Goal: Task Accomplishment & Management: Use online tool/utility

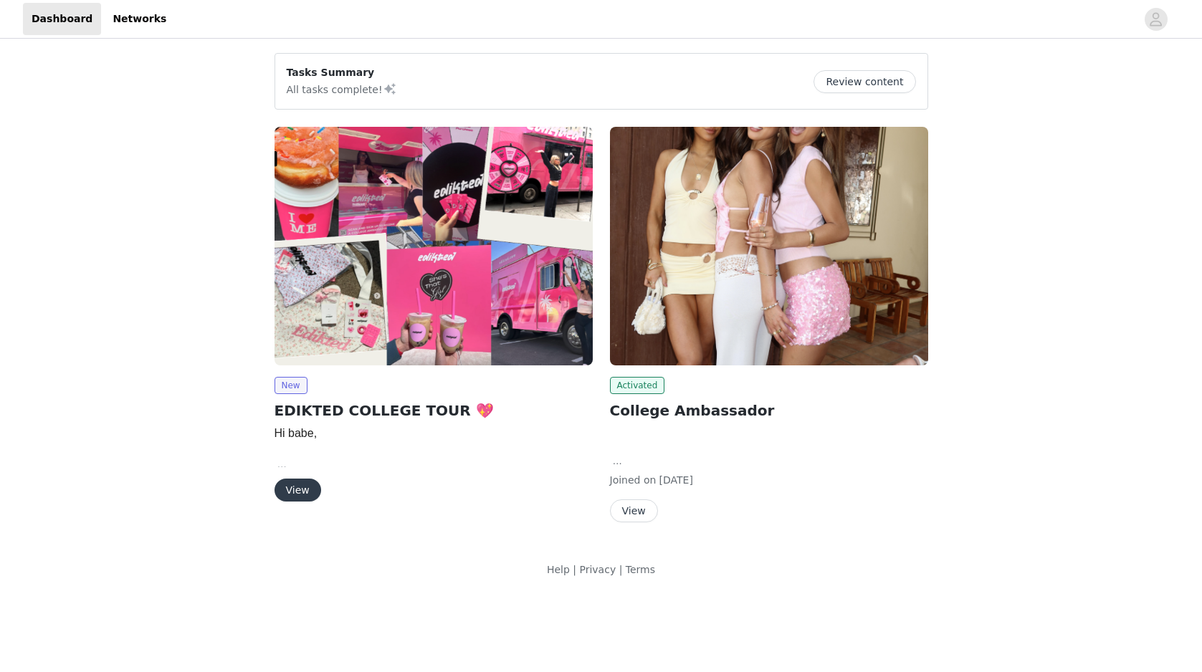
click at [310, 492] on button "View" at bounding box center [298, 490] width 47 height 23
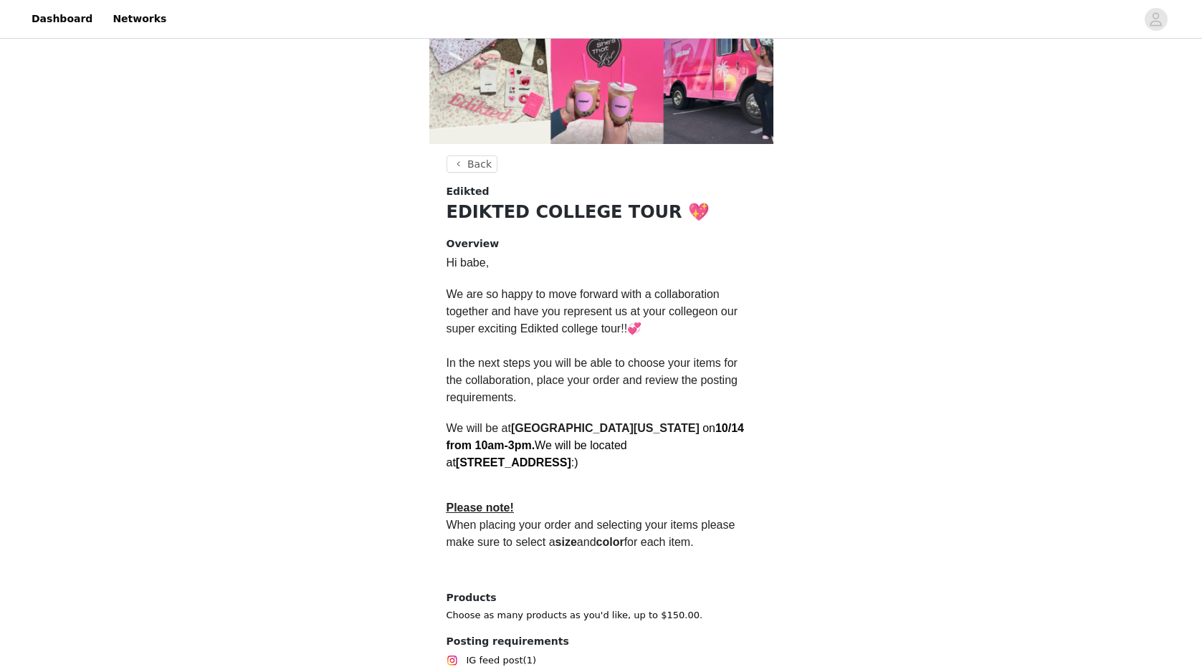
scroll to position [265, 0]
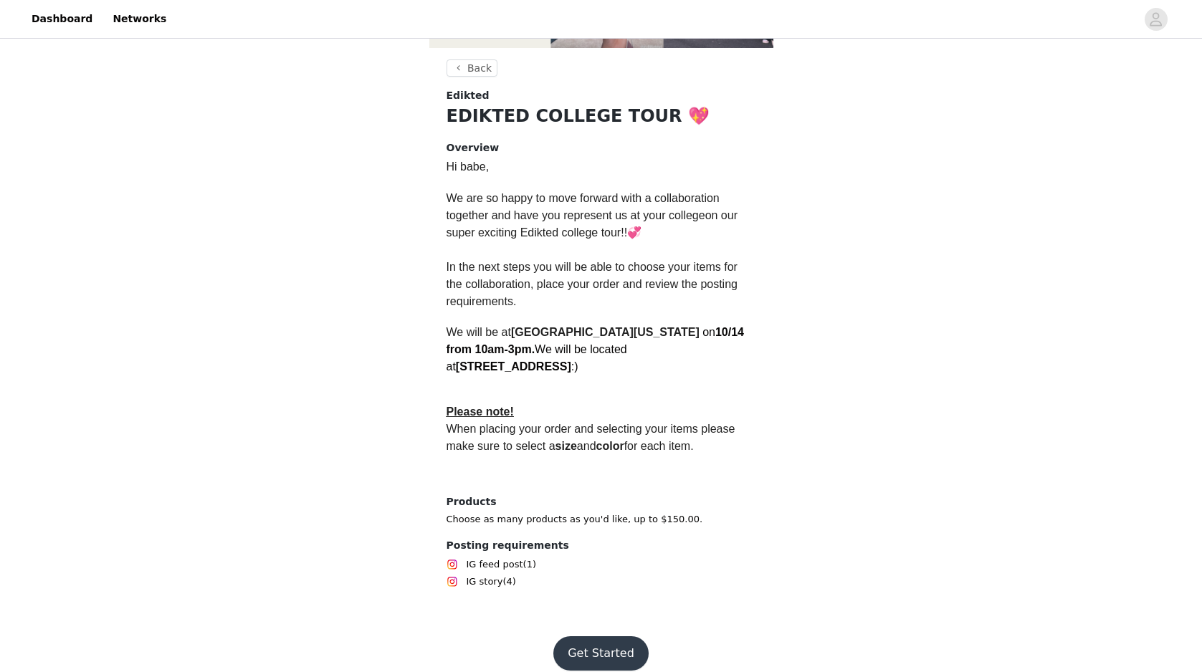
click at [596, 636] on button "Get Started" at bounding box center [600, 653] width 95 height 34
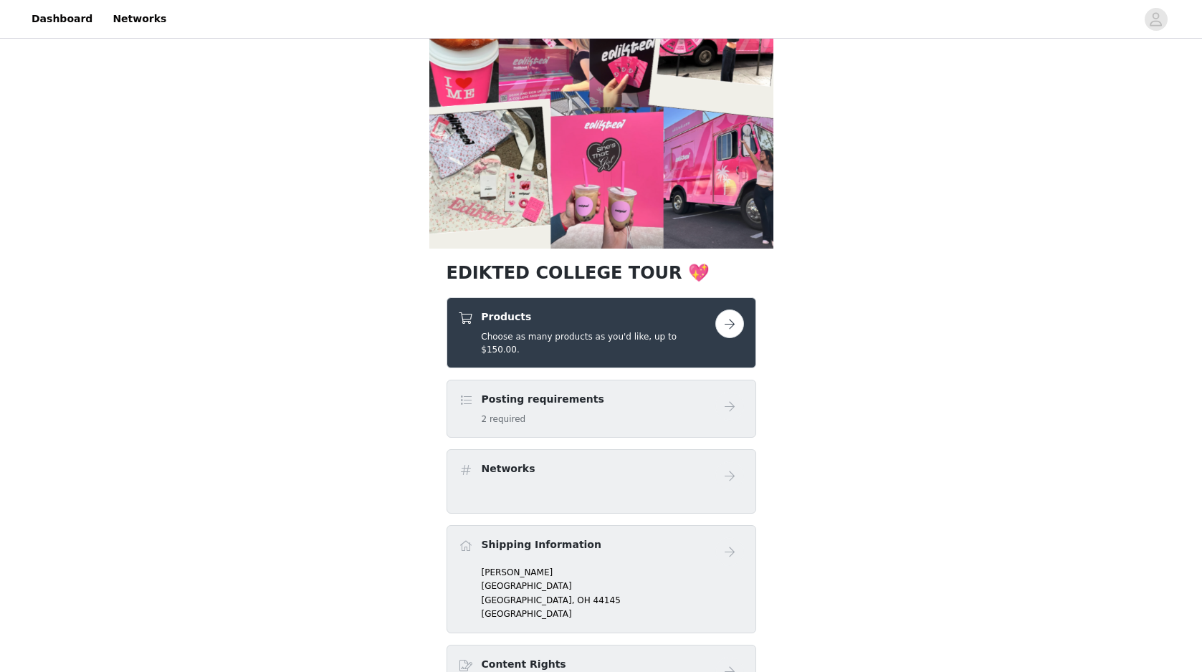
scroll to position [76, 0]
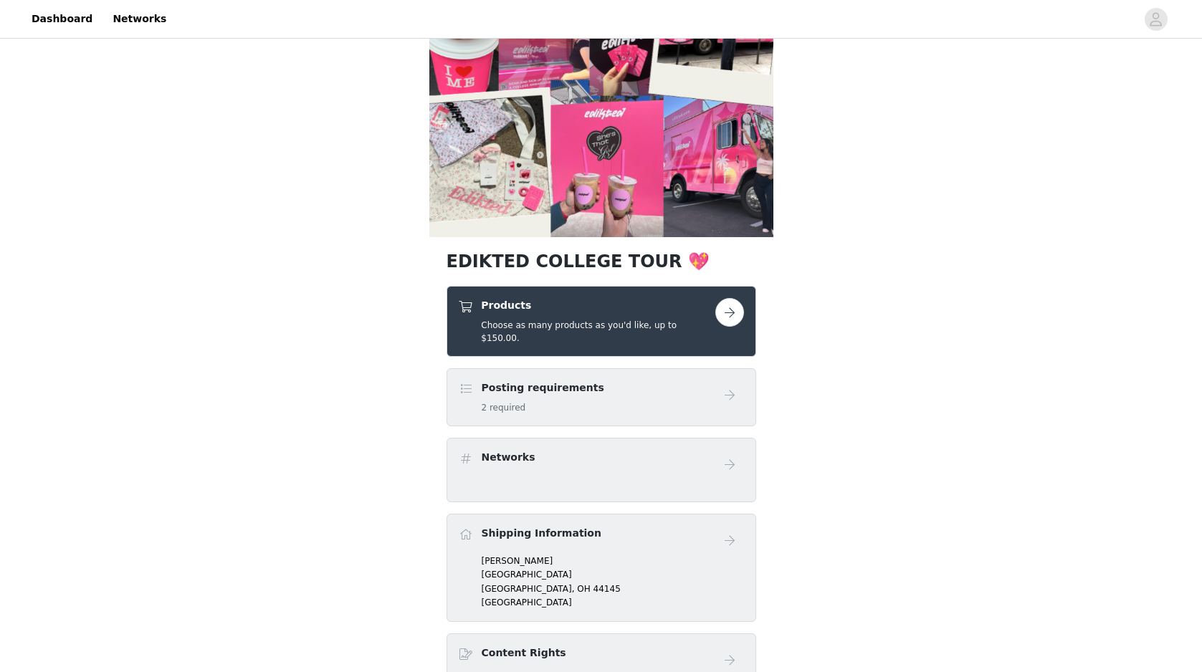
click at [728, 315] on button "button" at bounding box center [729, 312] width 29 height 29
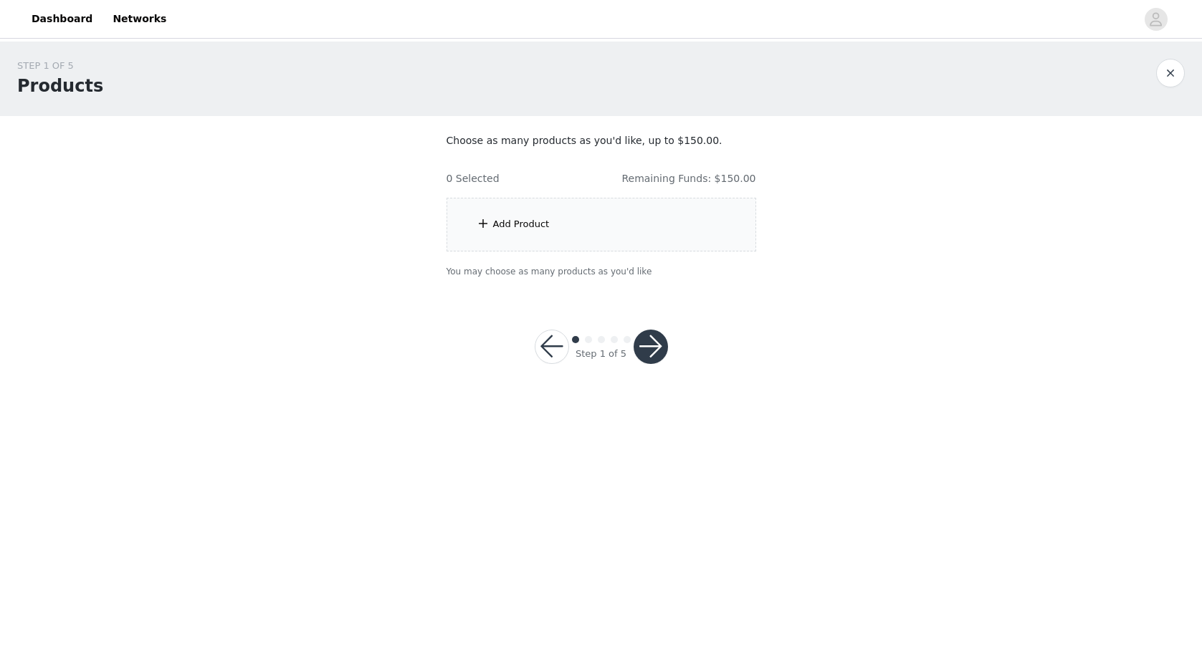
click at [548, 213] on div "Add Product" at bounding box center [602, 225] width 310 height 54
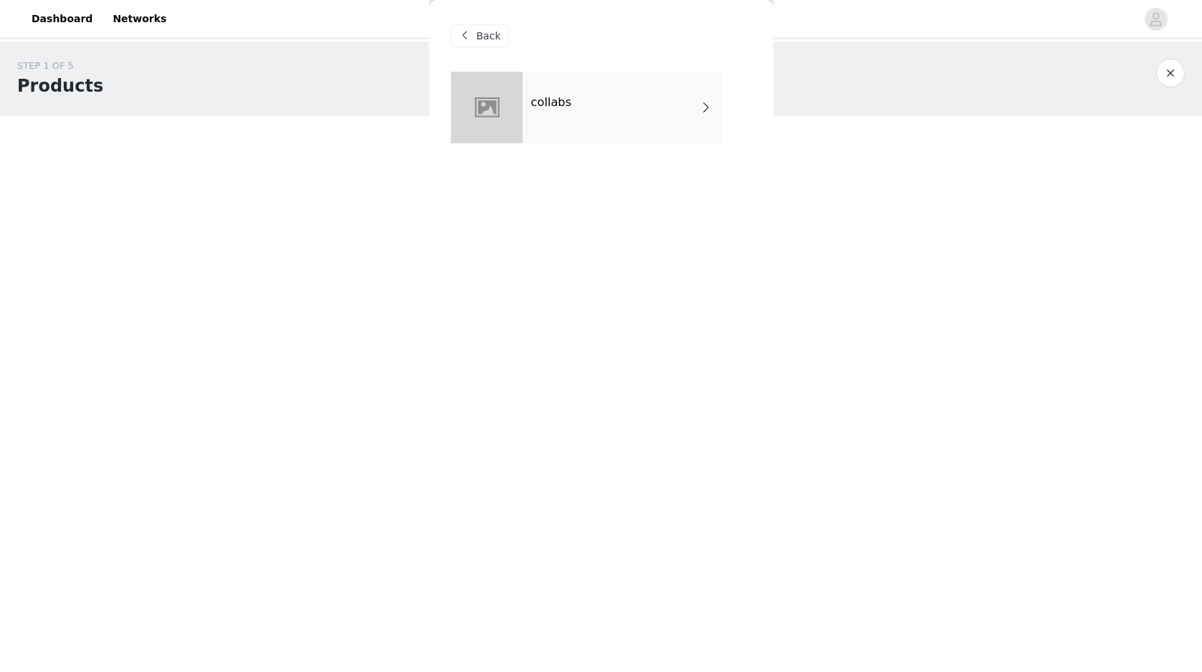
click at [585, 123] on div "collabs" at bounding box center [622, 108] width 199 height 72
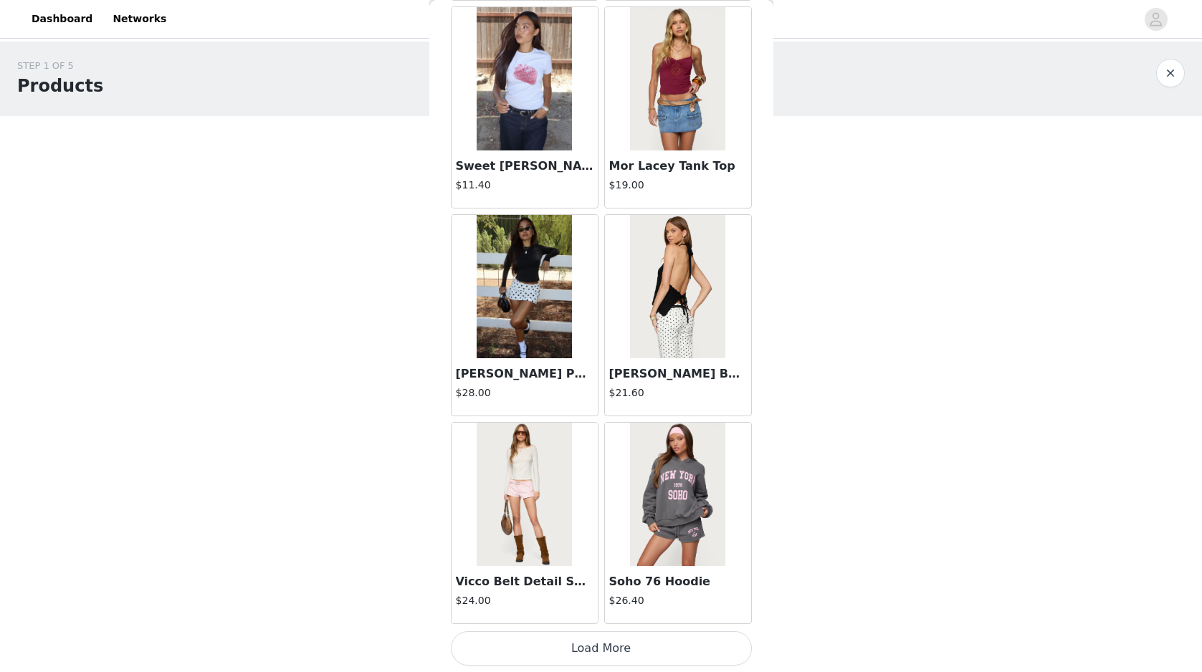
click at [601, 639] on button "Load More" at bounding box center [601, 648] width 301 height 34
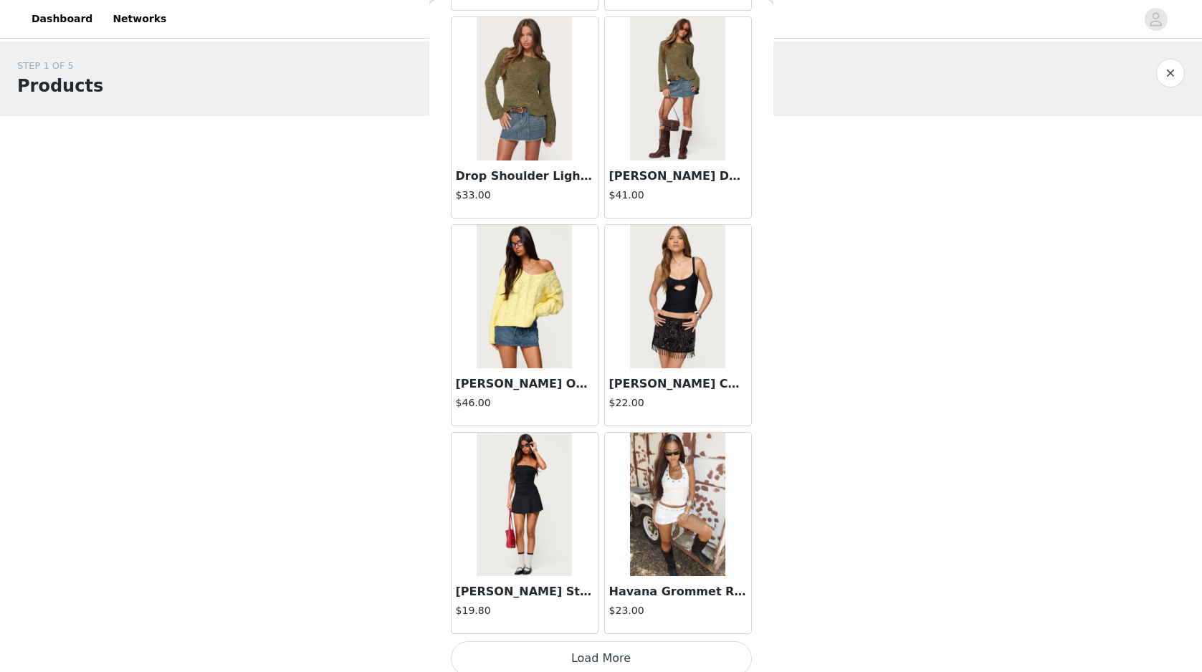
scroll to position [3600, 0]
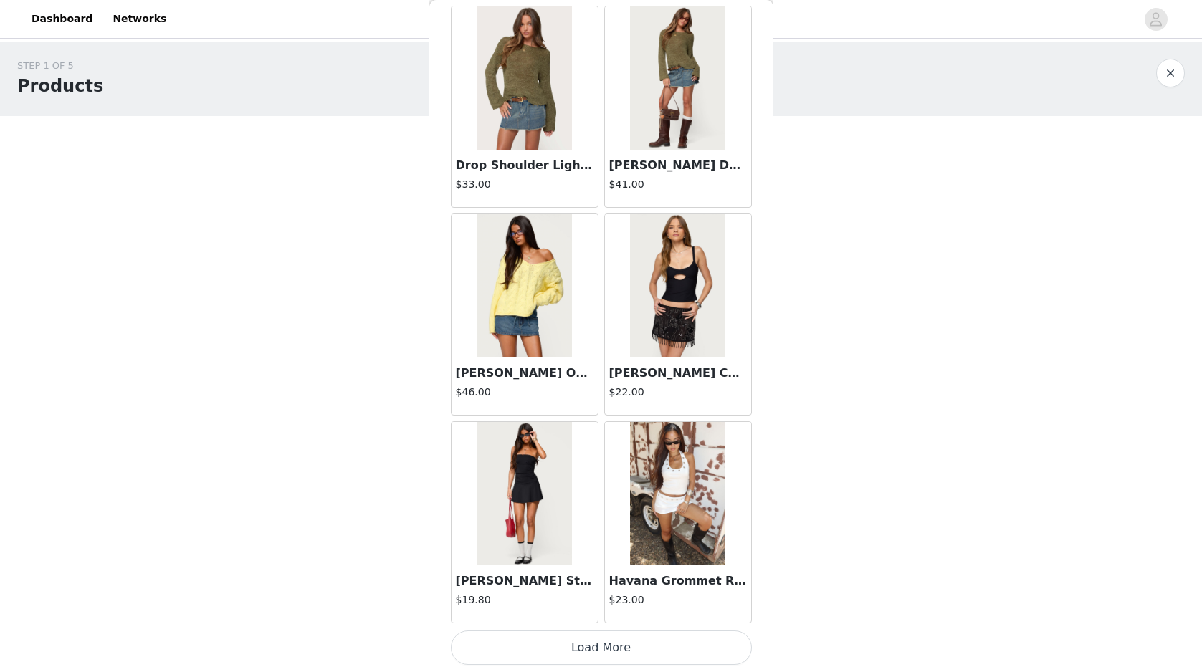
click at [618, 651] on button "Load More" at bounding box center [601, 648] width 301 height 34
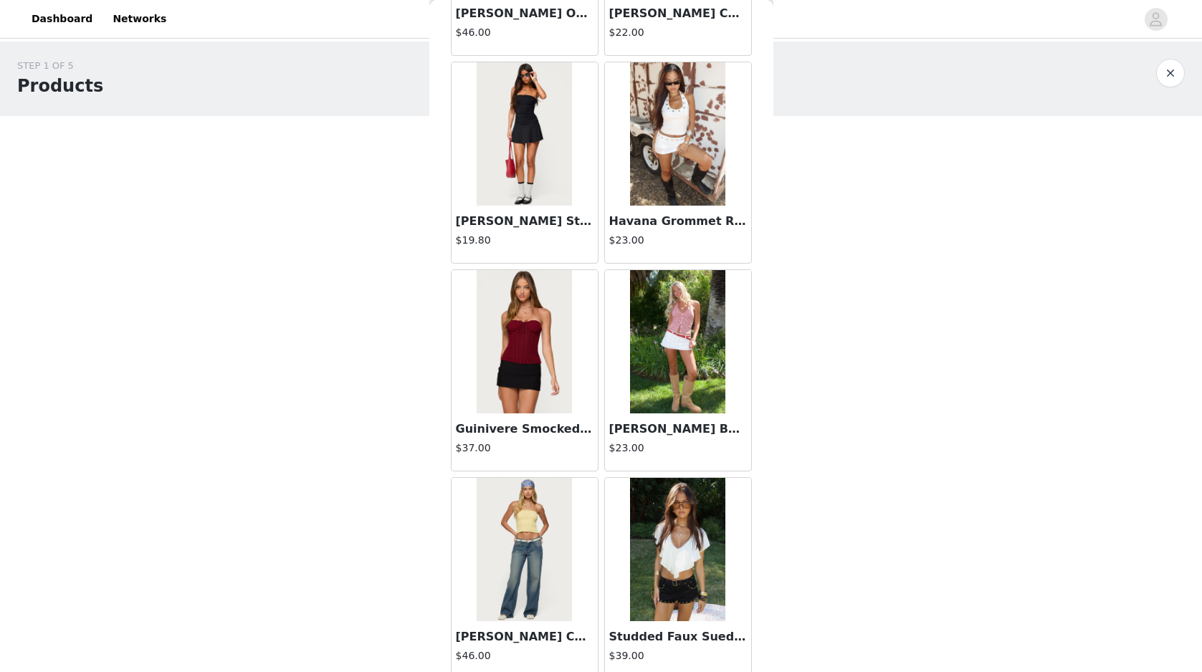
scroll to position [3961, 0]
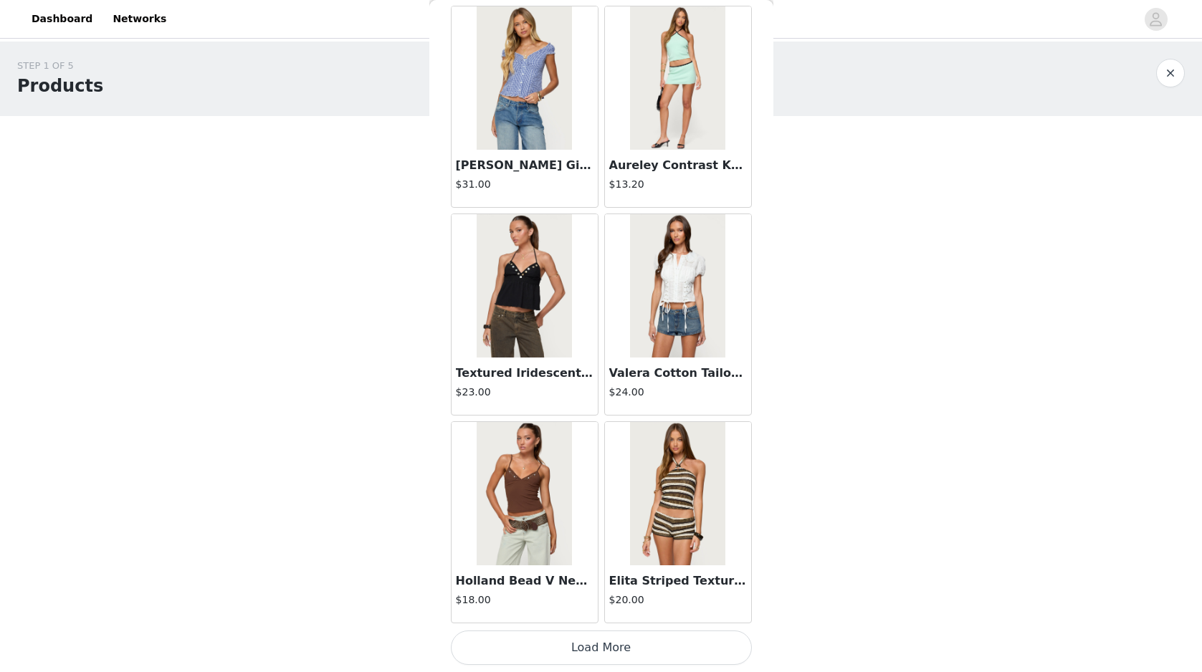
click at [604, 644] on button "Load More" at bounding box center [601, 648] width 301 height 34
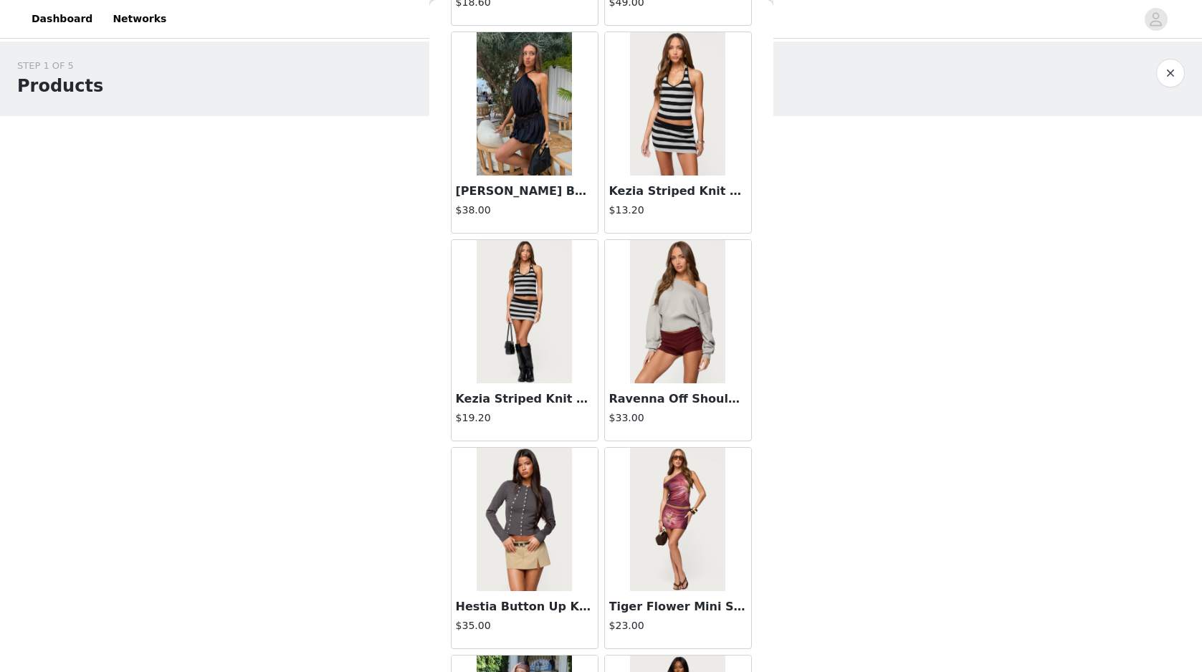
scroll to position [7757, 0]
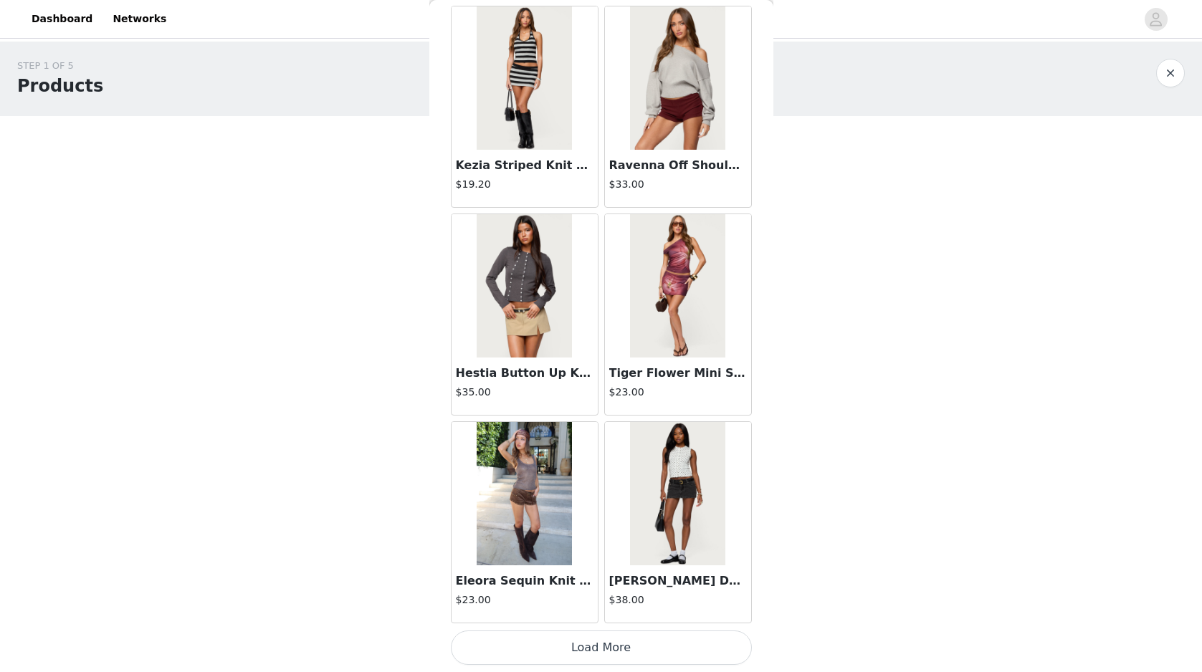
click at [654, 652] on button "Load More" at bounding box center [601, 648] width 301 height 34
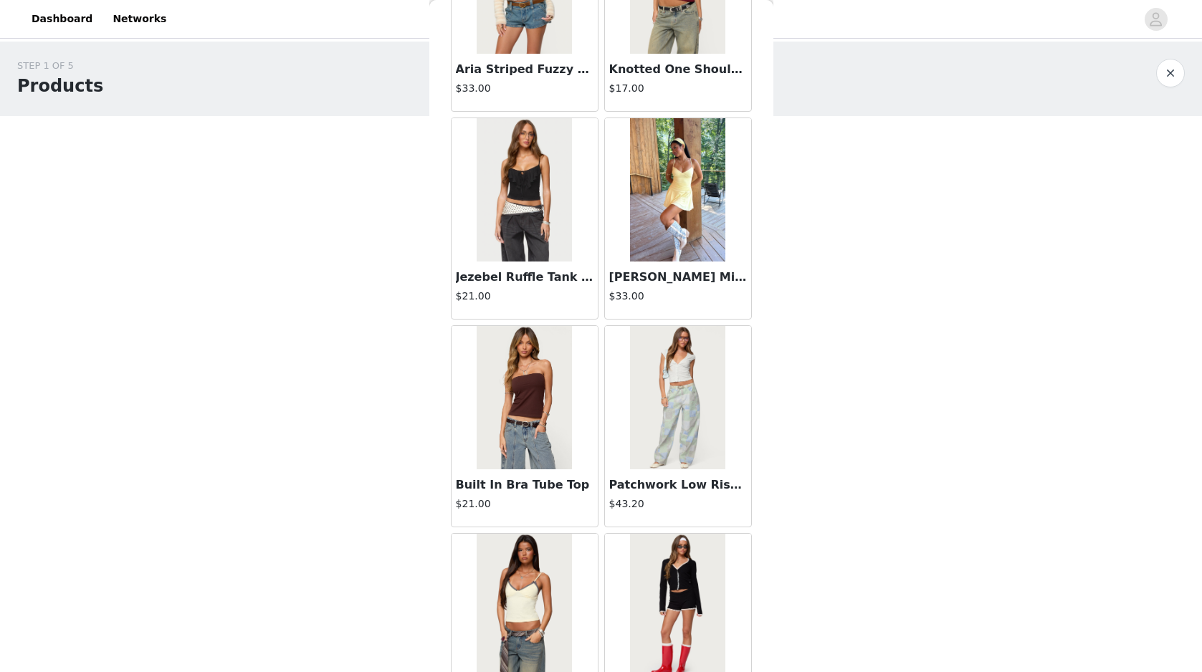
scroll to position [9836, 0]
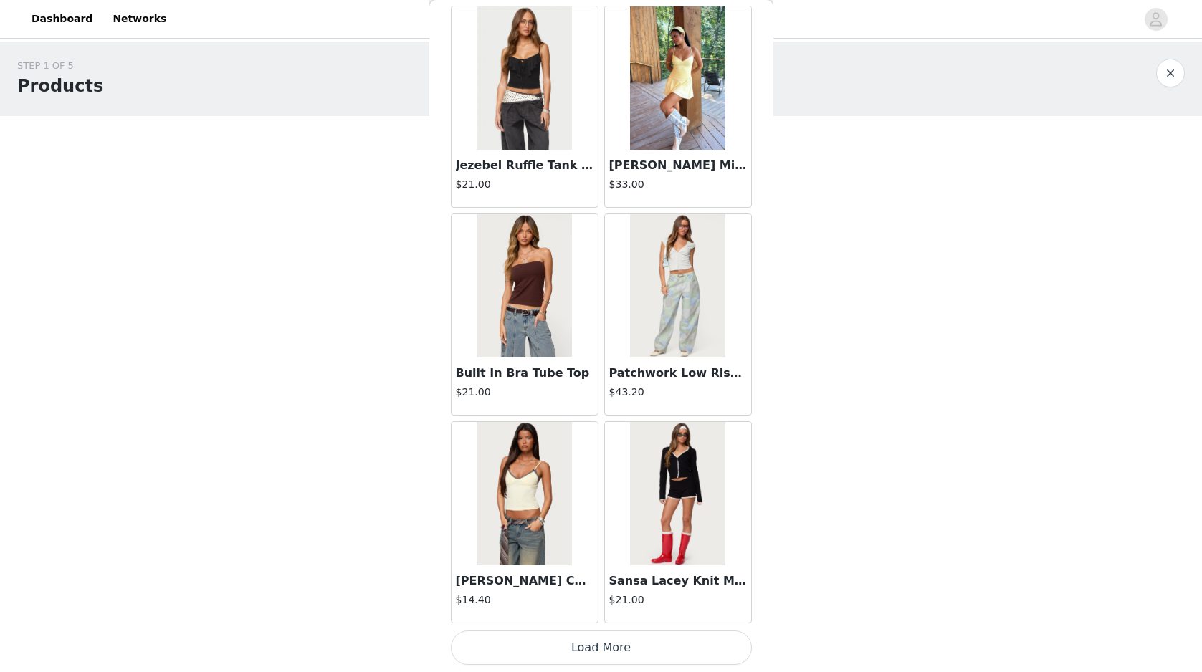
click at [669, 654] on button "Load More" at bounding box center [601, 648] width 301 height 34
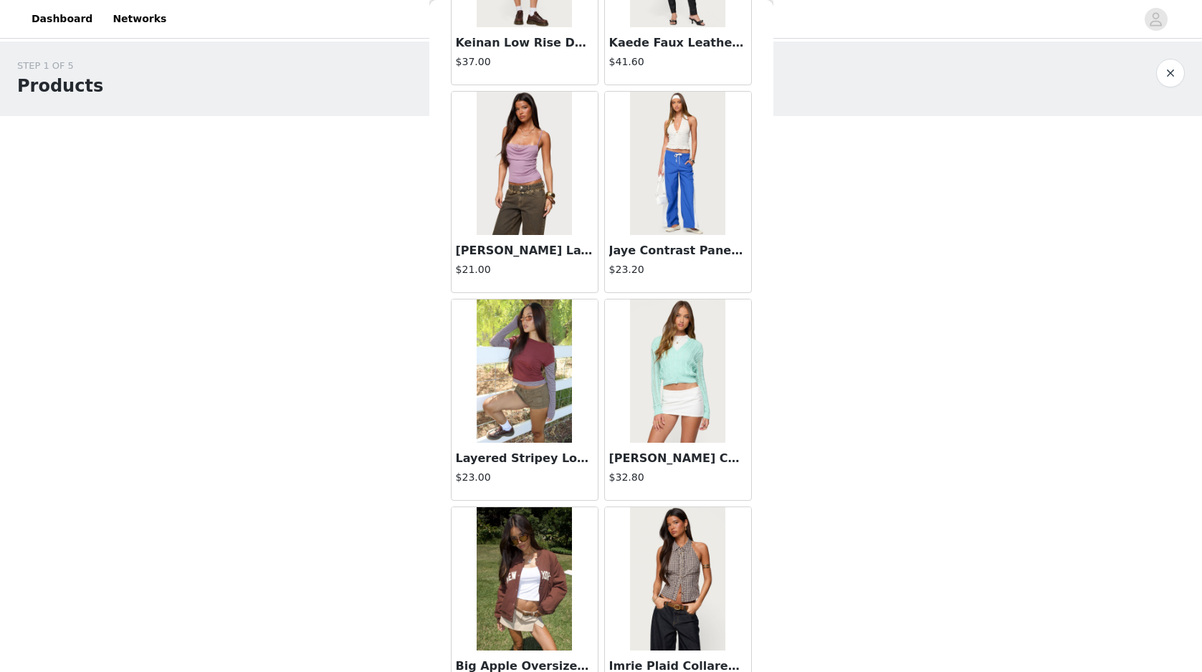
scroll to position [11914, 0]
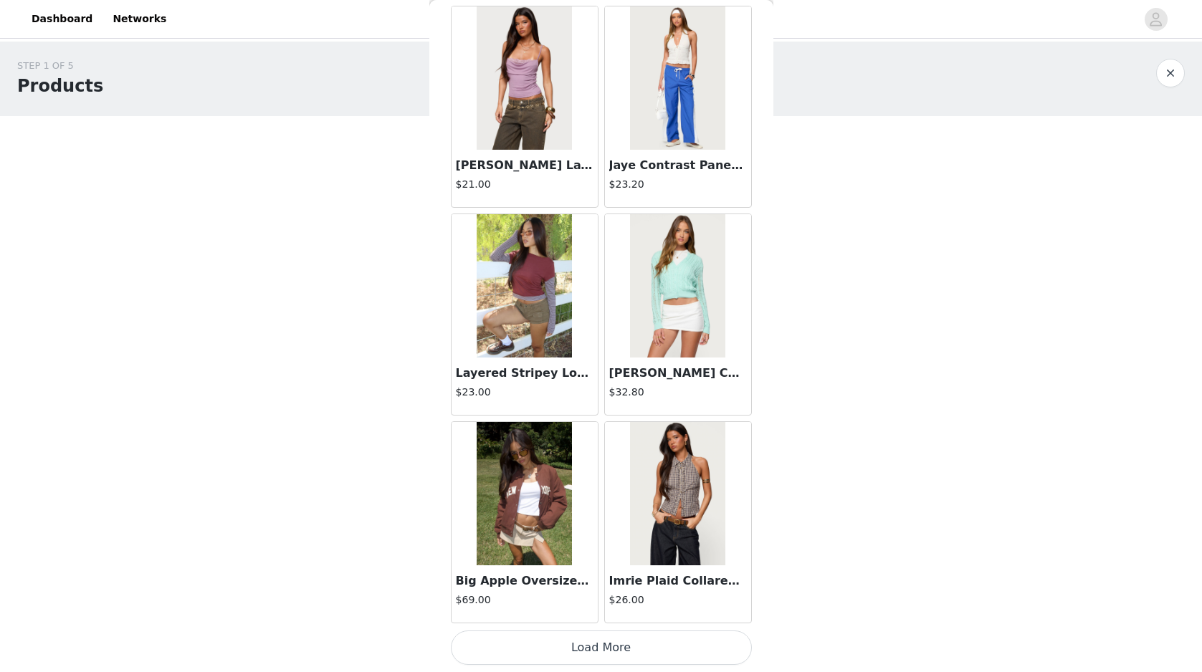
click at [574, 644] on button "Load More" at bounding box center [601, 648] width 301 height 34
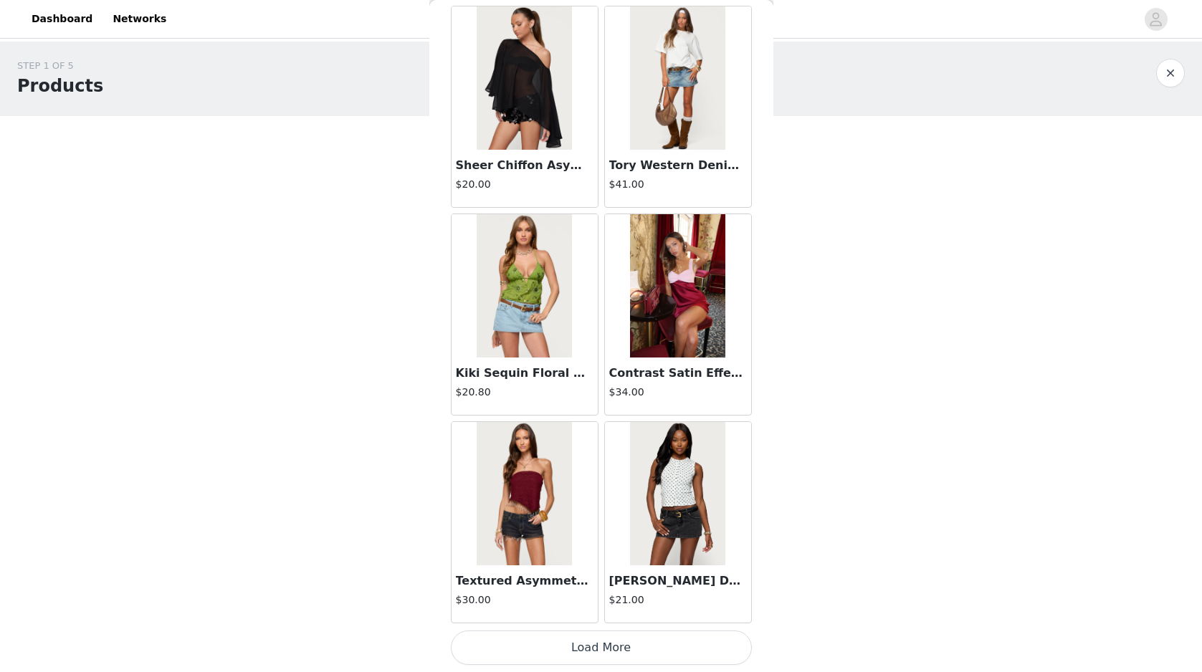
scroll to position [13990, 0]
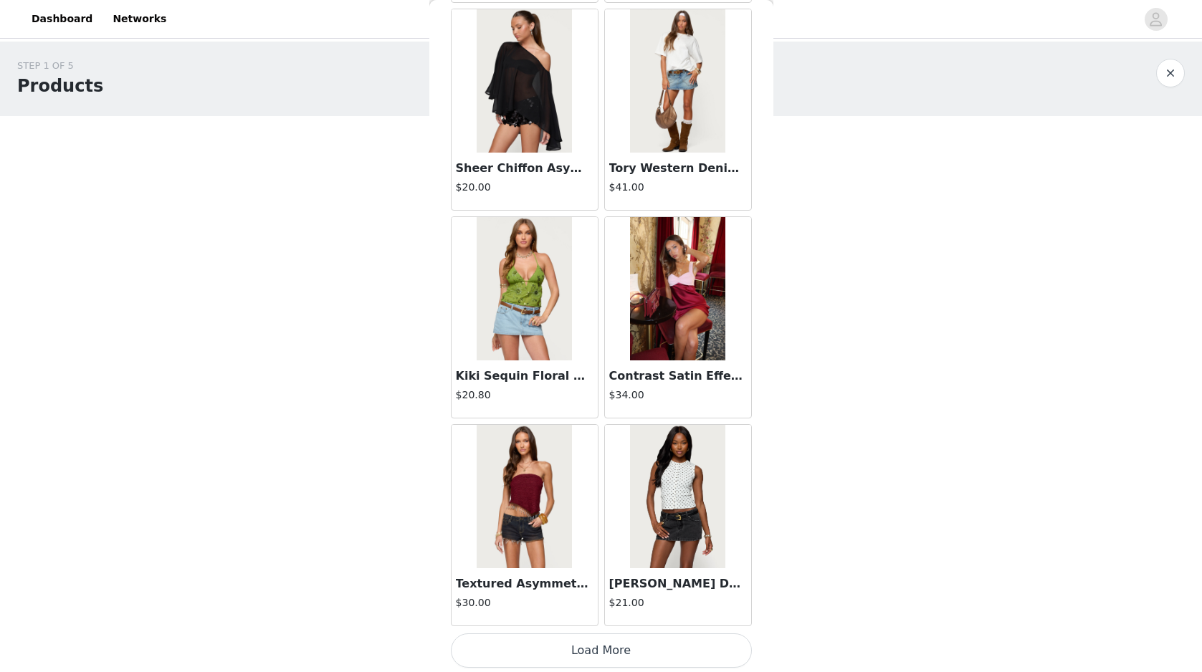
click at [572, 650] on button "Load More" at bounding box center [601, 651] width 301 height 34
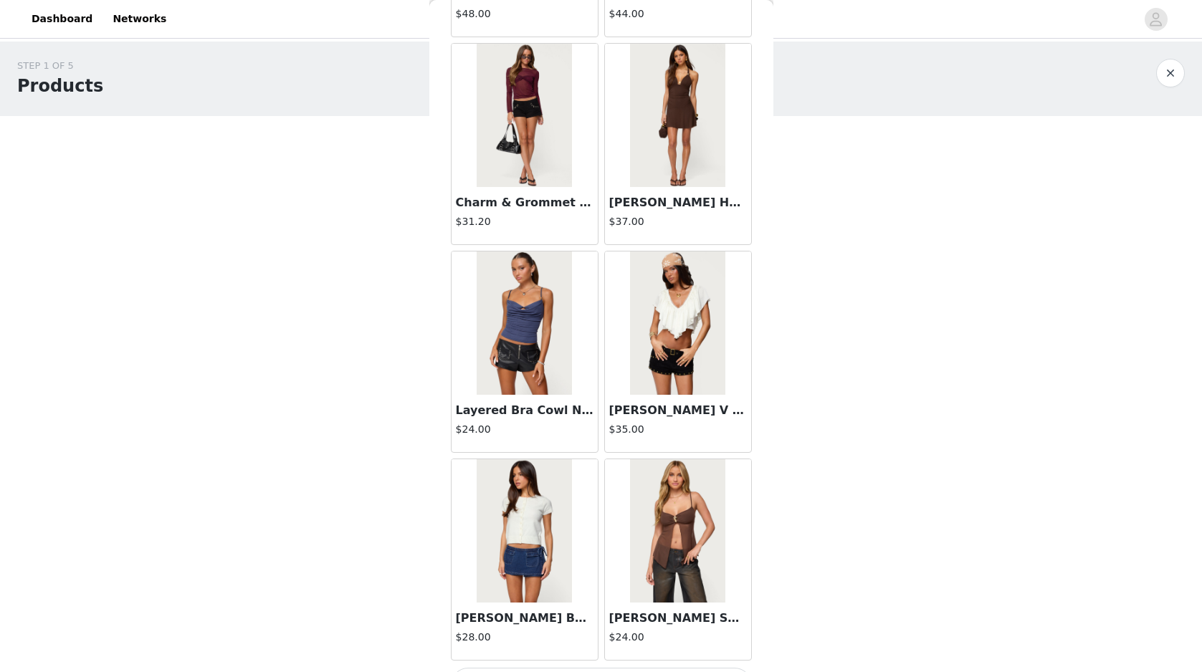
scroll to position [16072, 0]
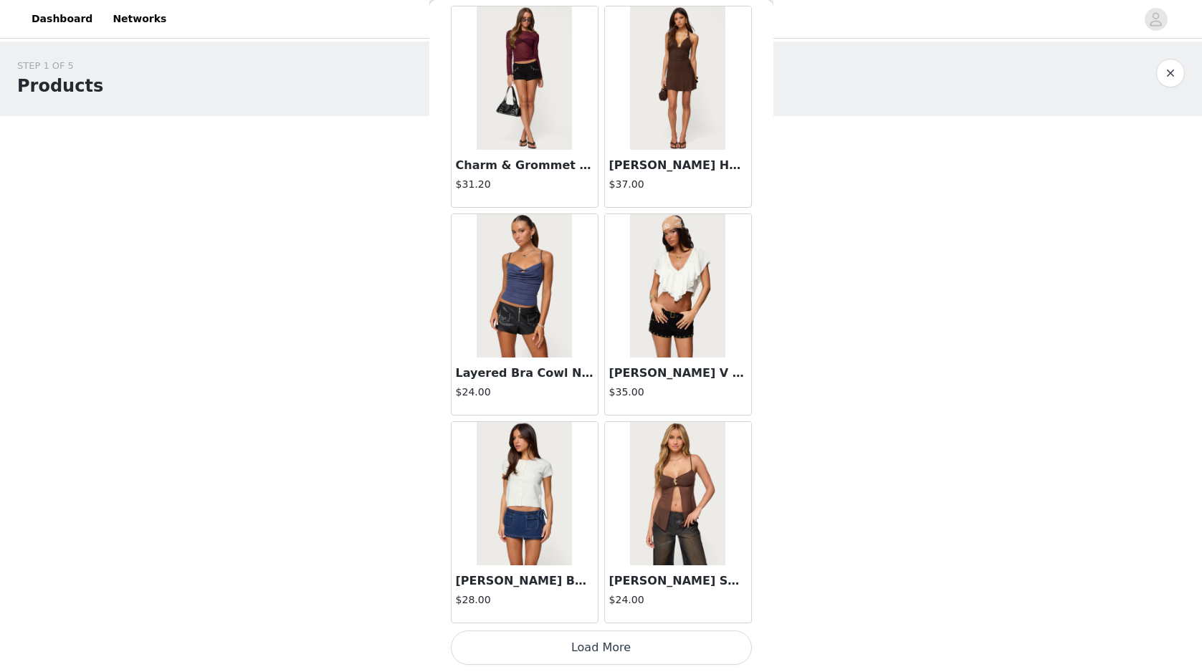
click at [626, 642] on button "Load More" at bounding box center [601, 648] width 301 height 34
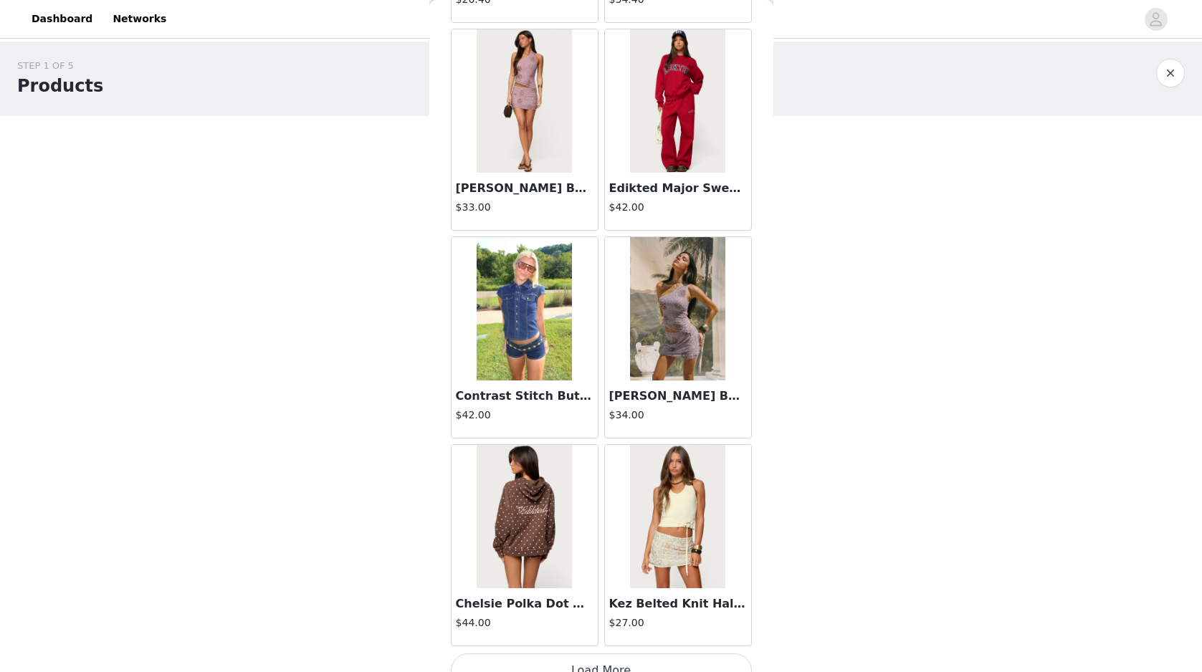
scroll to position [18150, 0]
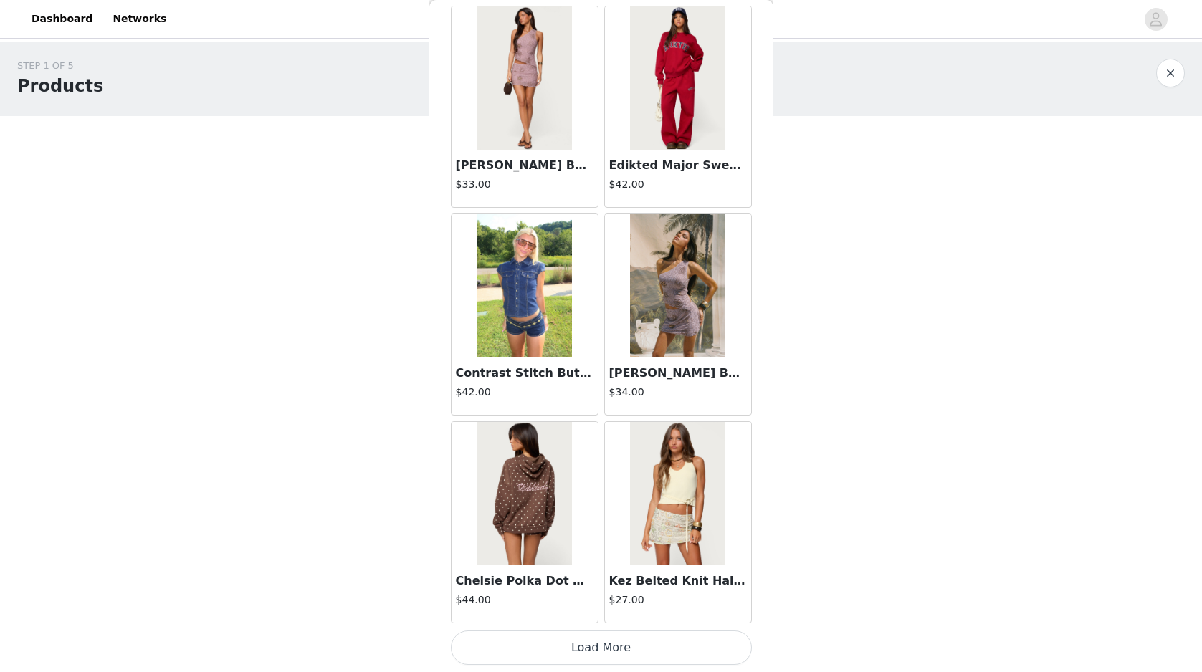
click at [609, 645] on button "Load More" at bounding box center [601, 648] width 301 height 34
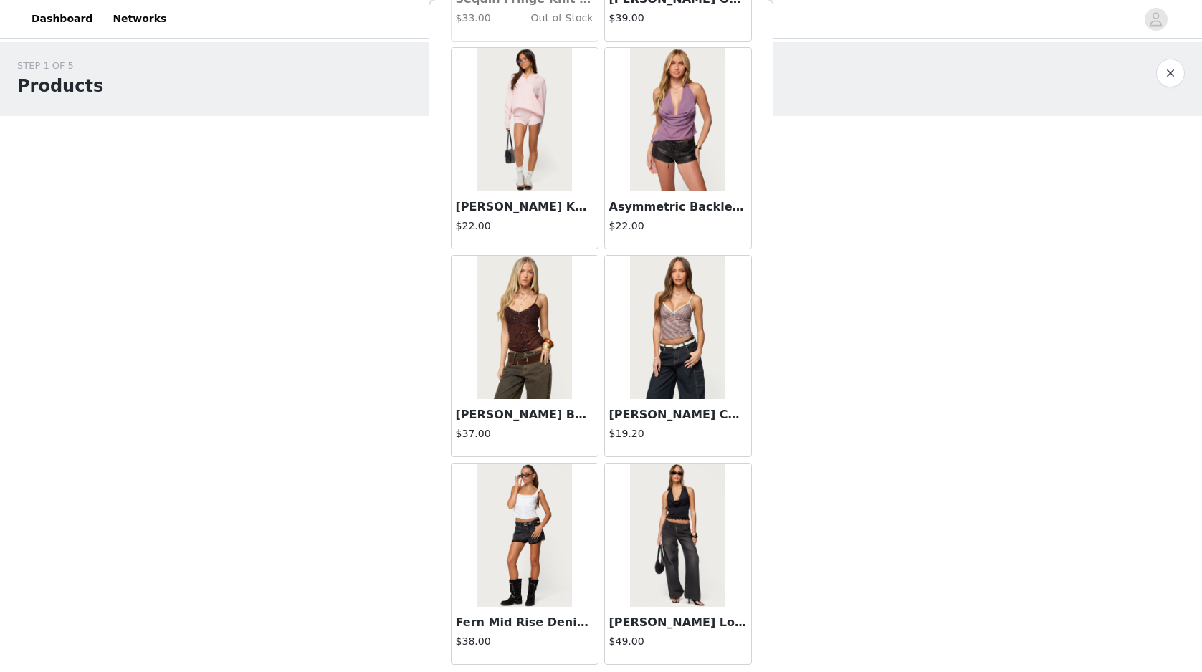
scroll to position [20229, 0]
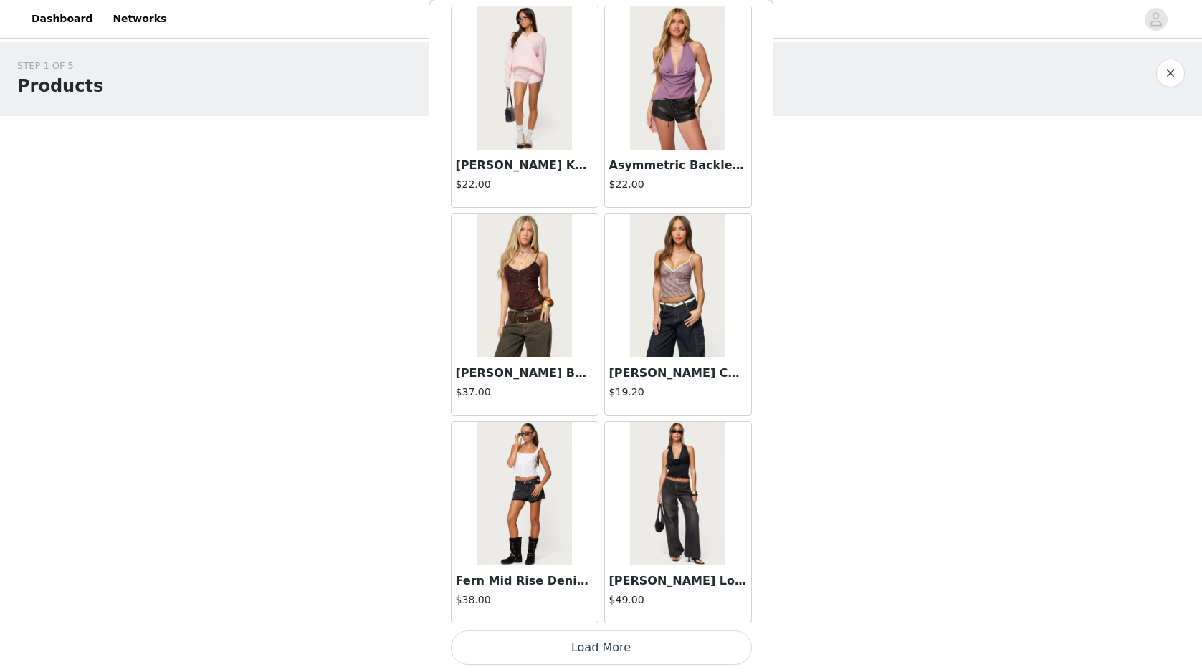
click at [644, 649] on button "Load More" at bounding box center [601, 648] width 301 height 34
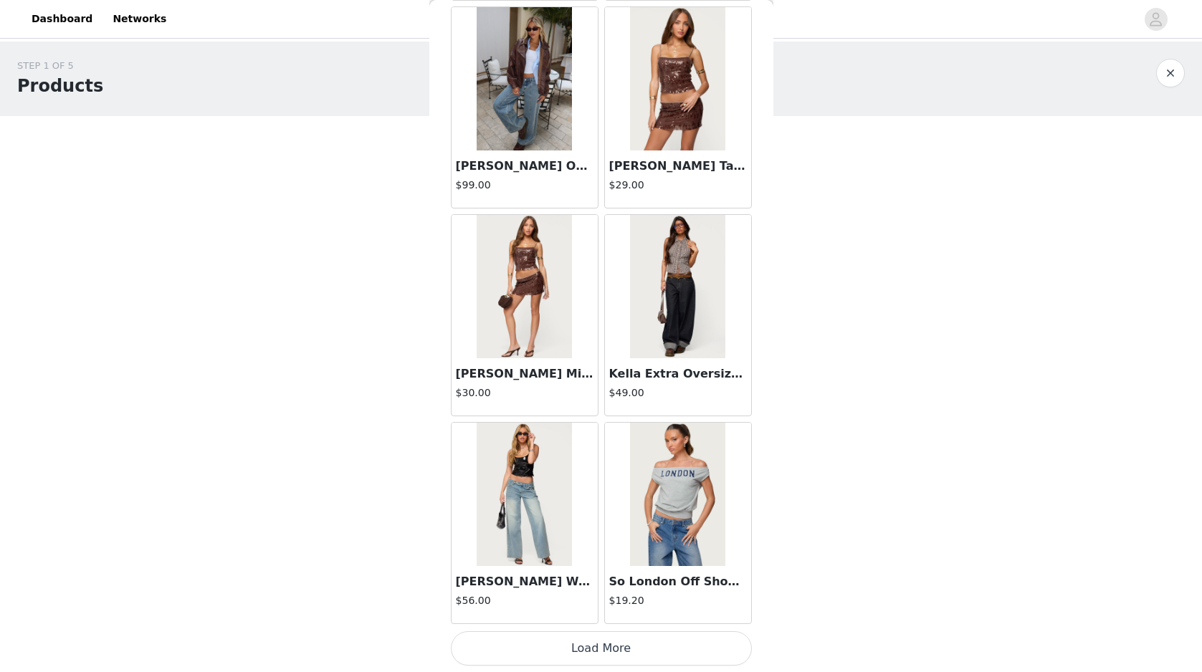
click at [662, 652] on button "Load More" at bounding box center [601, 648] width 301 height 34
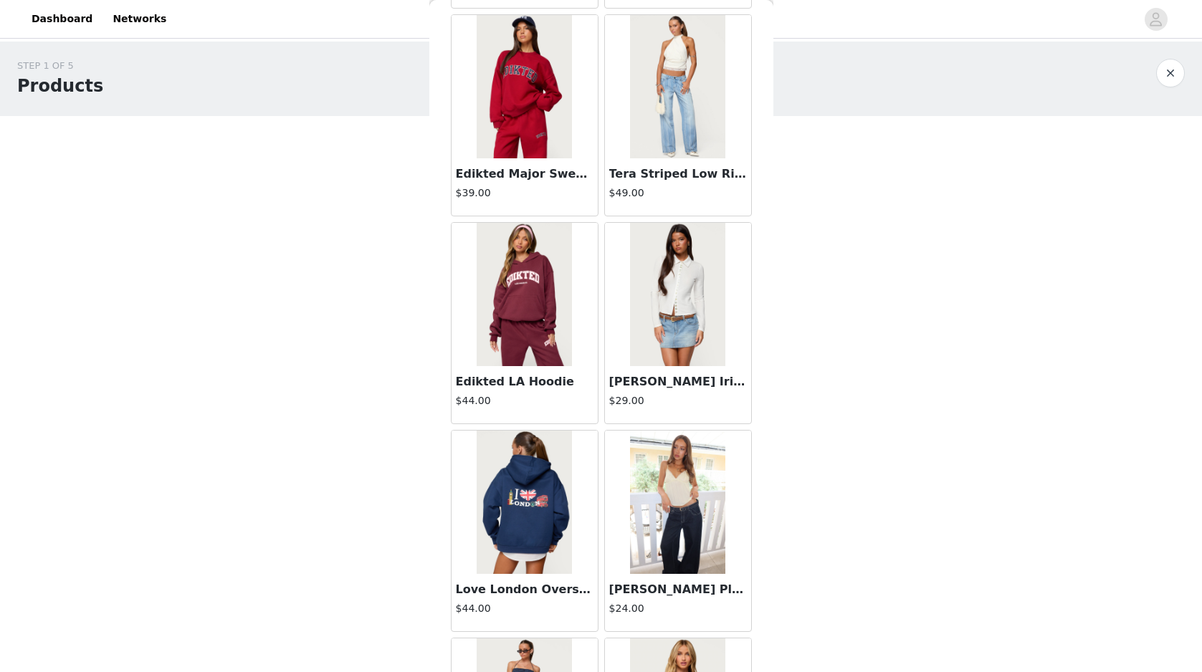
scroll to position [24386, 0]
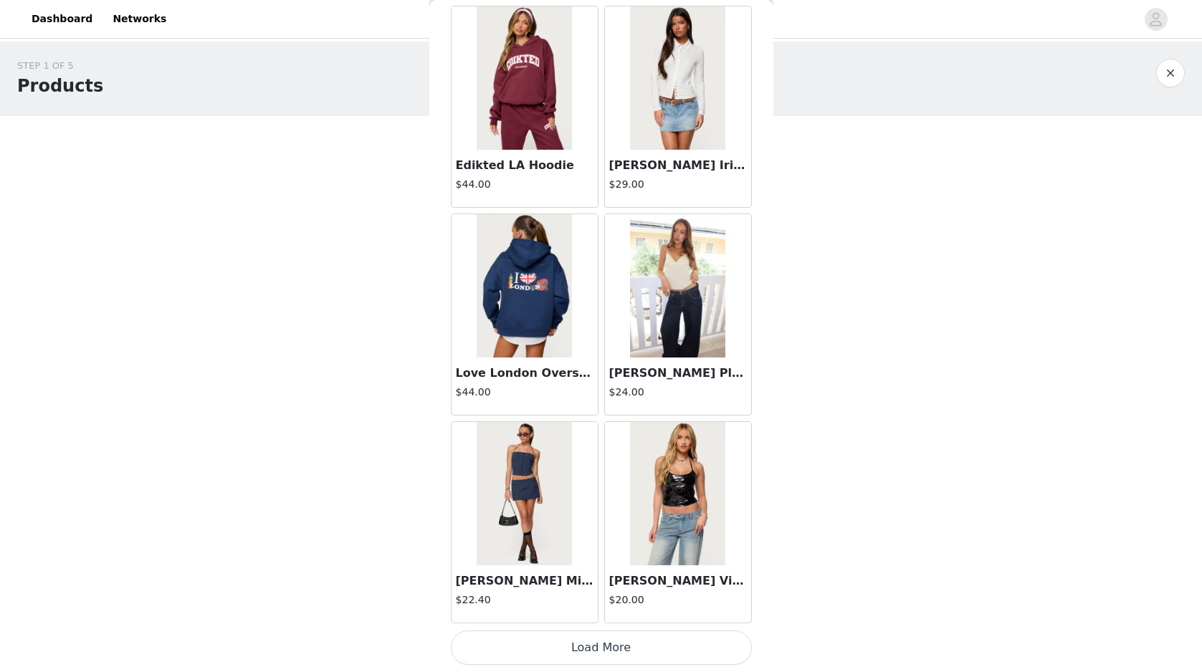
click at [639, 651] on button "Load More" at bounding box center [601, 648] width 301 height 34
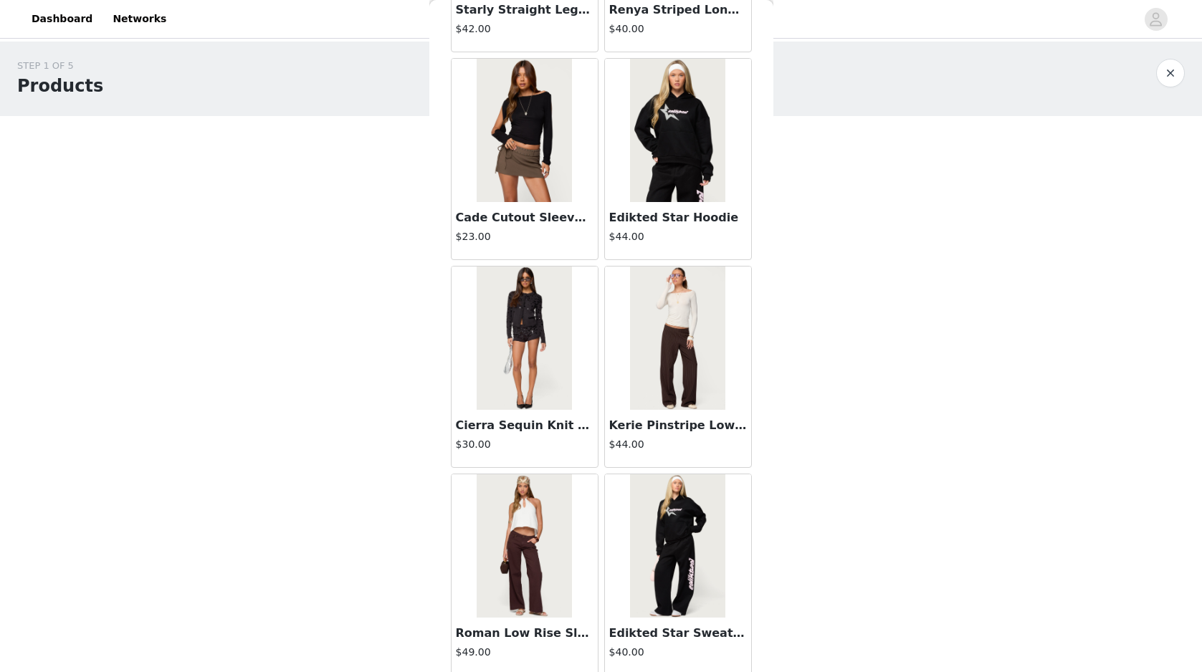
scroll to position [26465, 0]
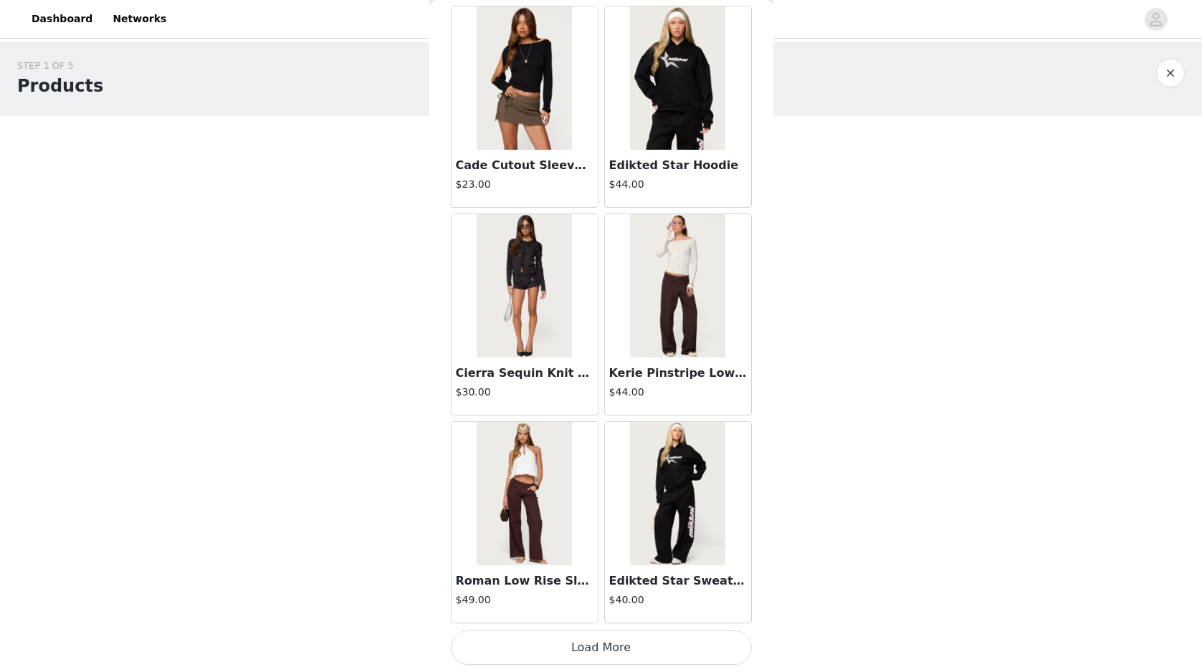
click at [649, 656] on button "Load More" at bounding box center [601, 648] width 301 height 34
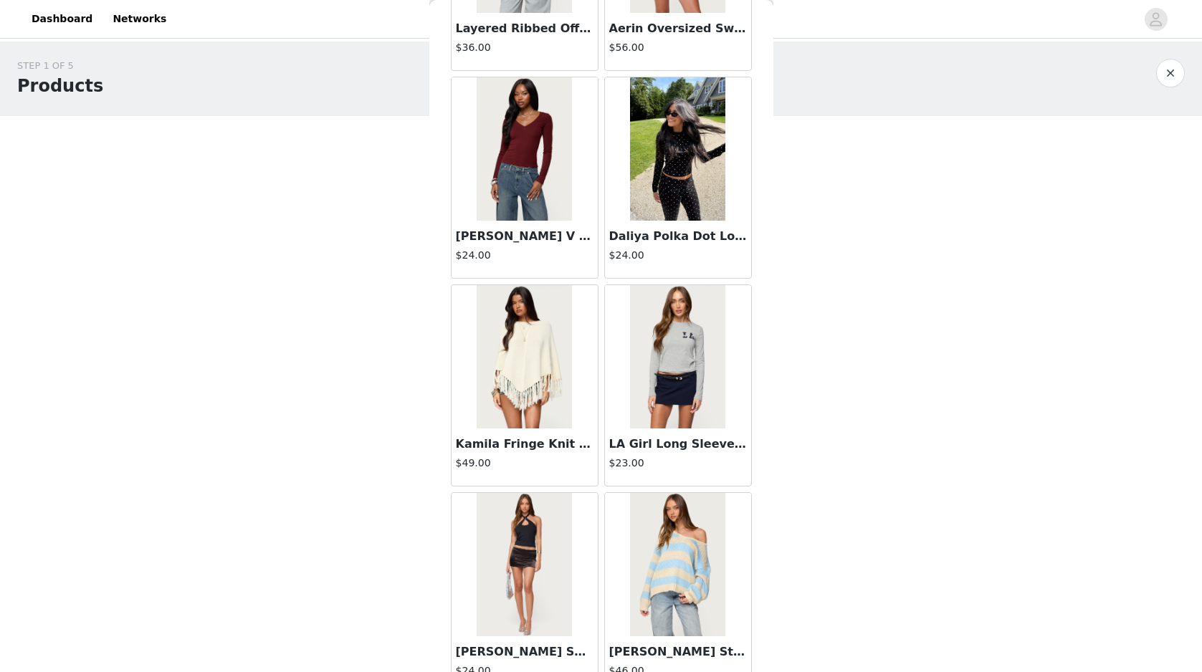
scroll to position [28543, 0]
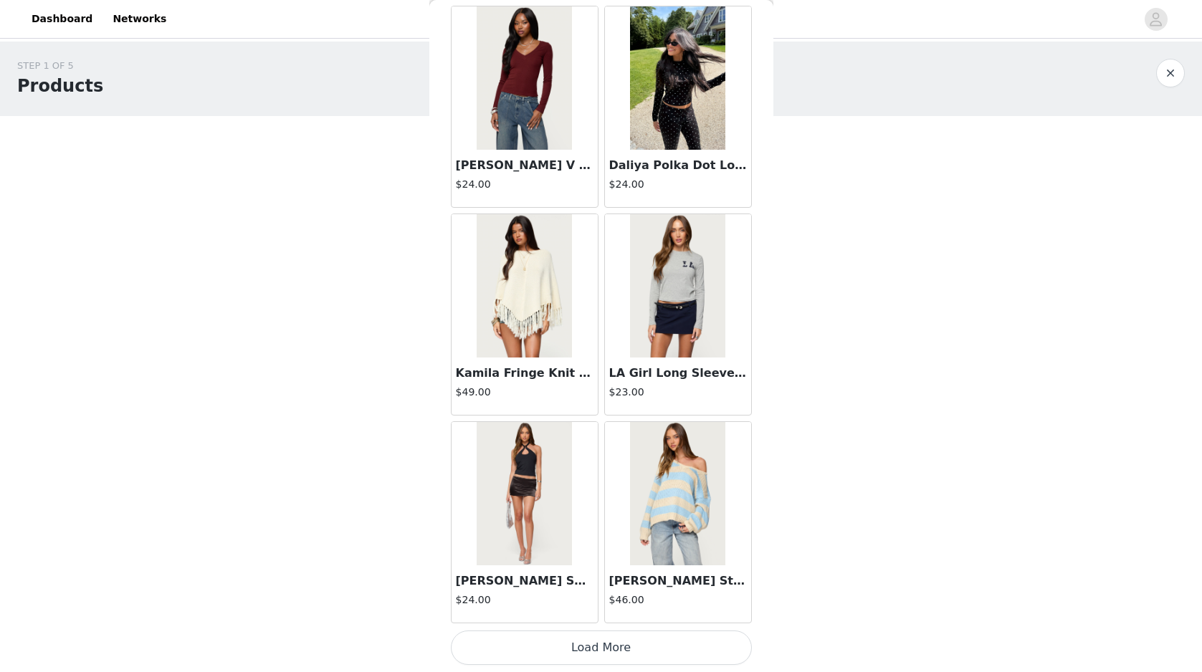
click at [671, 649] on button "Load More" at bounding box center [601, 648] width 301 height 34
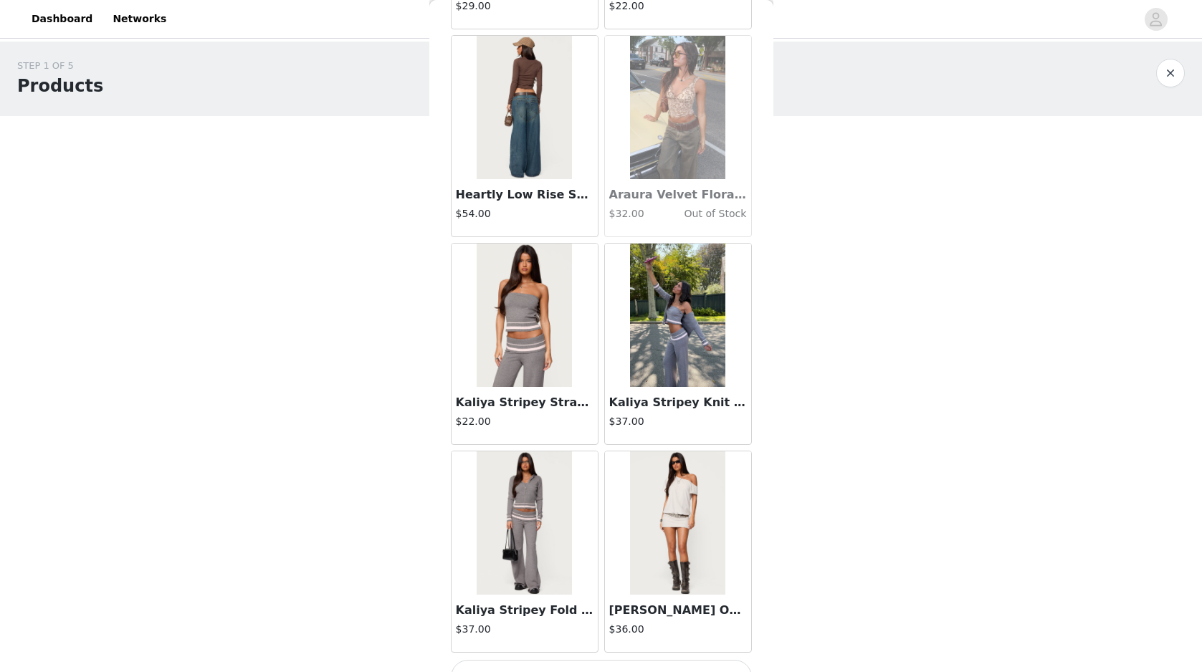
scroll to position [30622, 0]
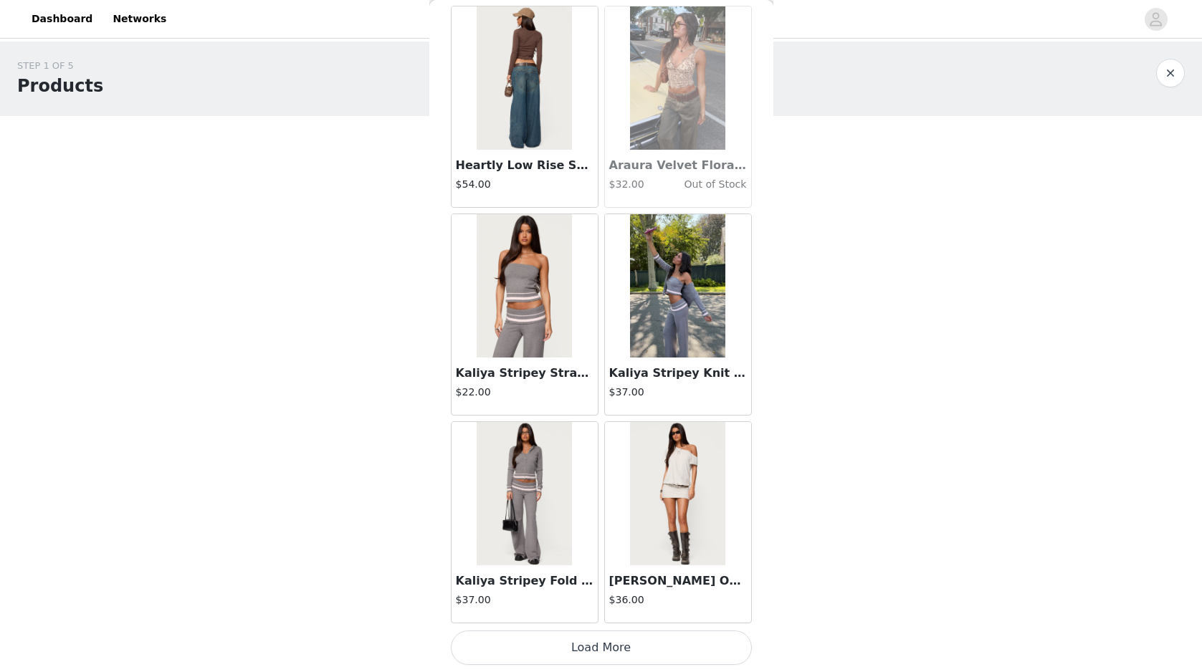
click at [657, 650] on button "Load More" at bounding box center [601, 648] width 301 height 34
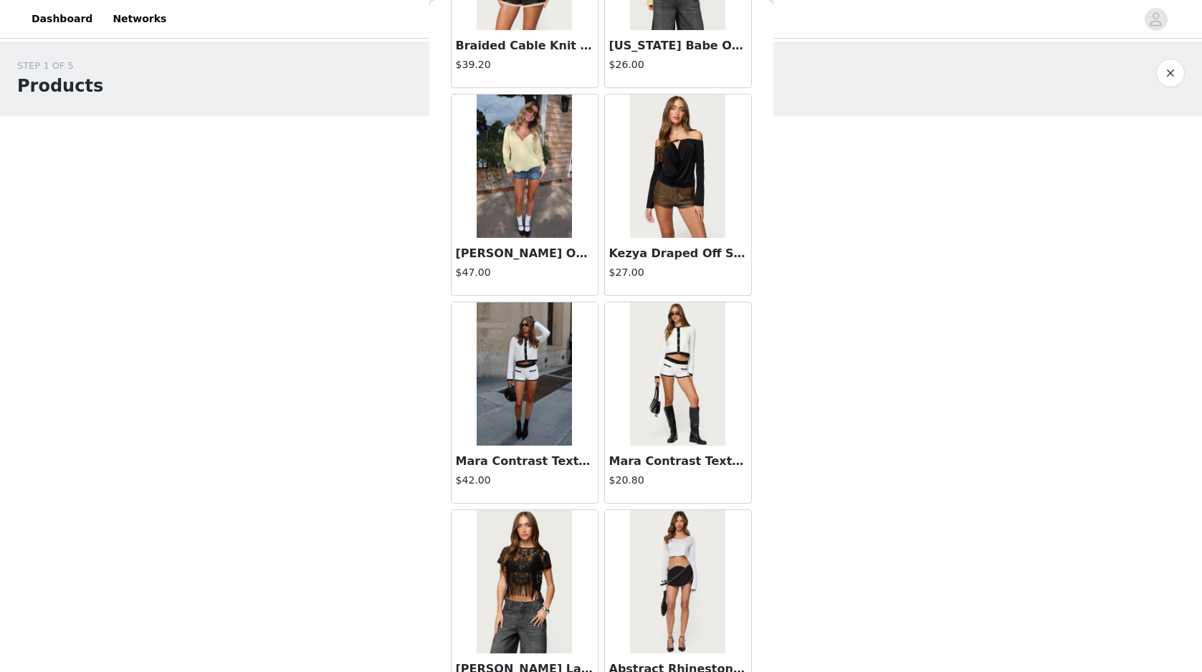
scroll to position [32701, 0]
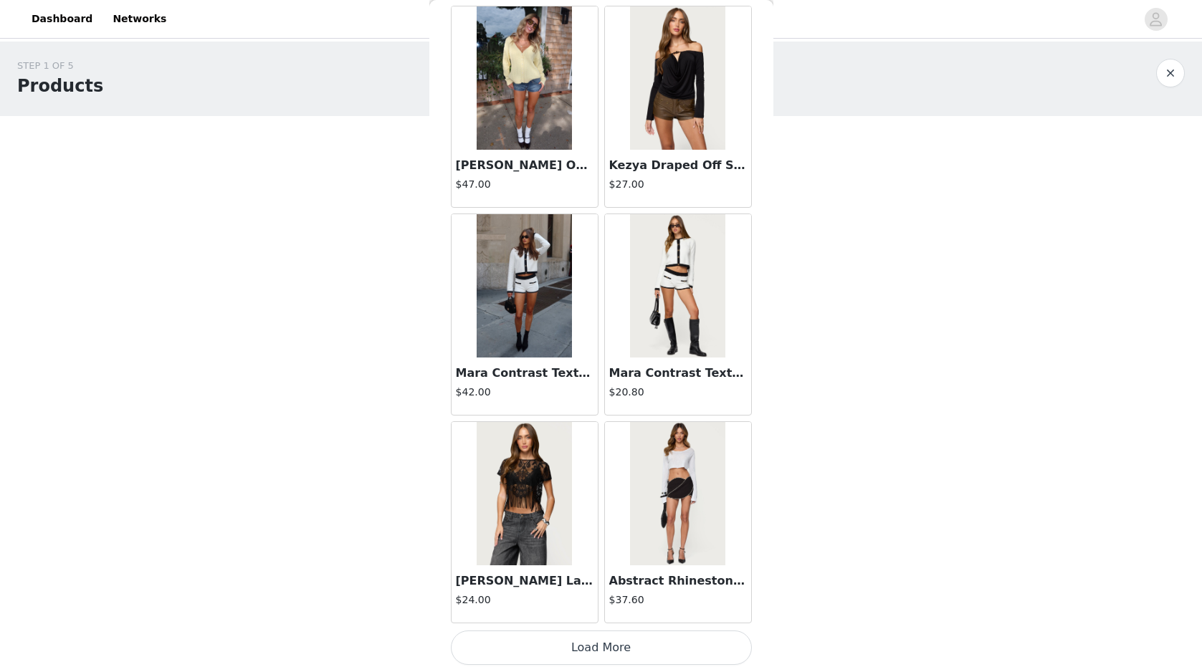
click at [671, 642] on button "Load More" at bounding box center [601, 648] width 301 height 34
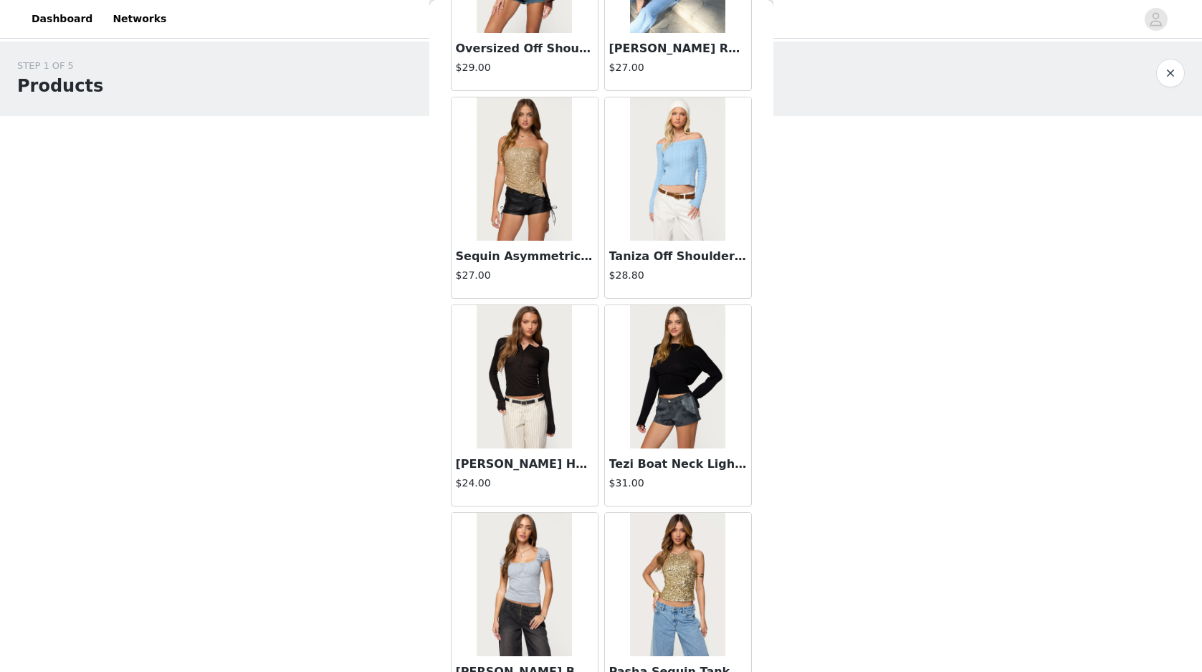
scroll to position [34779, 0]
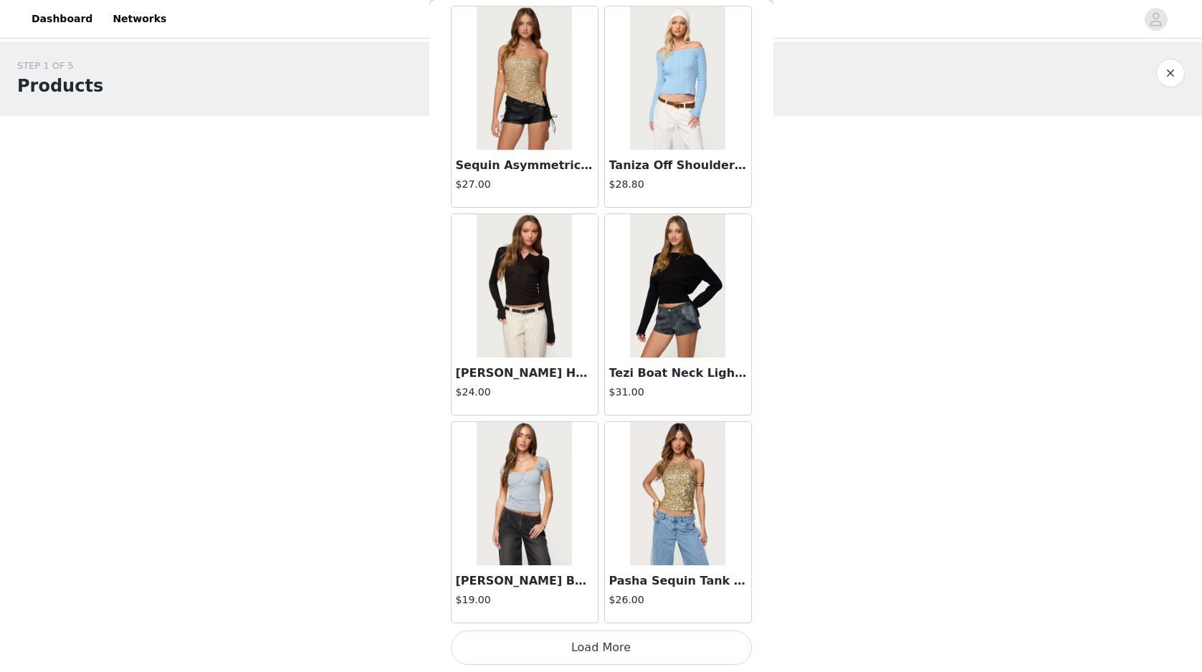
click at [707, 643] on button "Load More" at bounding box center [601, 648] width 301 height 34
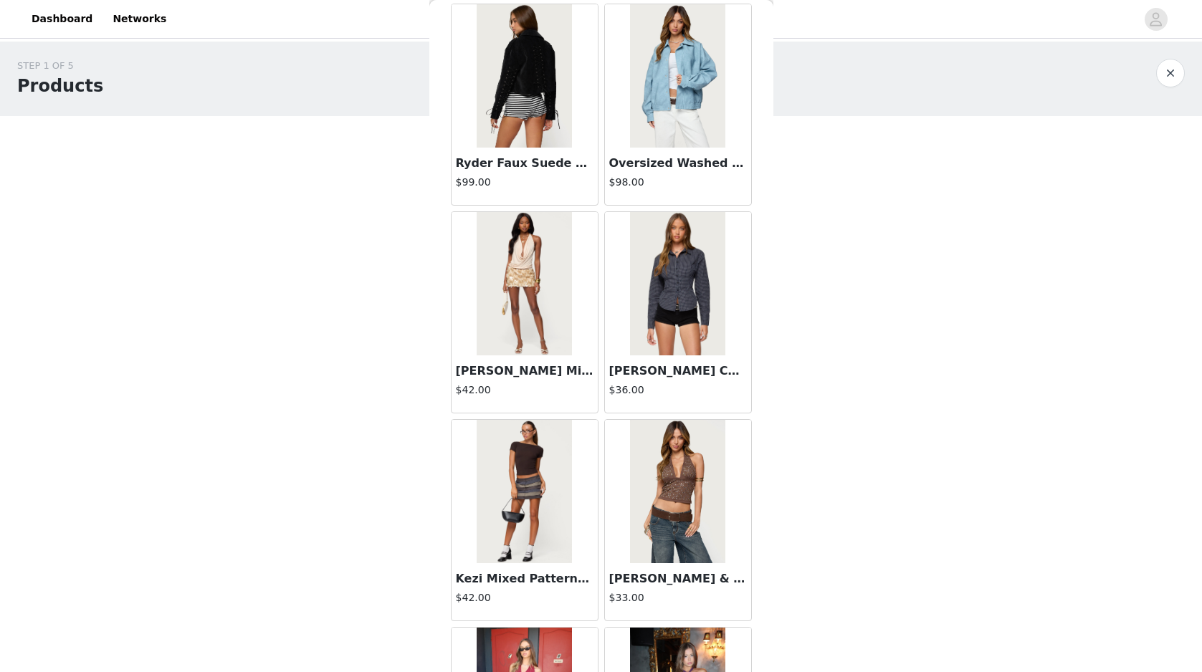
scroll to position [36858, 0]
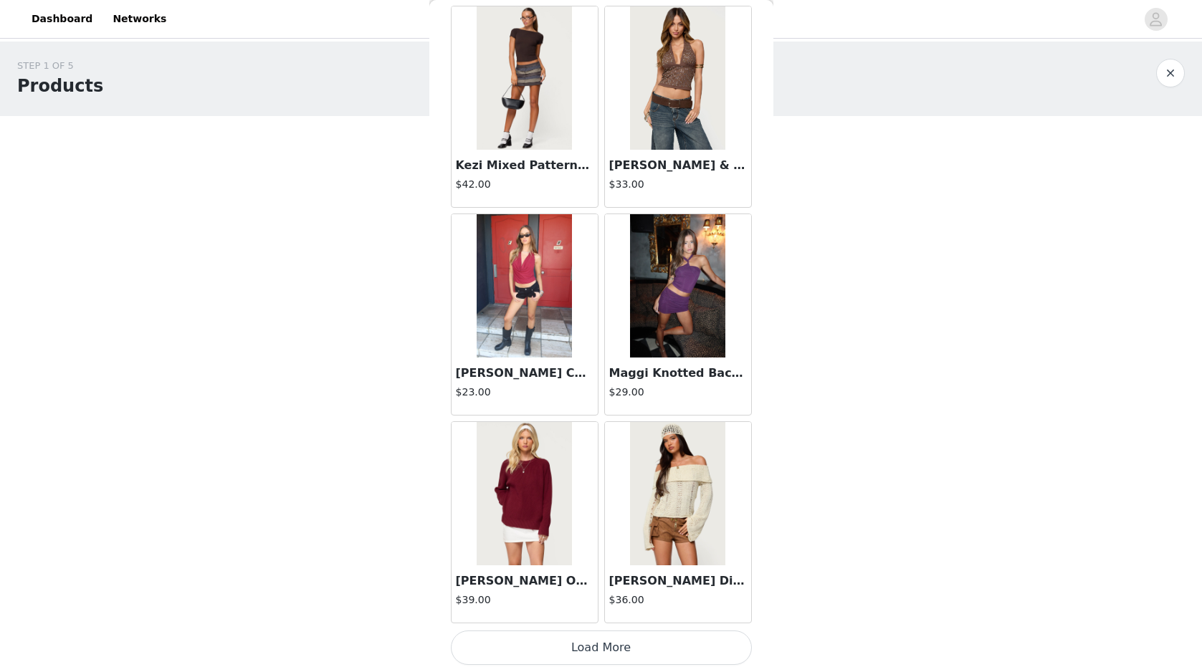
click at [590, 655] on button "Load More" at bounding box center [601, 648] width 301 height 34
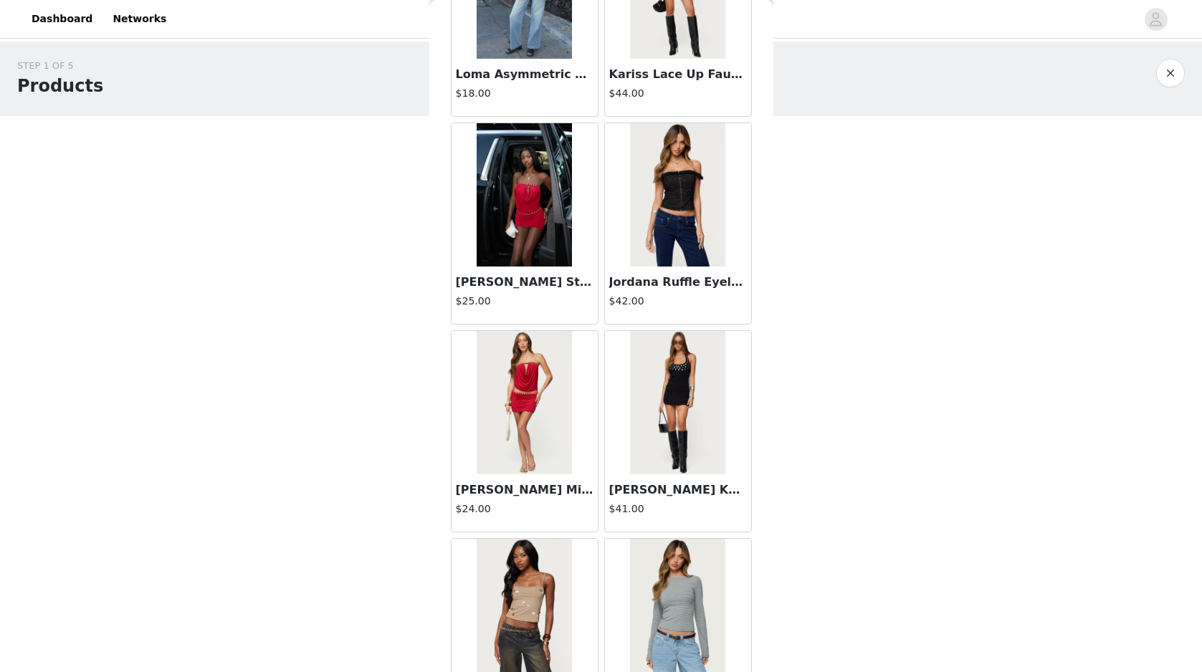
scroll to position [38937, 0]
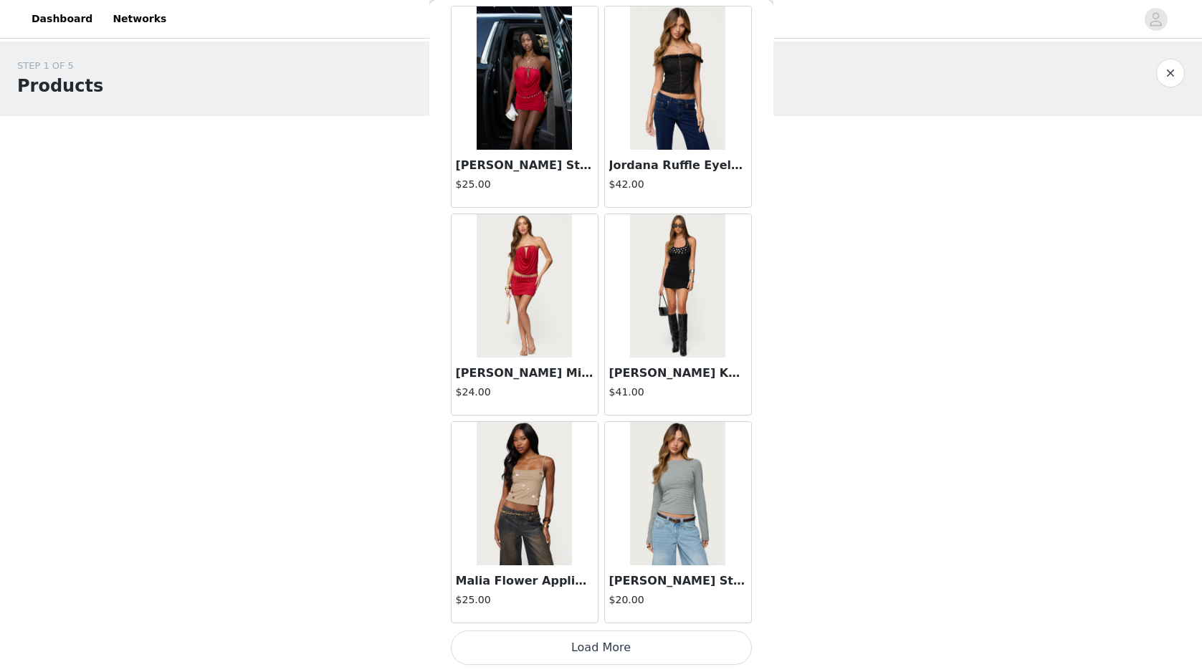
click at [639, 656] on button "Load More" at bounding box center [601, 648] width 301 height 34
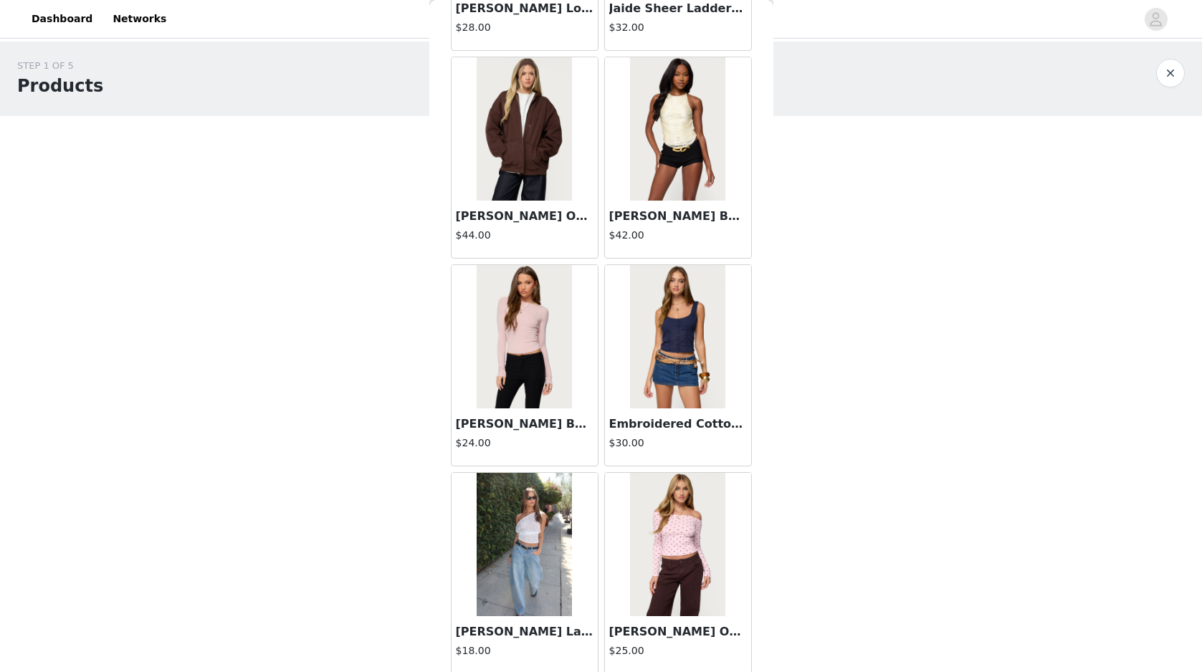
scroll to position [41015, 0]
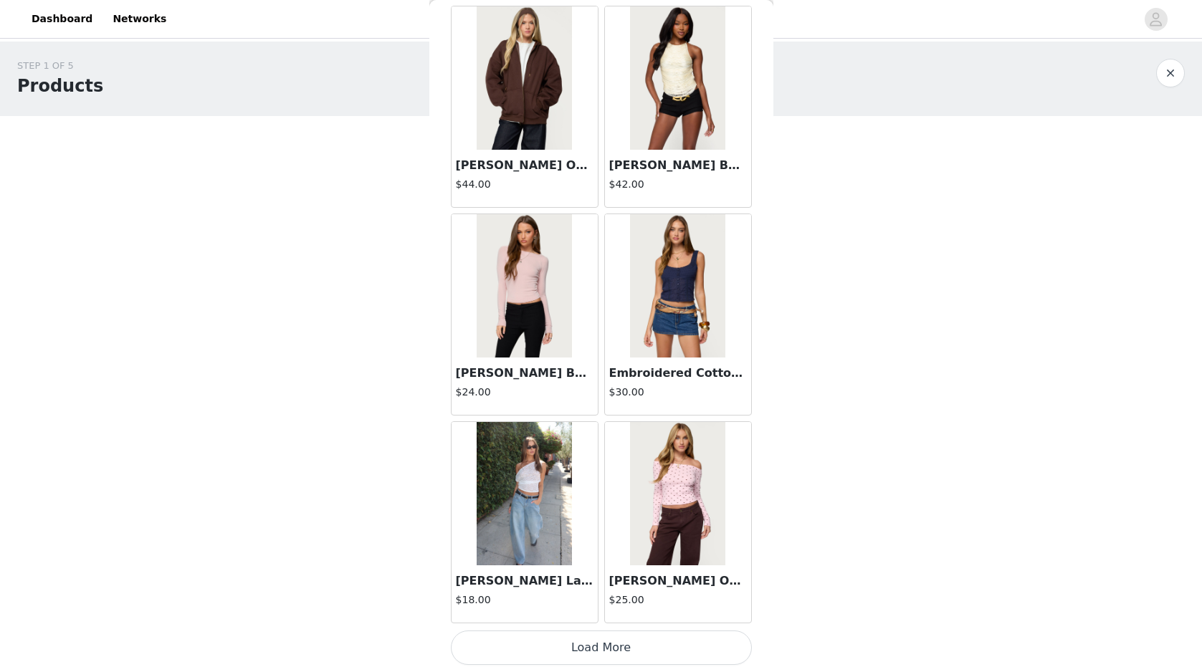
click at [587, 649] on button "Load More" at bounding box center [601, 648] width 301 height 34
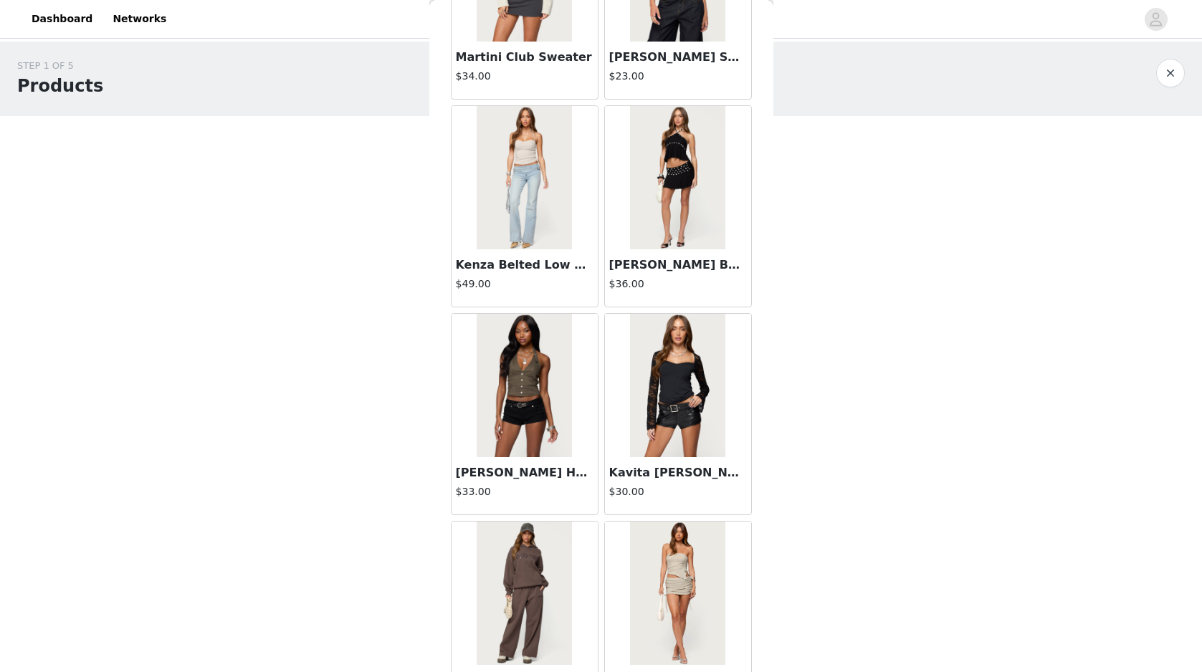
scroll to position [43094, 0]
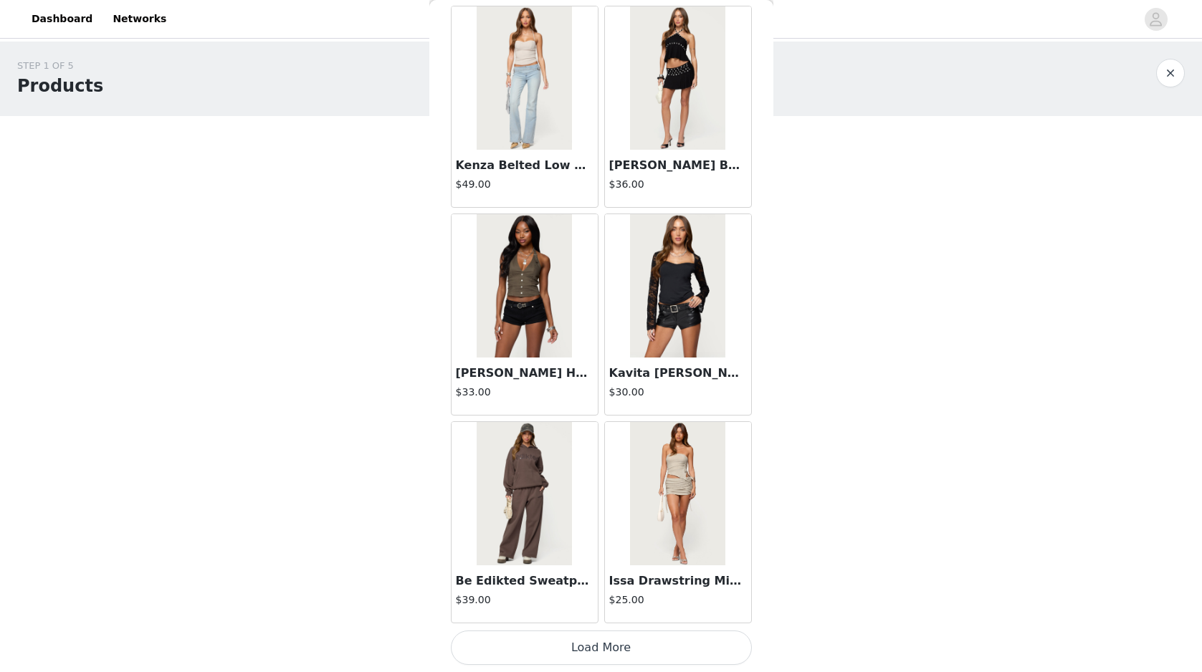
click at [688, 641] on button "Load More" at bounding box center [601, 648] width 301 height 34
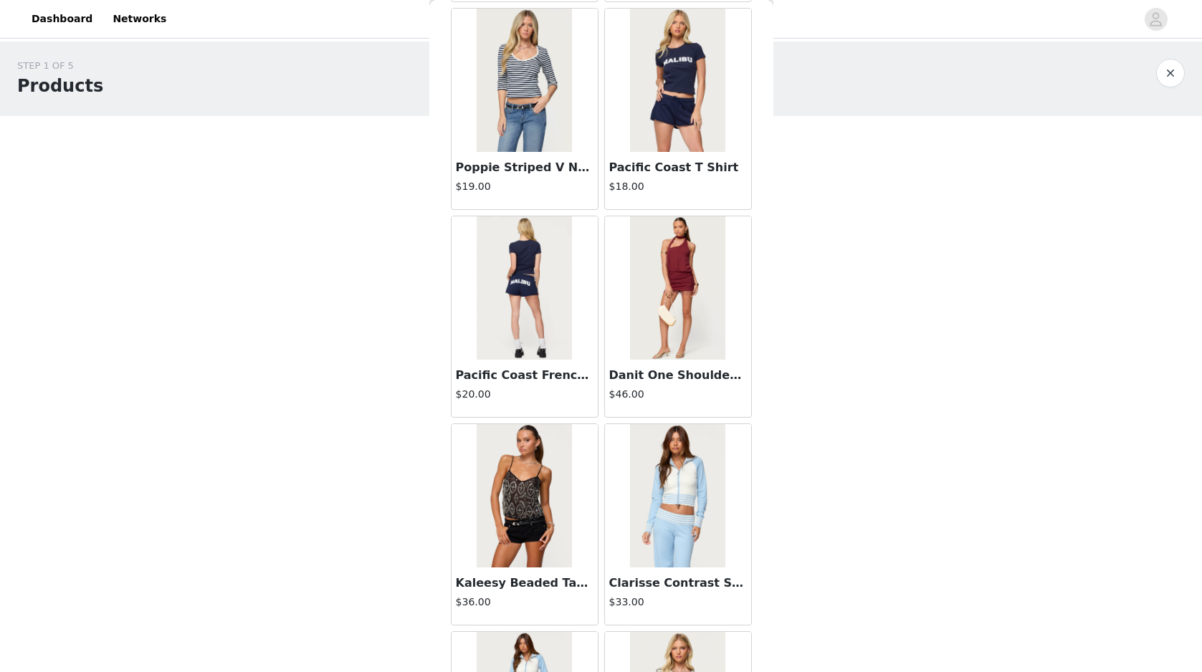
scroll to position [45173, 0]
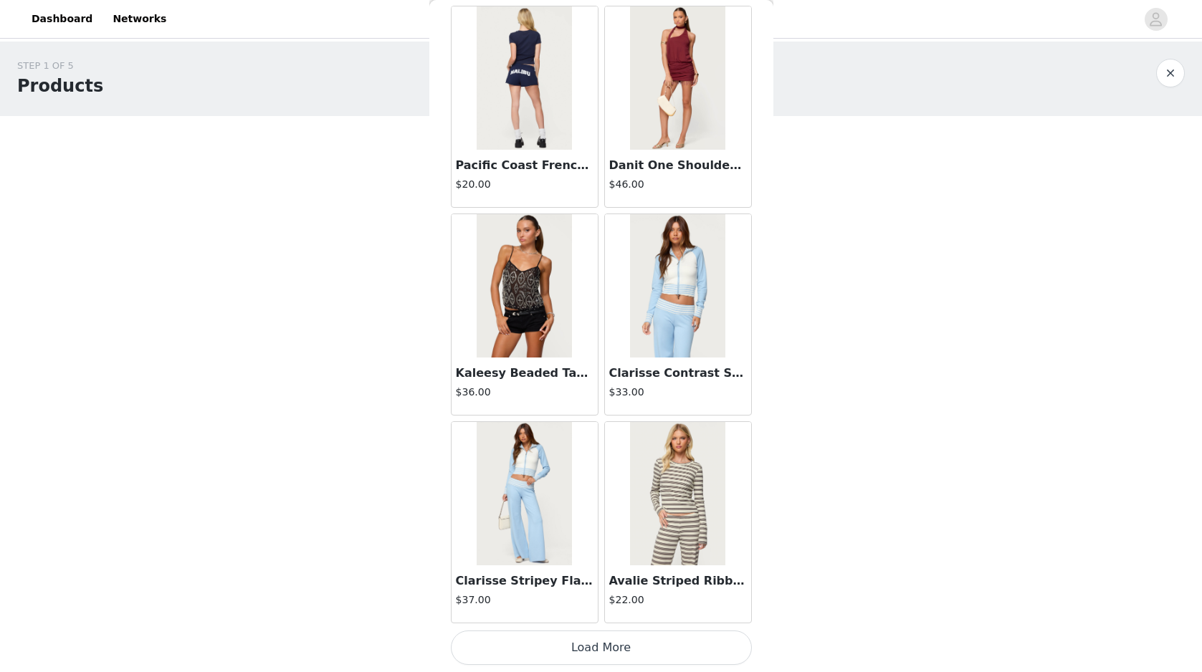
click at [667, 655] on button "Load More" at bounding box center [601, 648] width 301 height 34
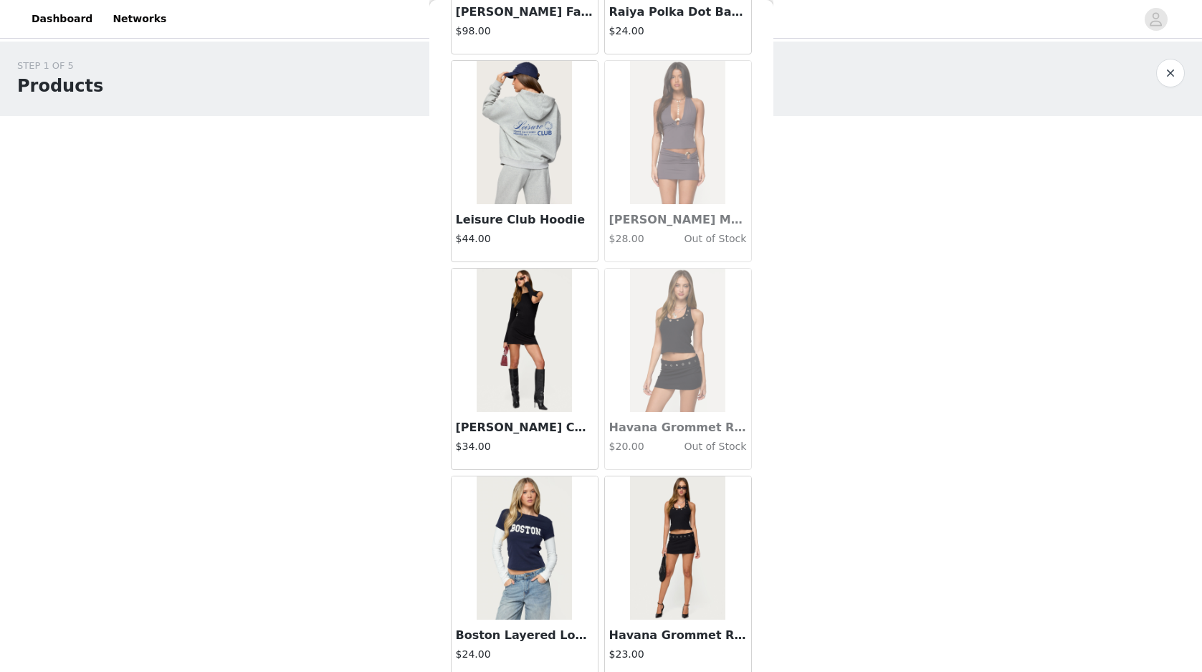
scroll to position [47251, 0]
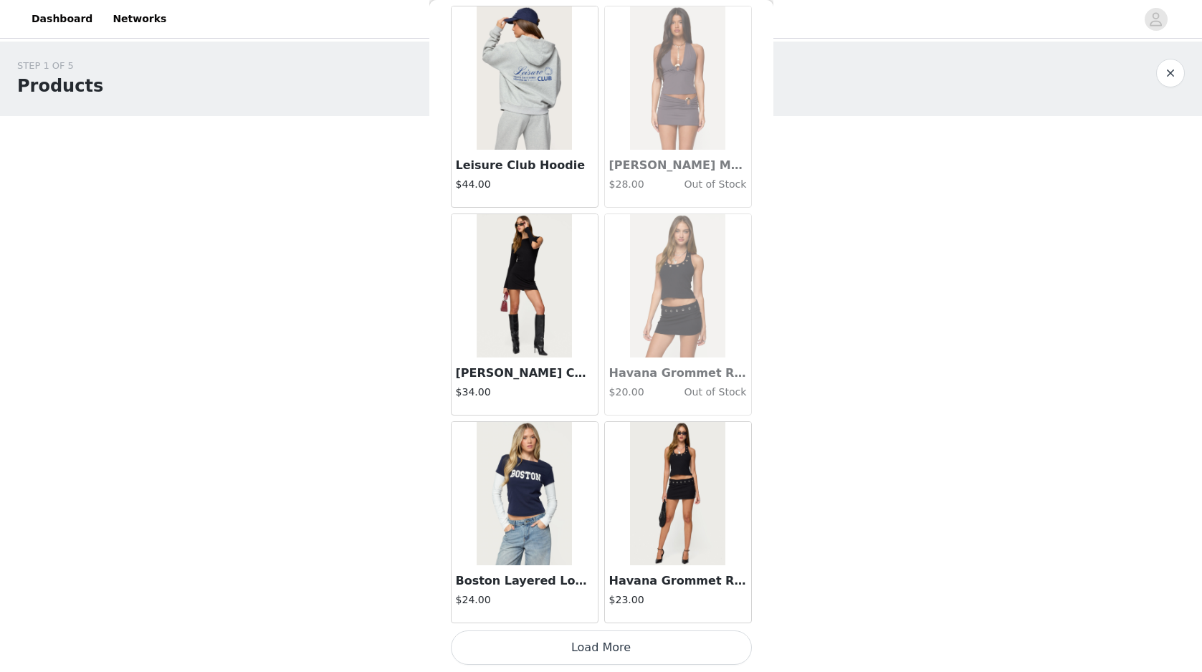
click at [611, 637] on button "Load More" at bounding box center [601, 648] width 301 height 34
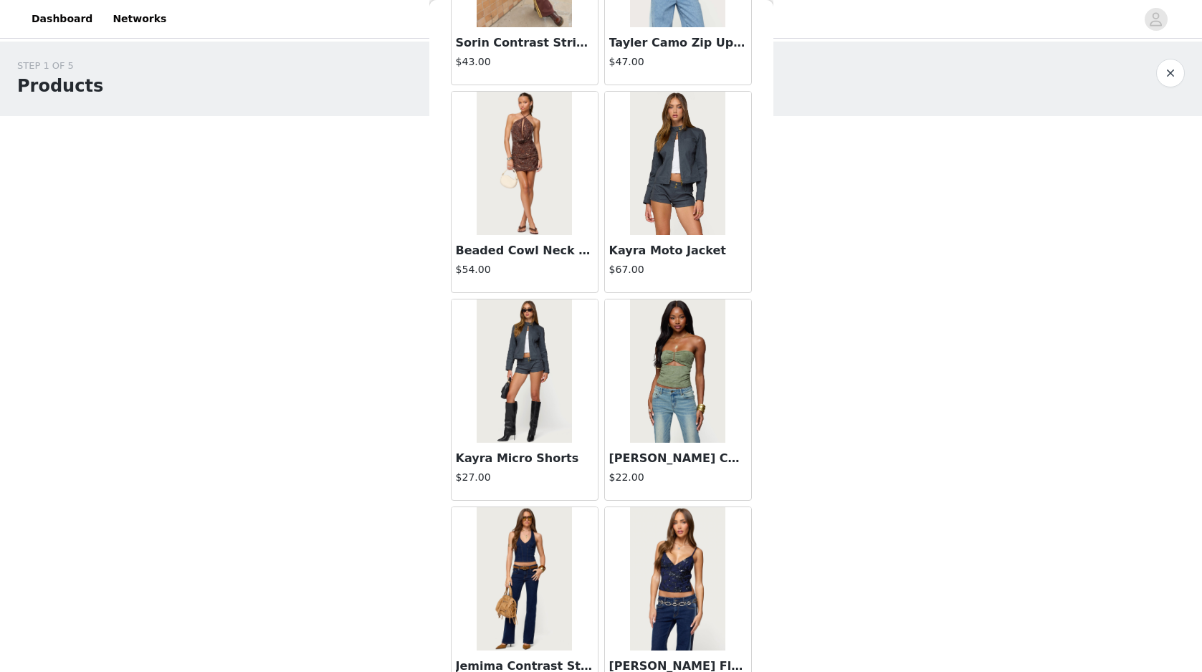
scroll to position [35730, 0]
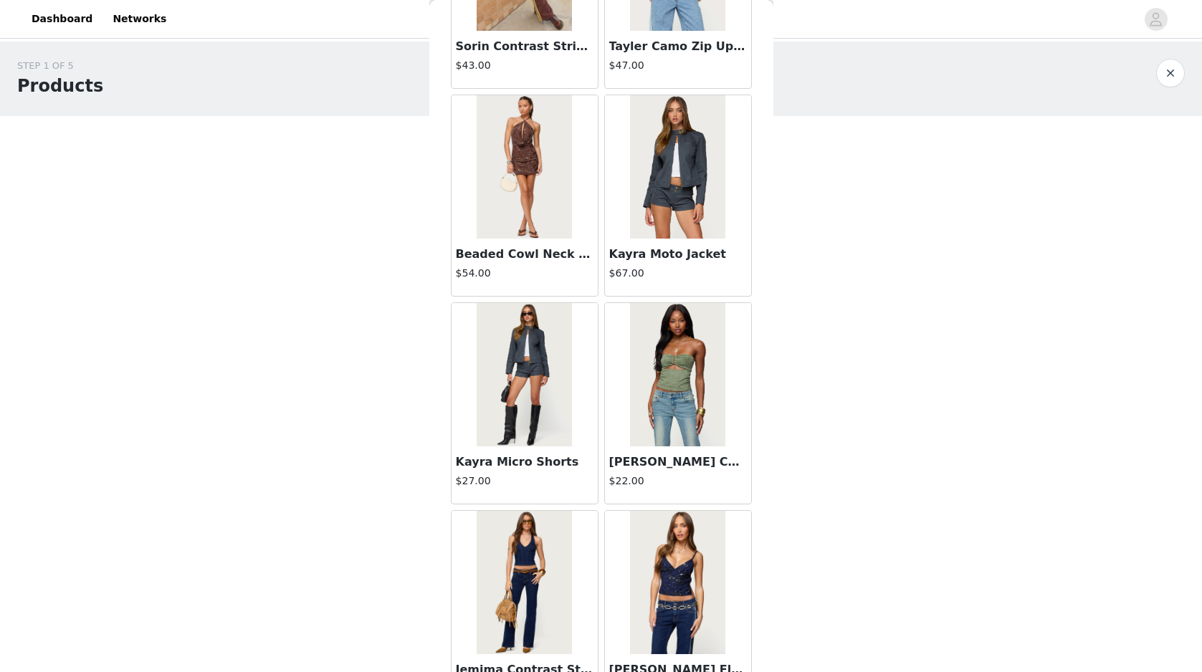
click at [510, 416] on img at bounding box center [524, 374] width 95 height 143
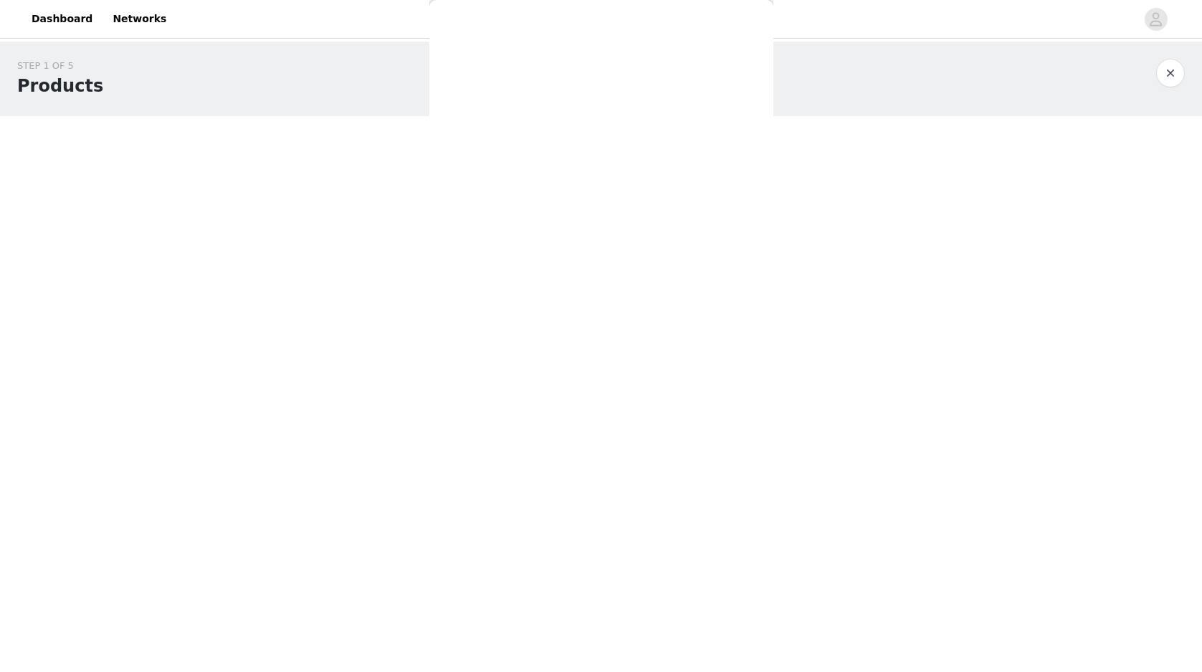
scroll to position [10, 0]
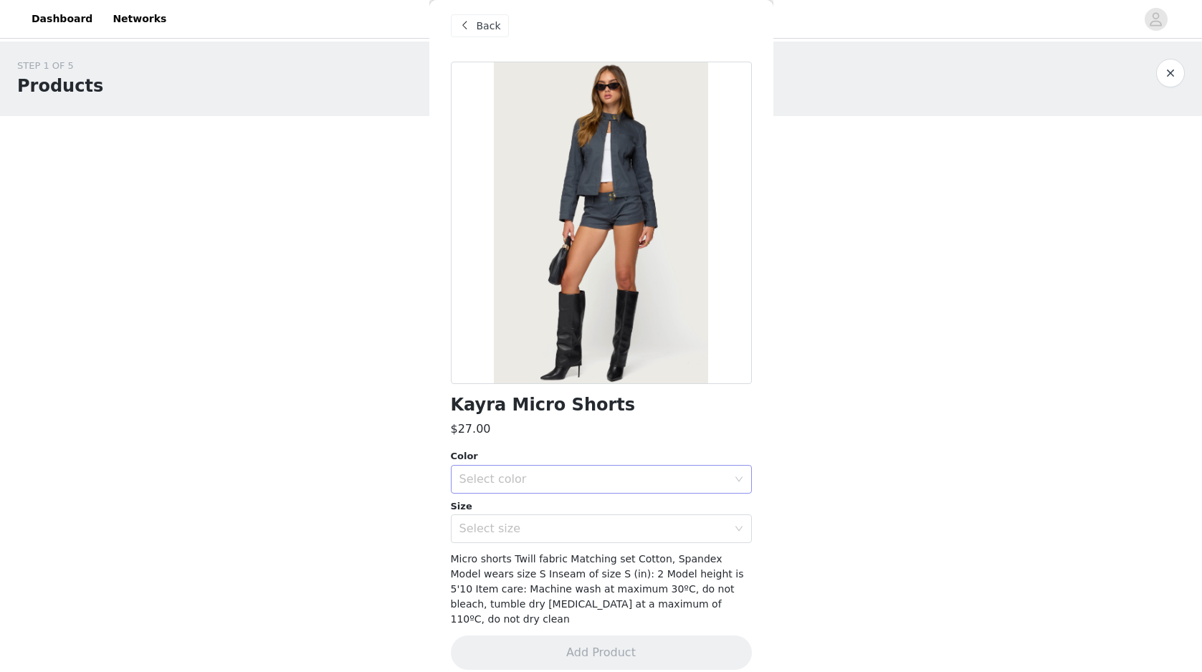
click at [580, 482] on div "Select color" at bounding box center [593, 479] width 268 height 14
click at [570, 516] on li "DARK-GRAY" at bounding box center [601, 511] width 301 height 23
click at [570, 527] on div "Select size" at bounding box center [593, 529] width 268 height 14
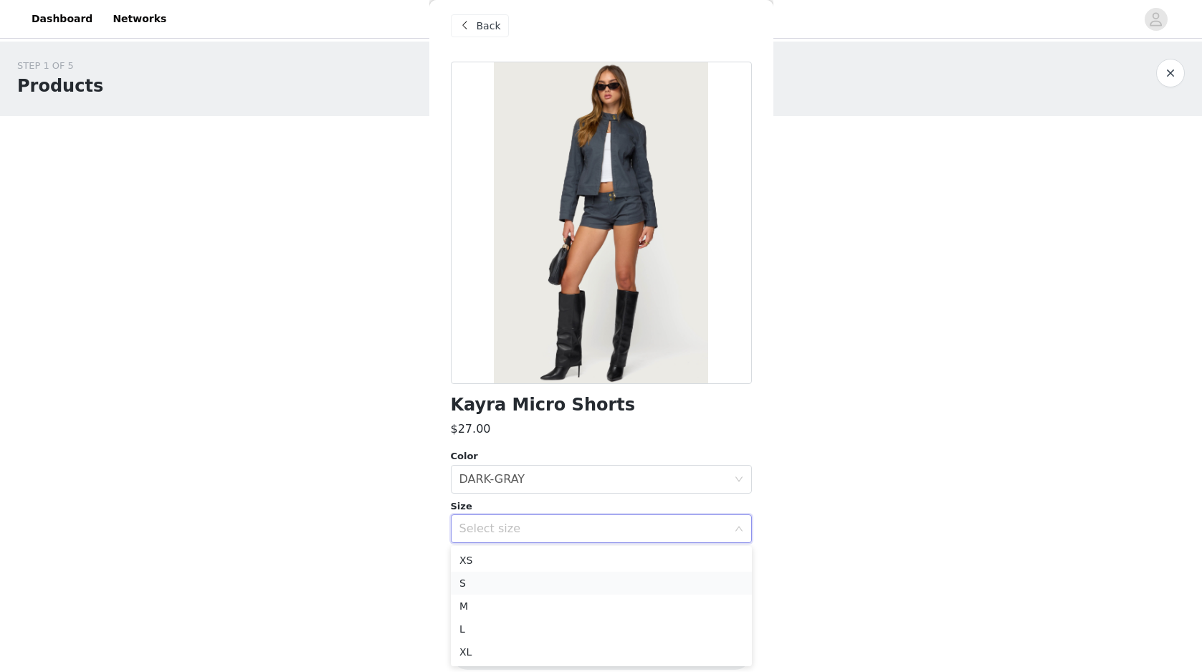
click at [556, 579] on li "S" at bounding box center [601, 583] width 301 height 23
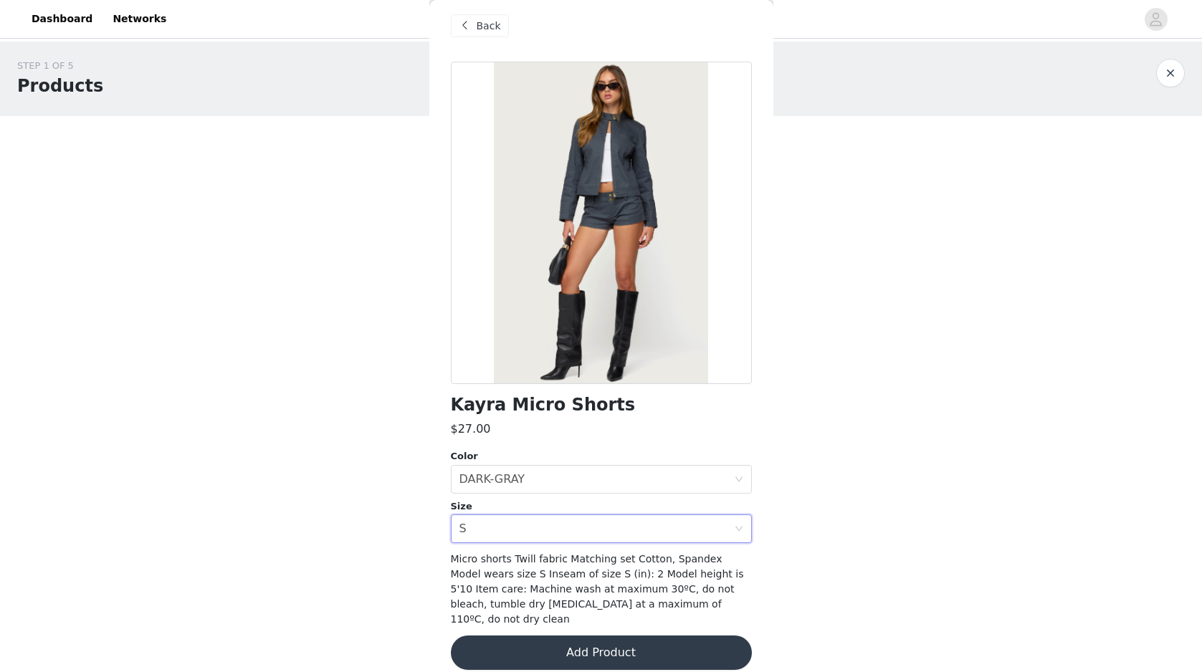
click at [591, 641] on button "Add Product" at bounding box center [601, 653] width 301 height 34
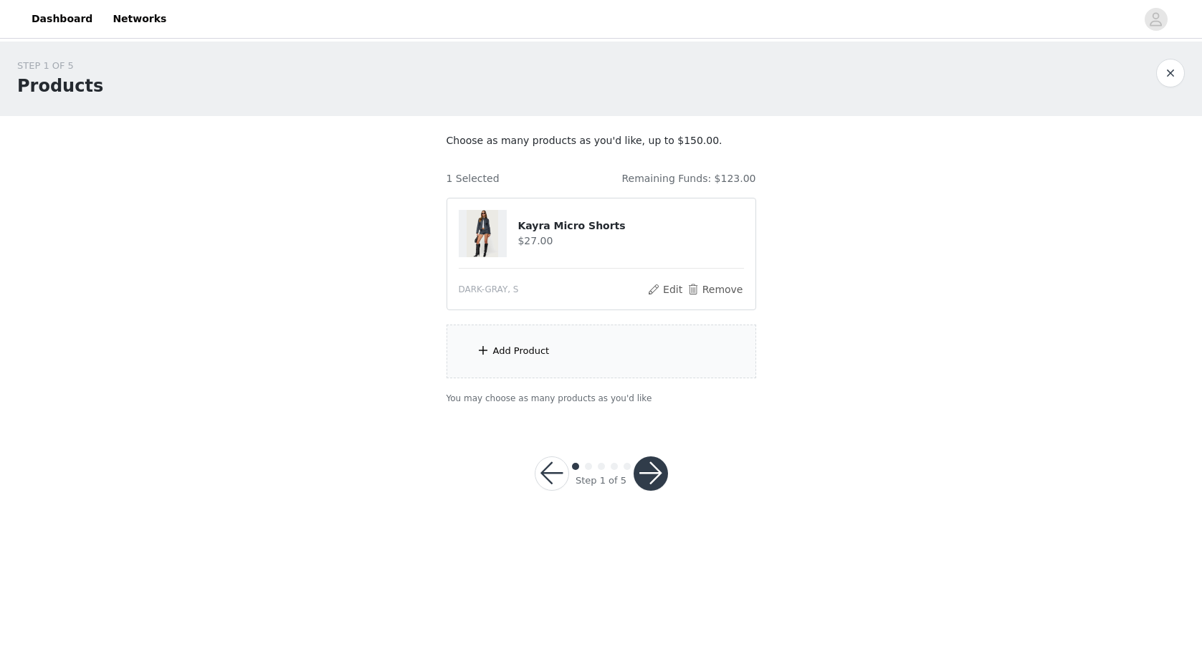
click at [539, 348] on div "Add Product" at bounding box center [521, 351] width 57 height 14
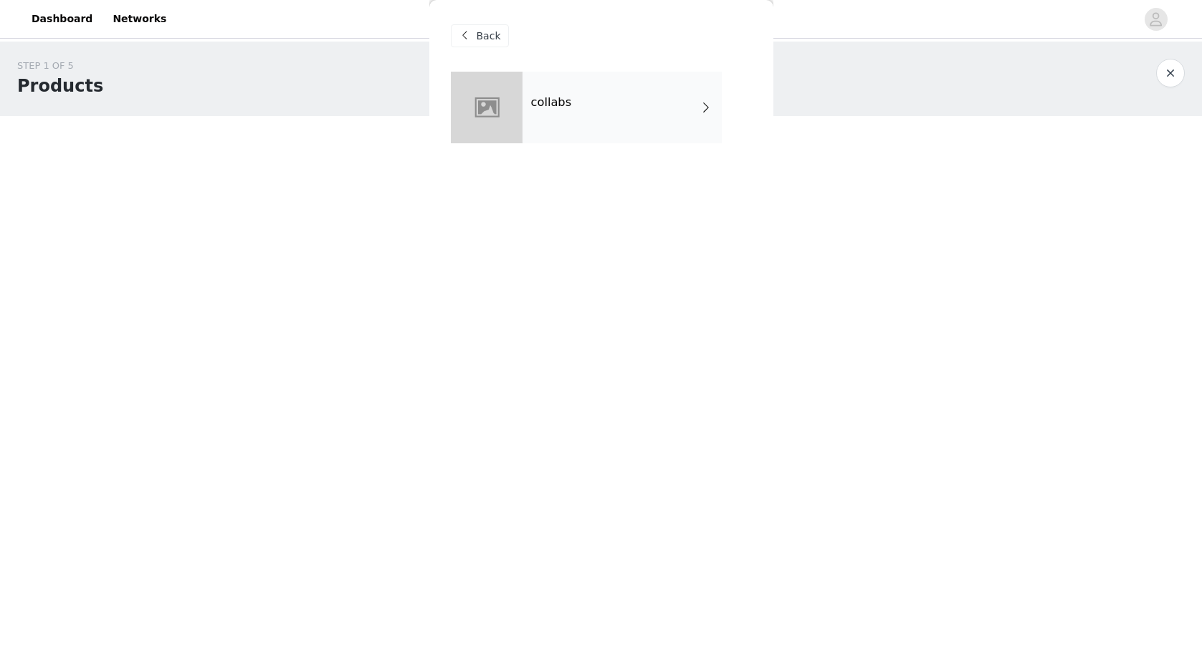
click at [561, 102] on h4 "collabs" at bounding box center [551, 102] width 41 height 13
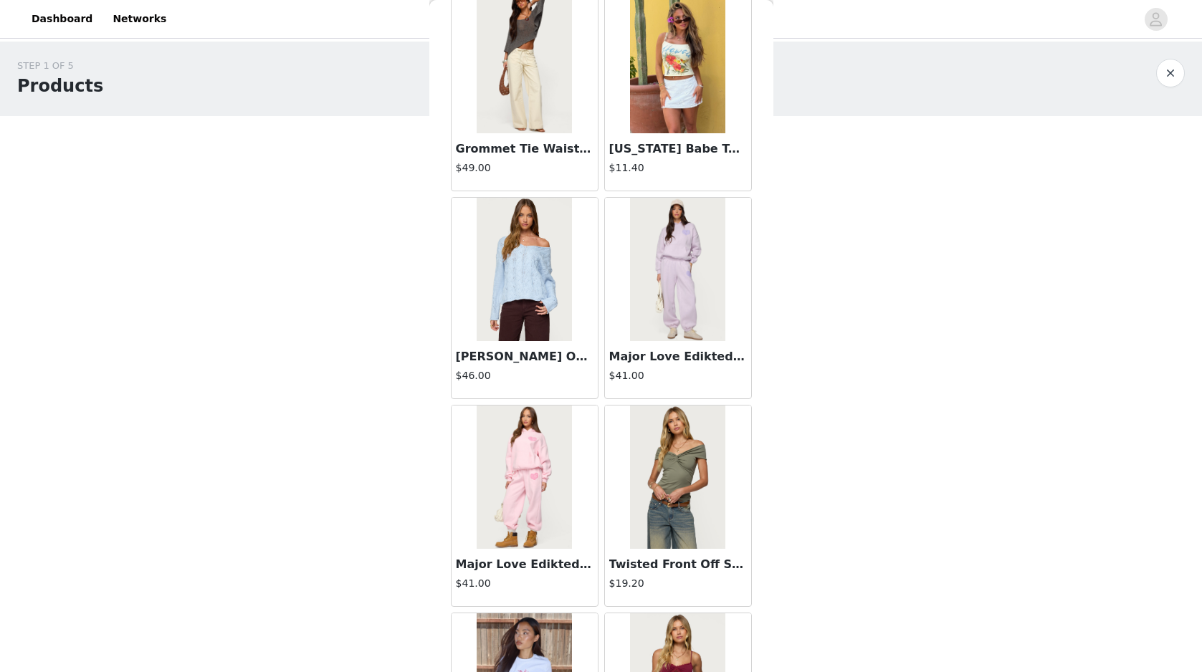
scroll to position [1521, 0]
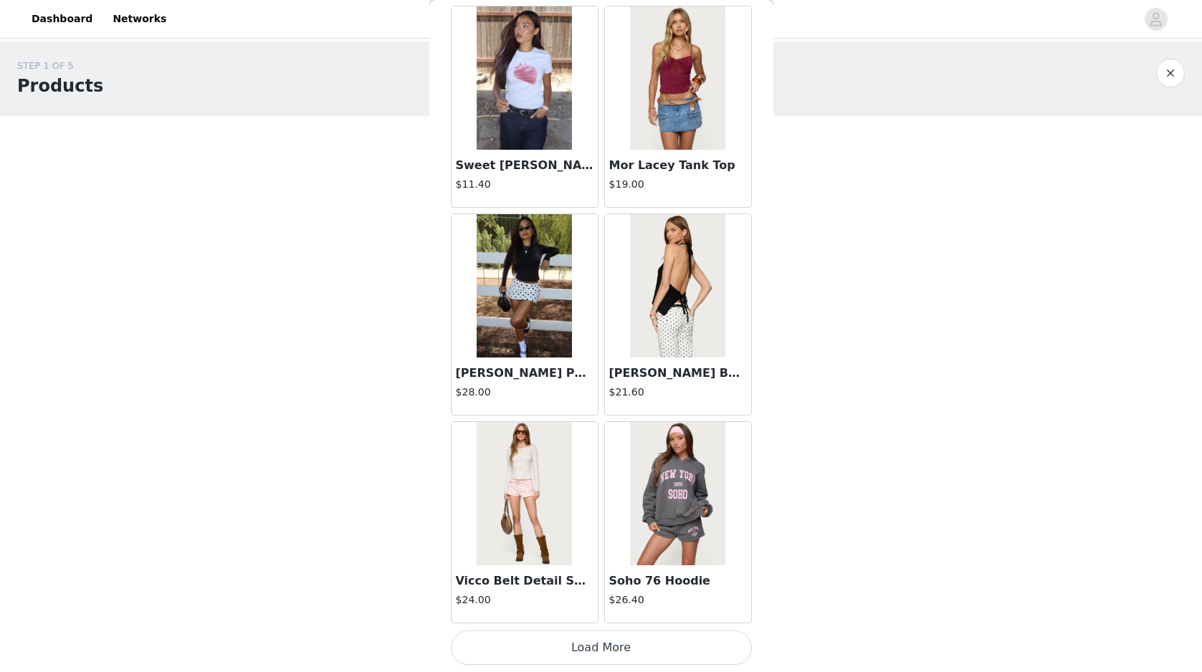
click at [654, 649] on button "Load More" at bounding box center [601, 648] width 301 height 34
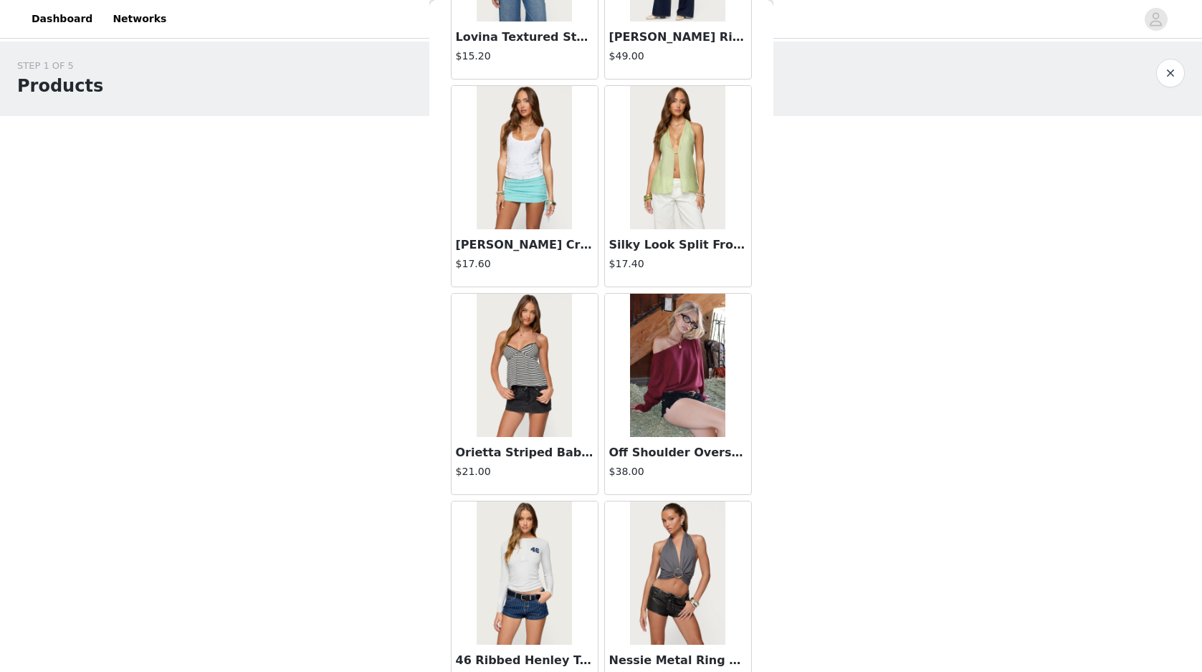
scroll to position [3600, 0]
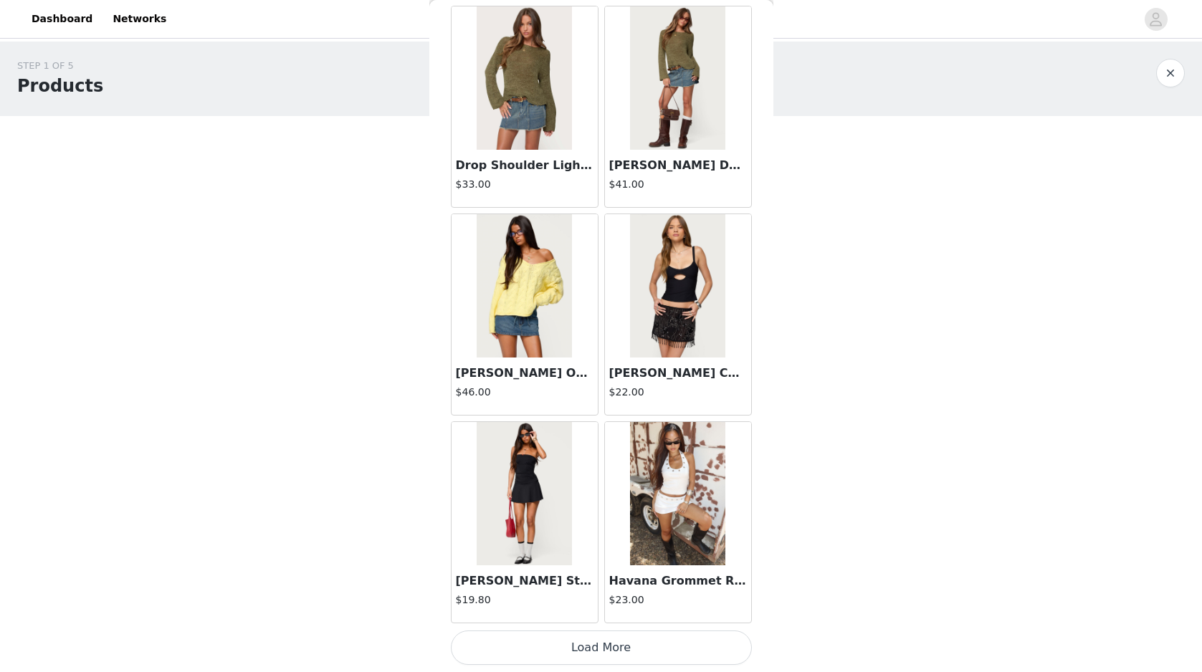
click at [639, 646] on button "Load More" at bounding box center [601, 648] width 301 height 34
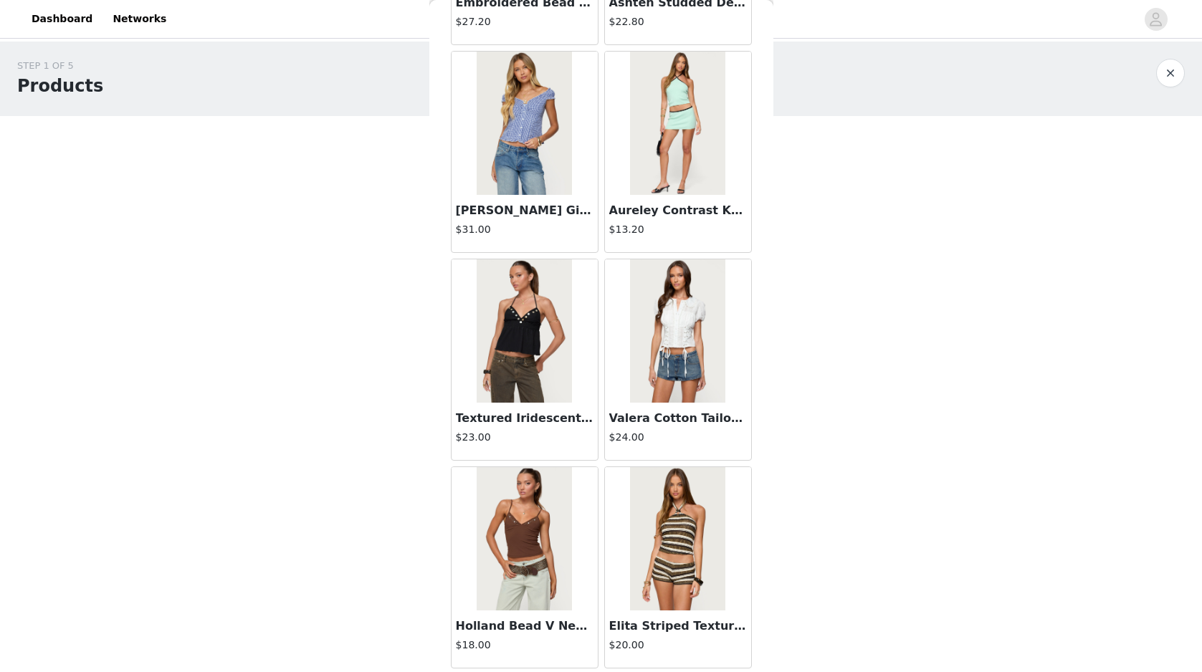
scroll to position [5678, 0]
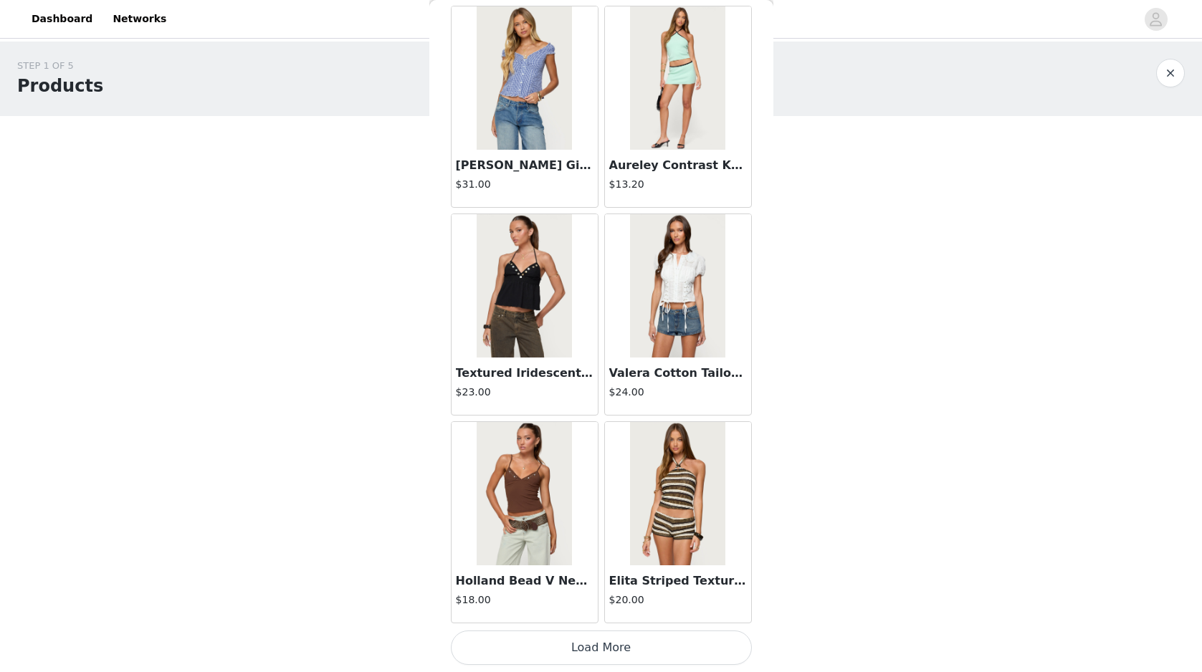
click at [647, 650] on button "Load More" at bounding box center [601, 648] width 301 height 34
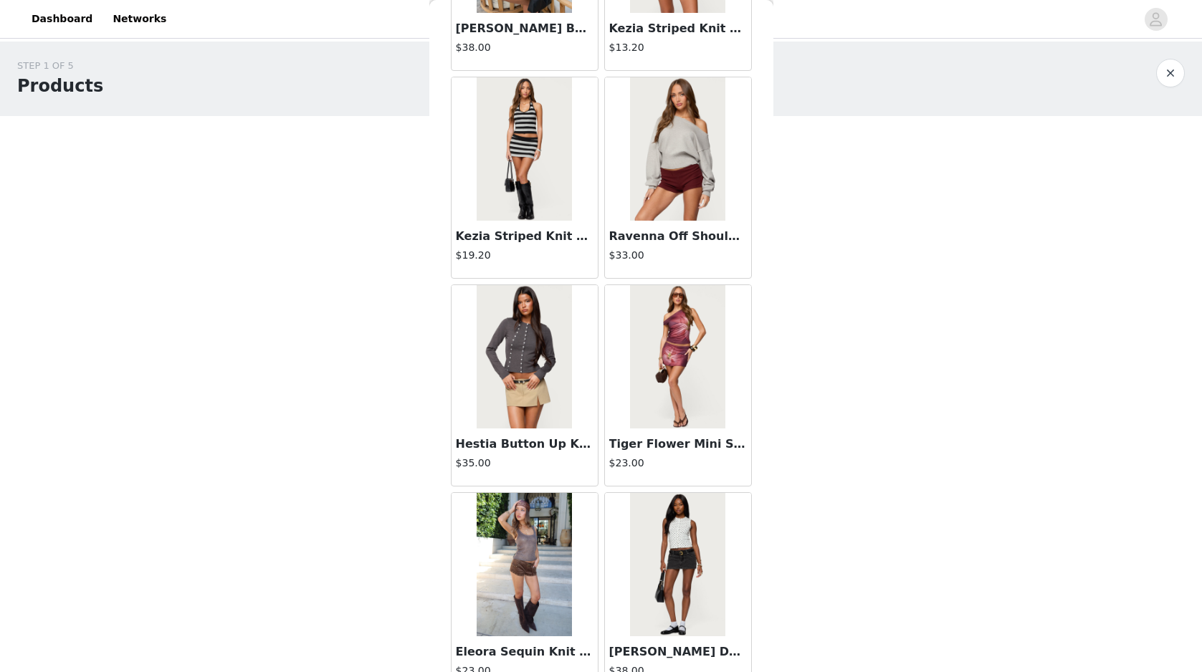
scroll to position [7757, 0]
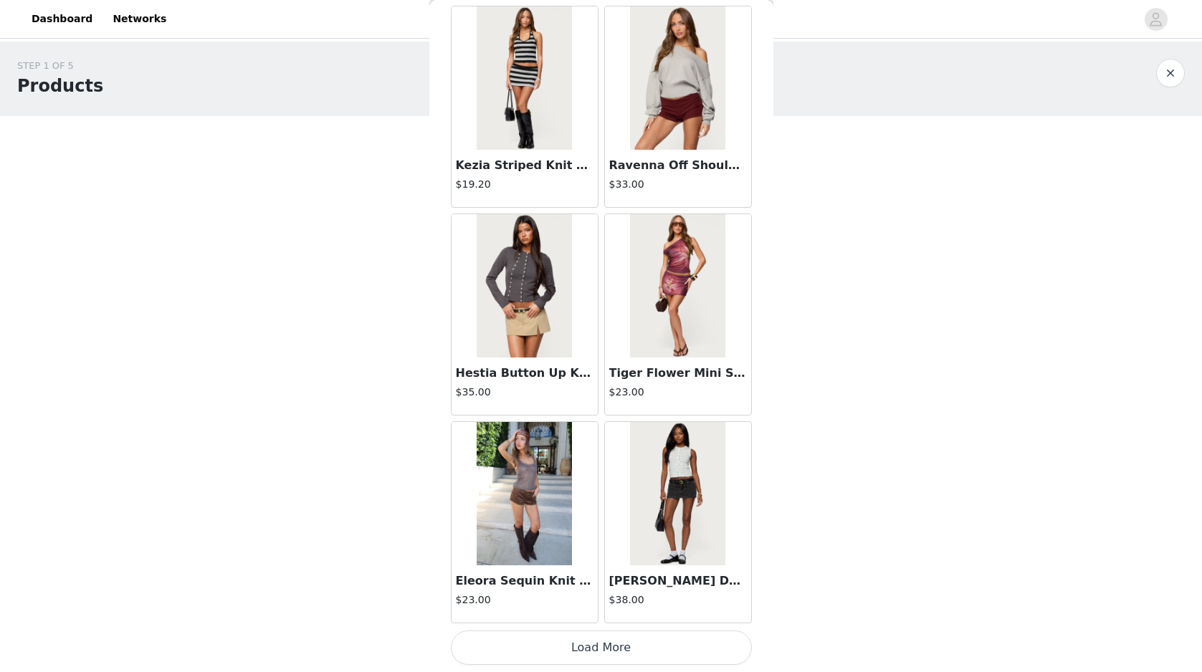
click at [660, 638] on button "Load More" at bounding box center [601, 648] width 301 height 34
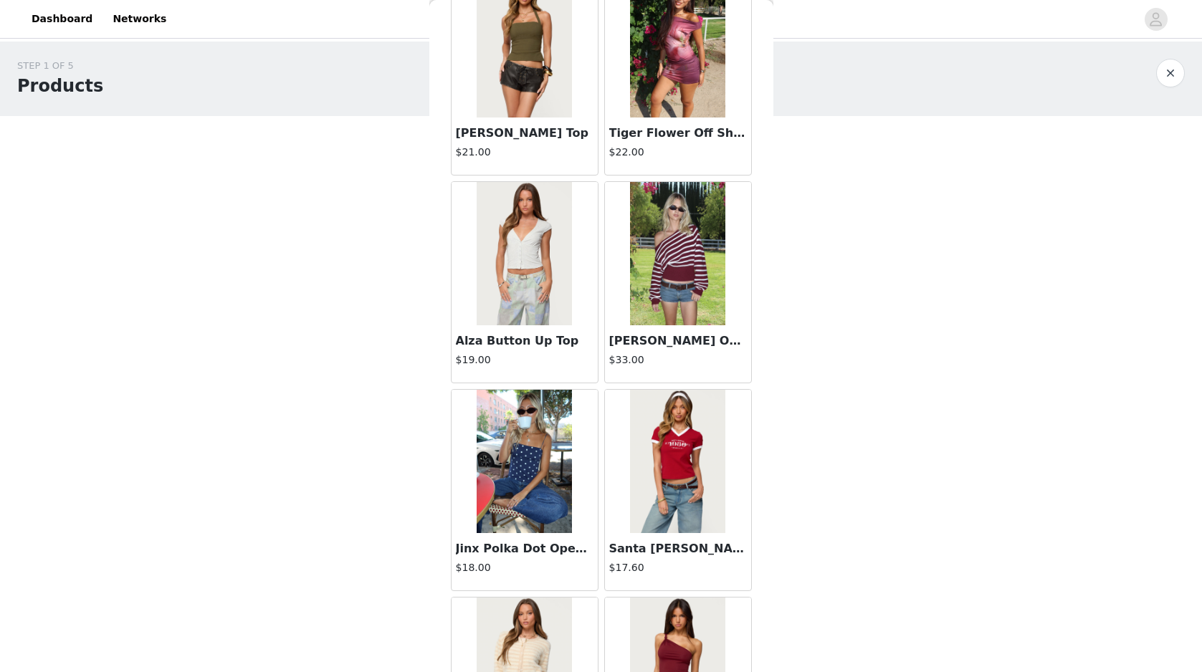
scroll to position [9836, 0]
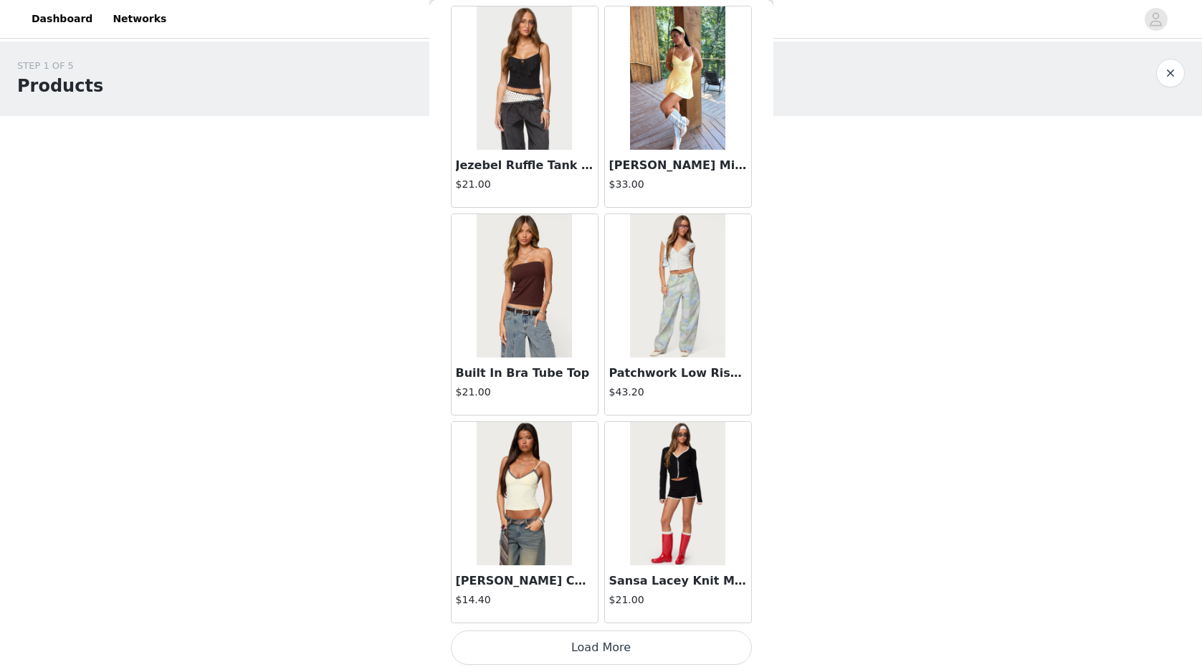
click at [629, 647] on button "Load More" at bounding box center [601, 648] width 301 height 34
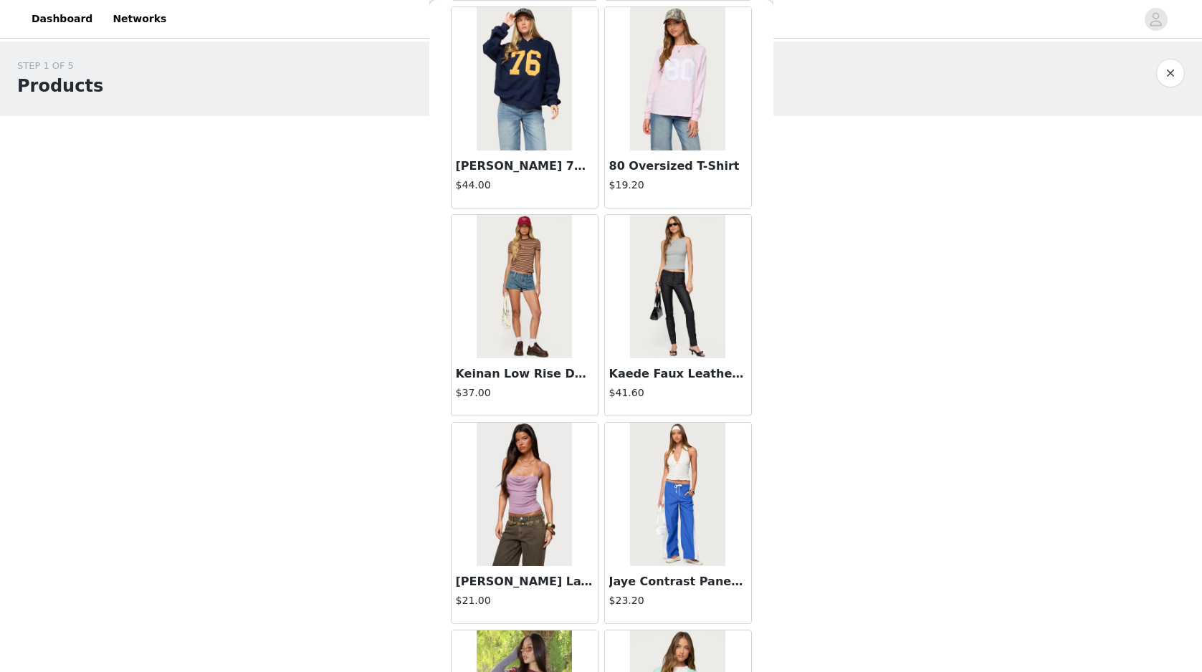
scroll to position [11914, 0]
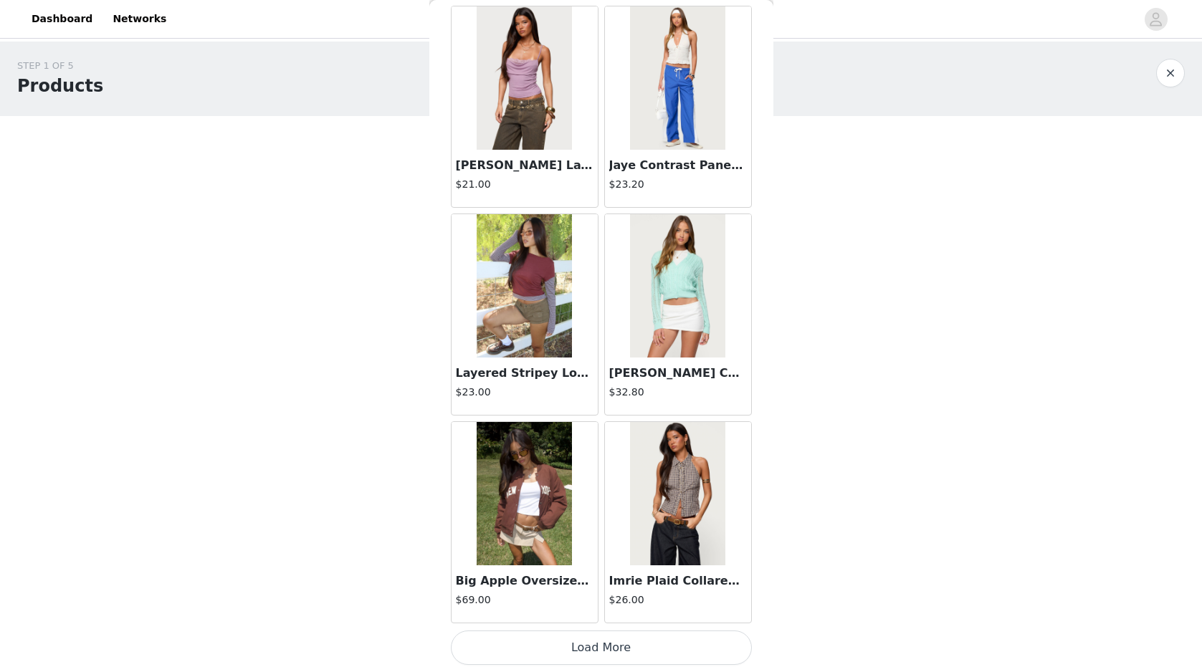
click at [639, 648] on button "Load More" at bounding box center [601, 648] width 301 height 34
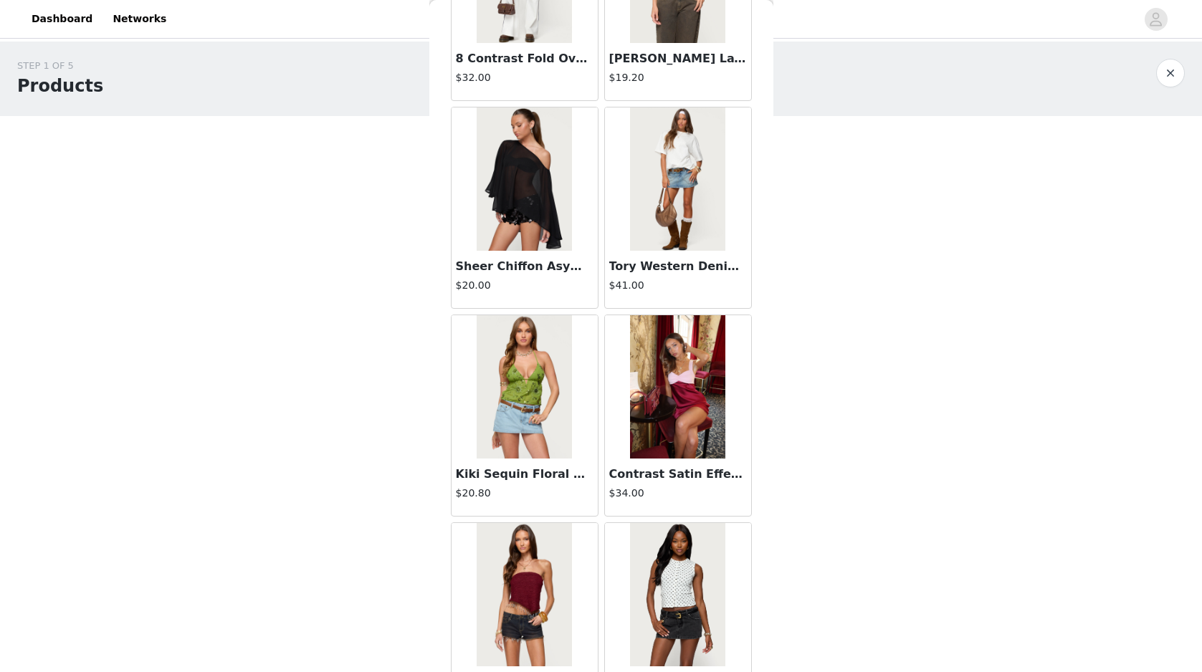
scroll to position [13993, 0]
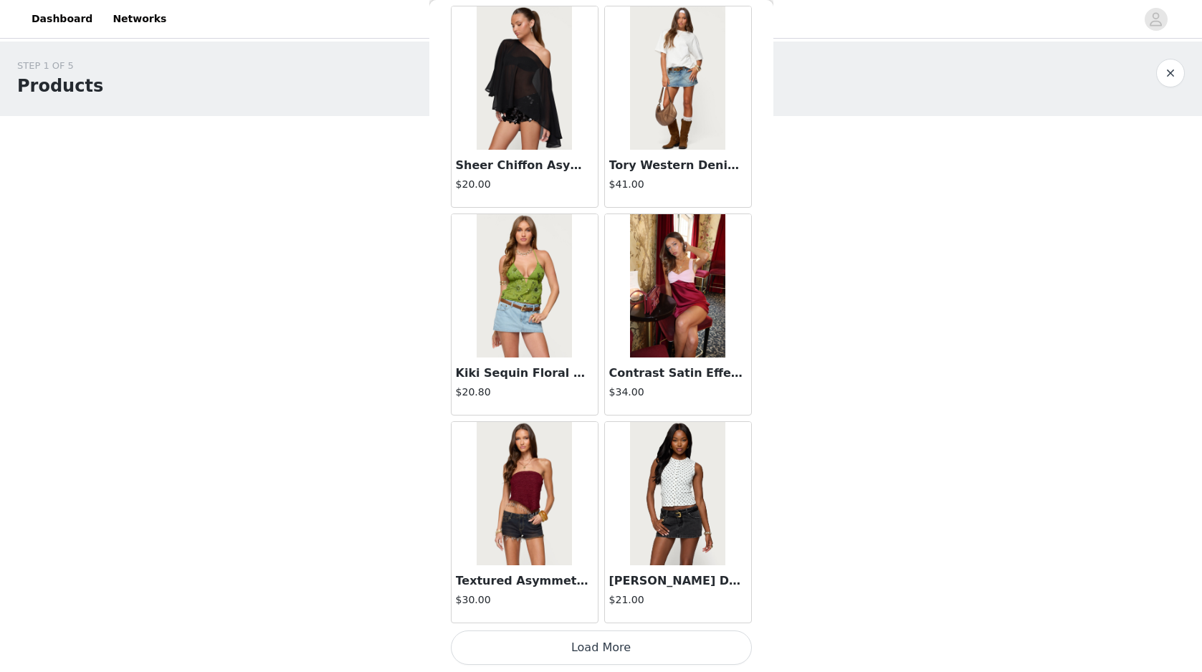
click at [674, 647] on button "Load More" at bounding box center [601, 648] width 301 height 34
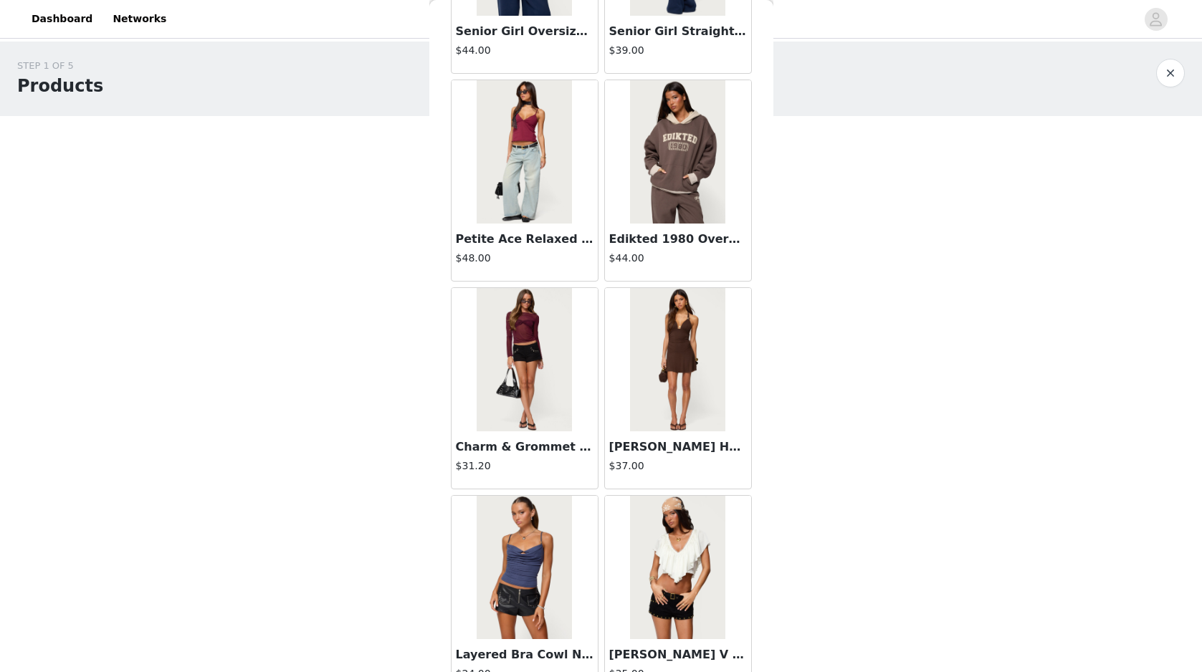
scroll to position [16072, 0]
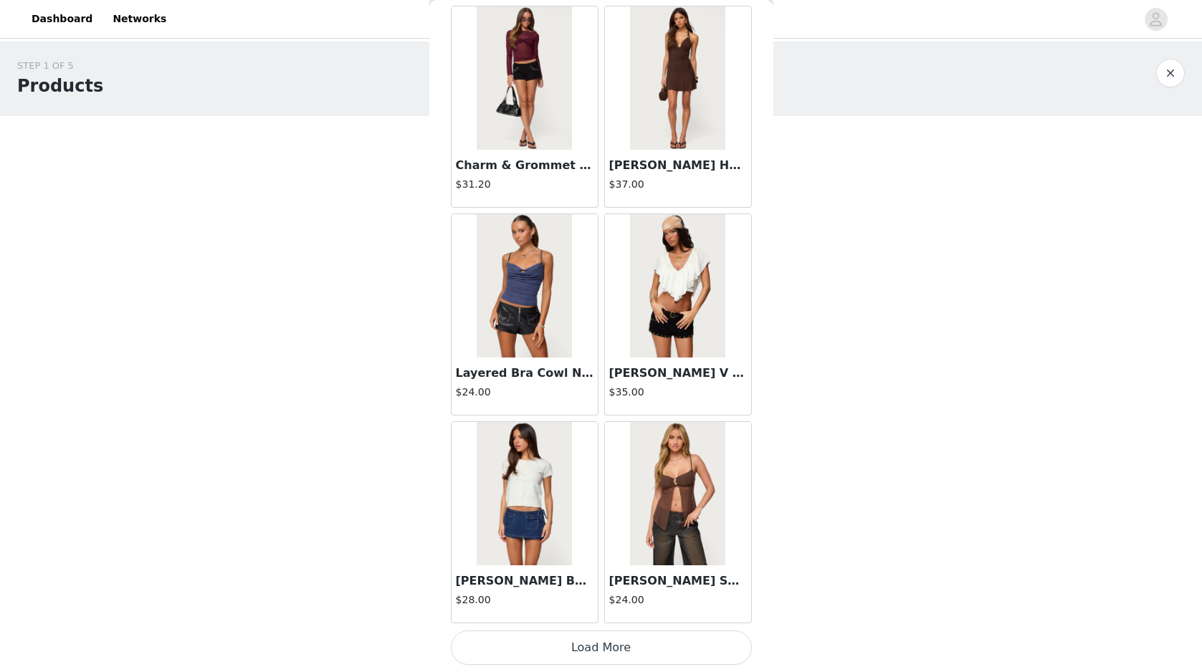
click at [692, 653] on button "Load More" at bounding box center [601, 648] width 301 height 34
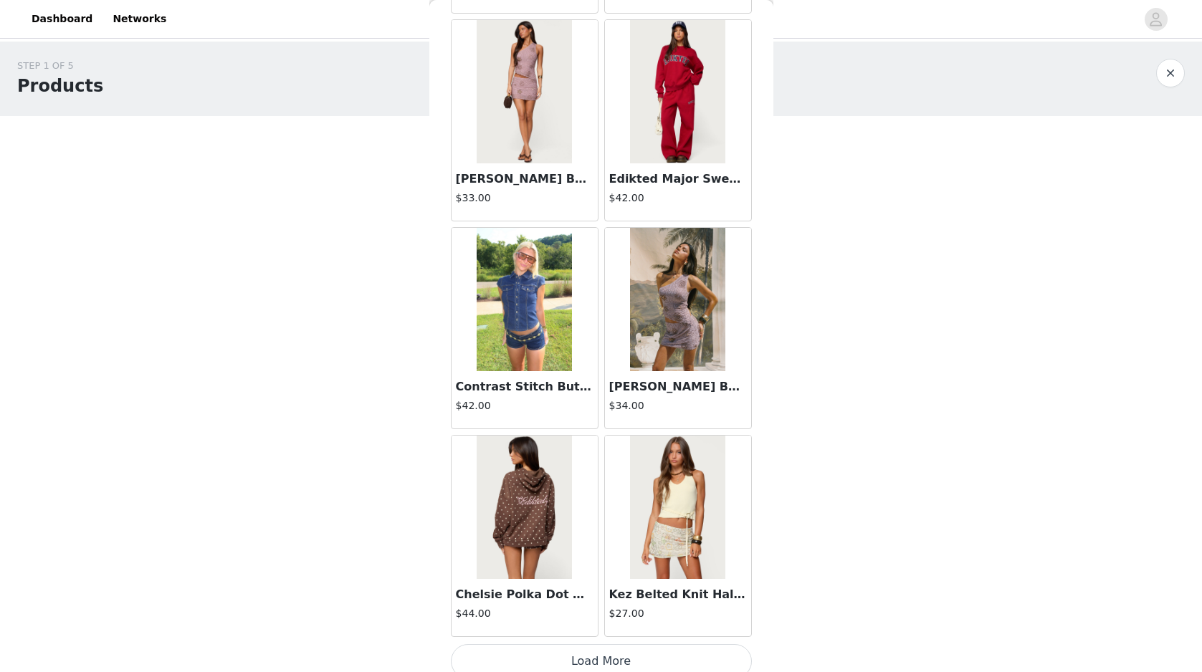
scroll to position [18150, 0]
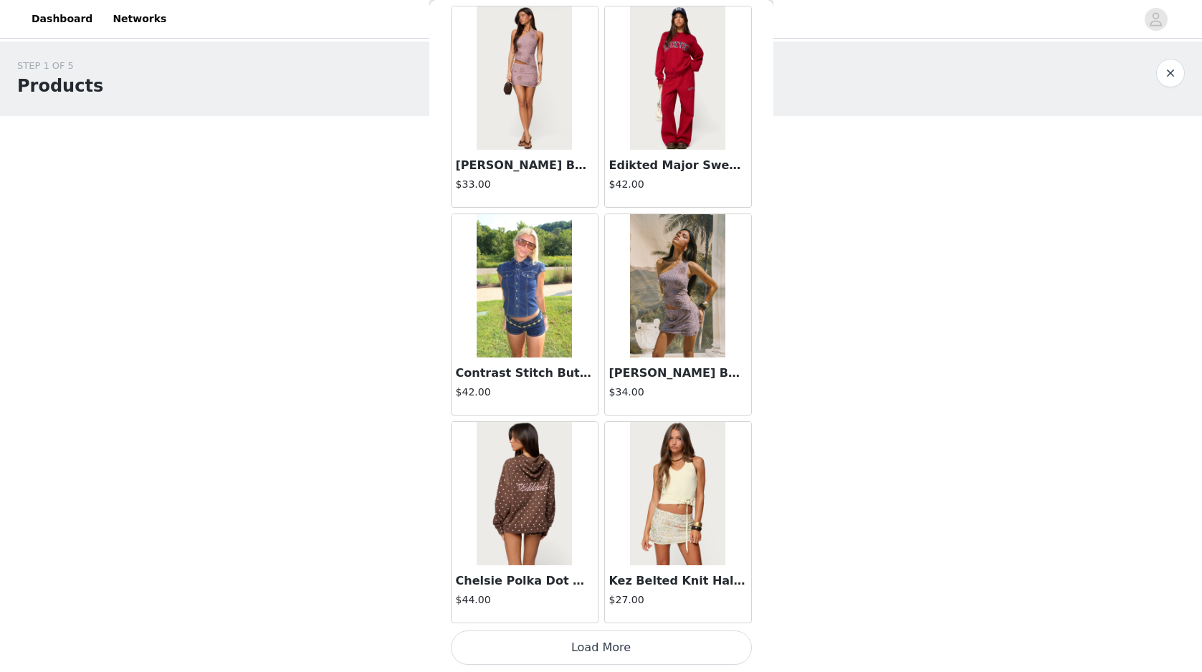
click at [720, 654] on button "Load More" at bounding box center [601, 648] width 301 height 34
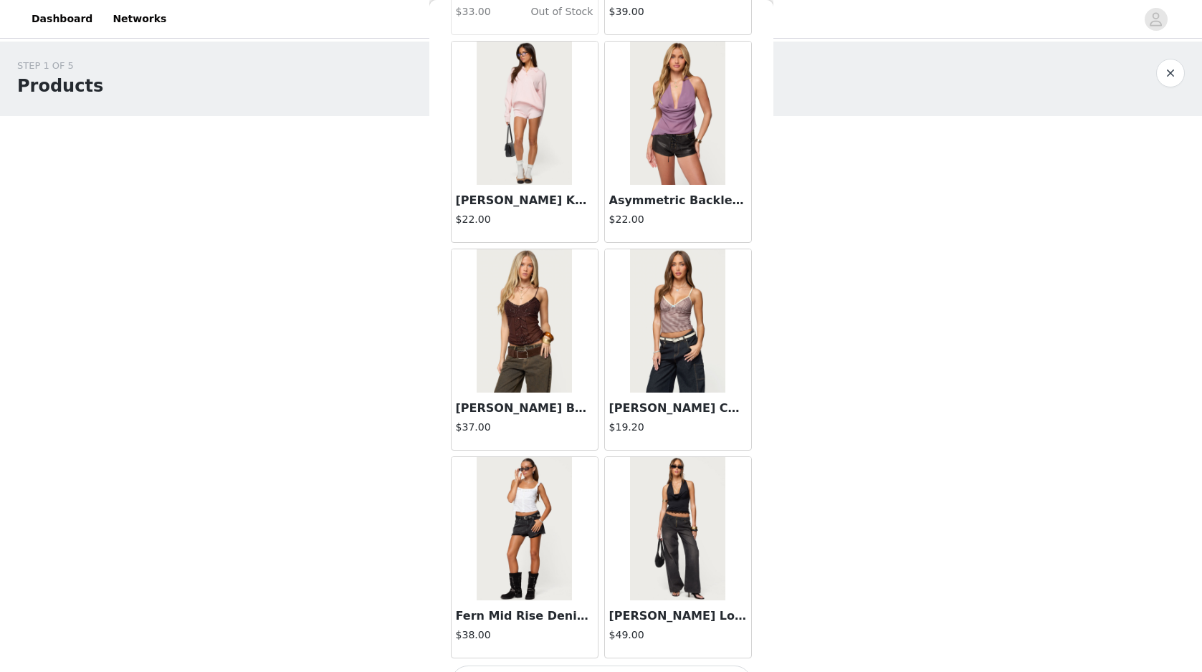
scroll to position [20229, 0]
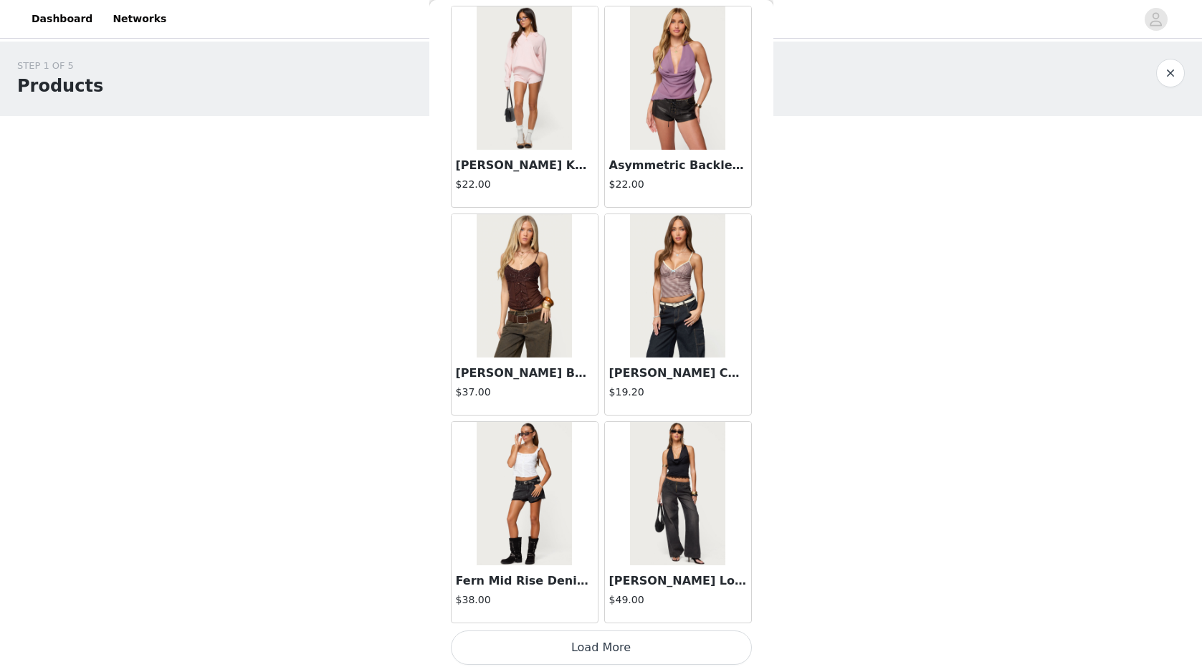
click at [693, 637] on button "Load More" at bounding box center [601, 648] width 301 height 34
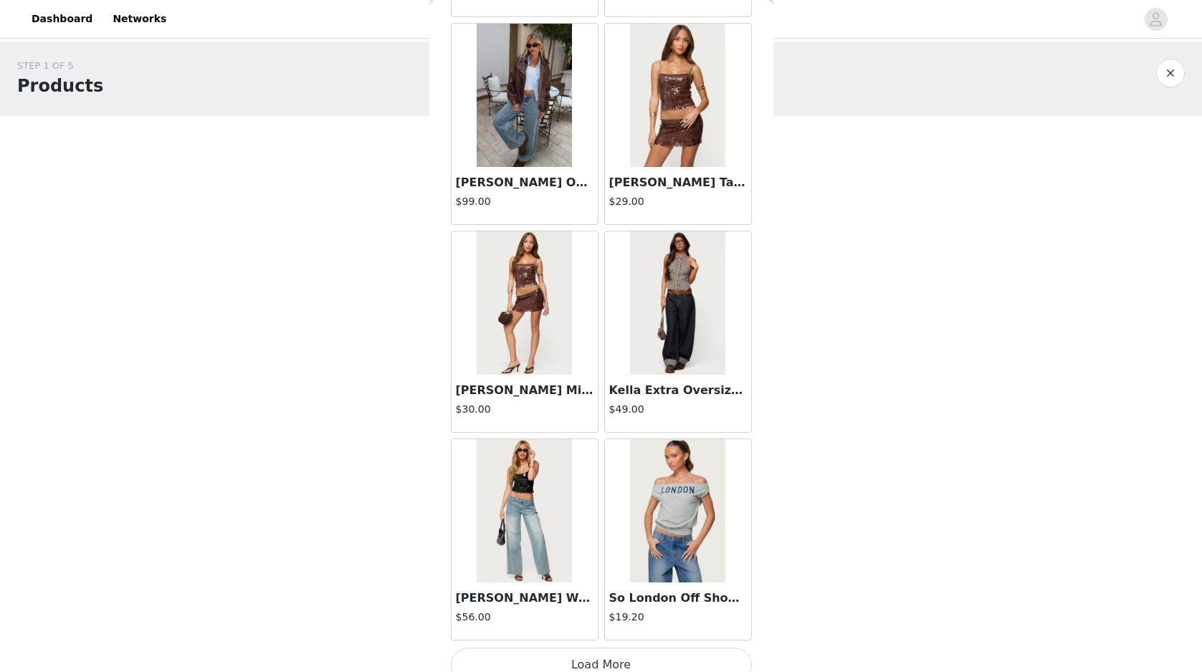
scroll to position [22307, 0]
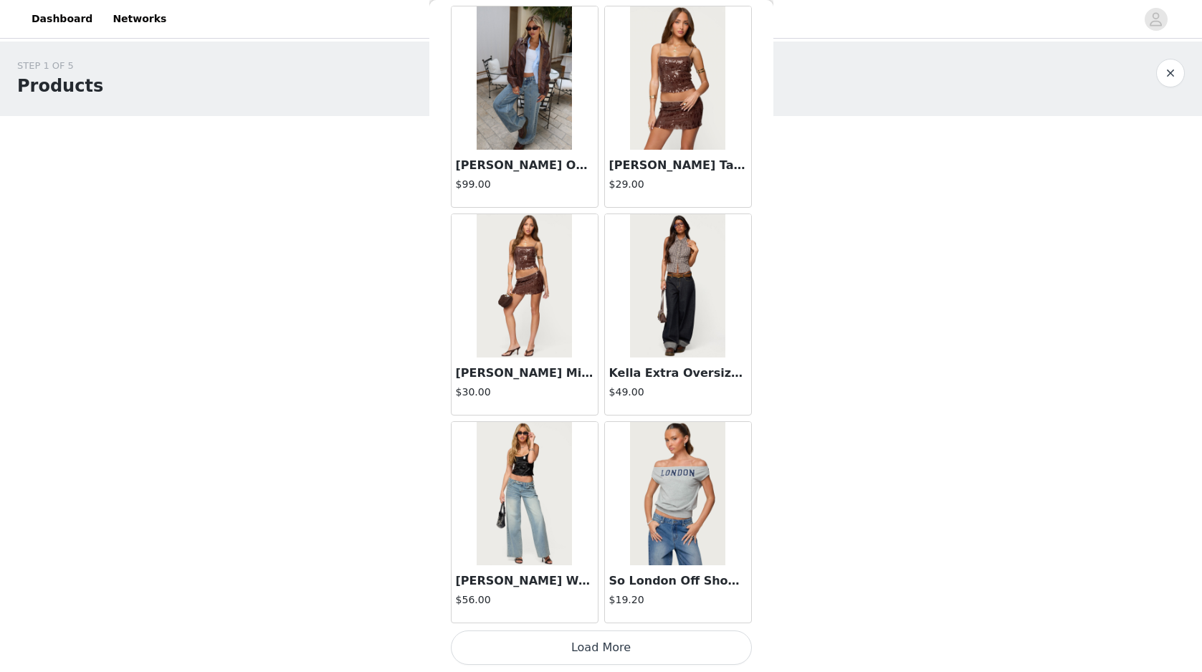
click at [677, 652] on button "Load More" at bounding box center [601, 648] width 301 height 34
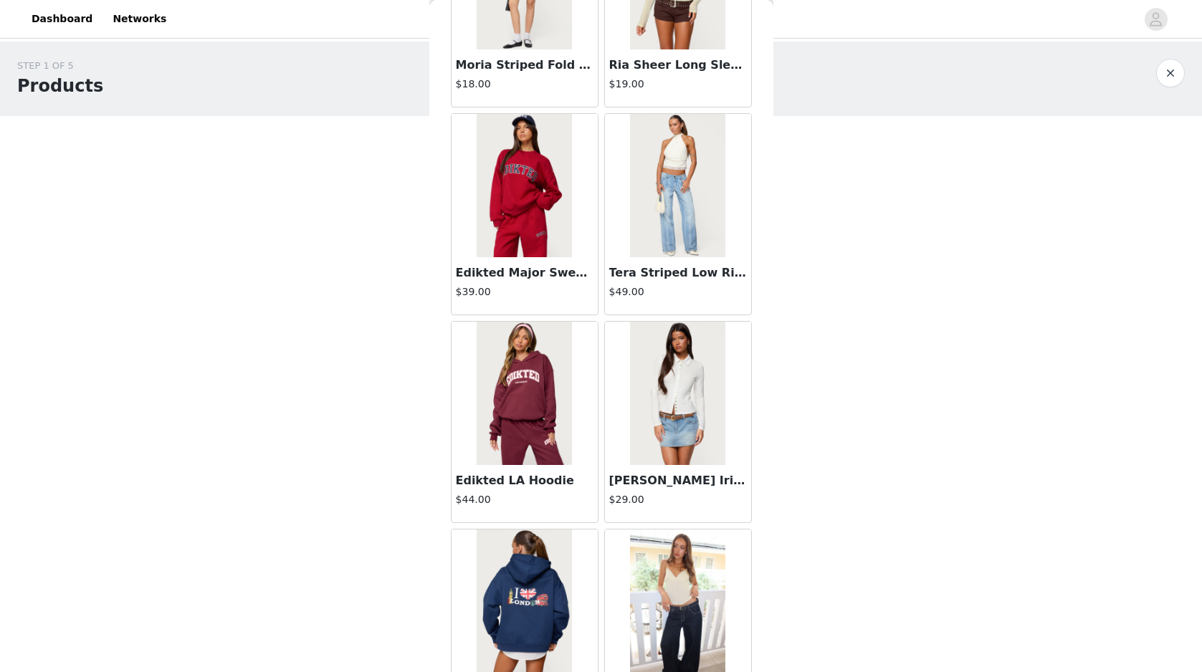
scroll to position [24386, 0]
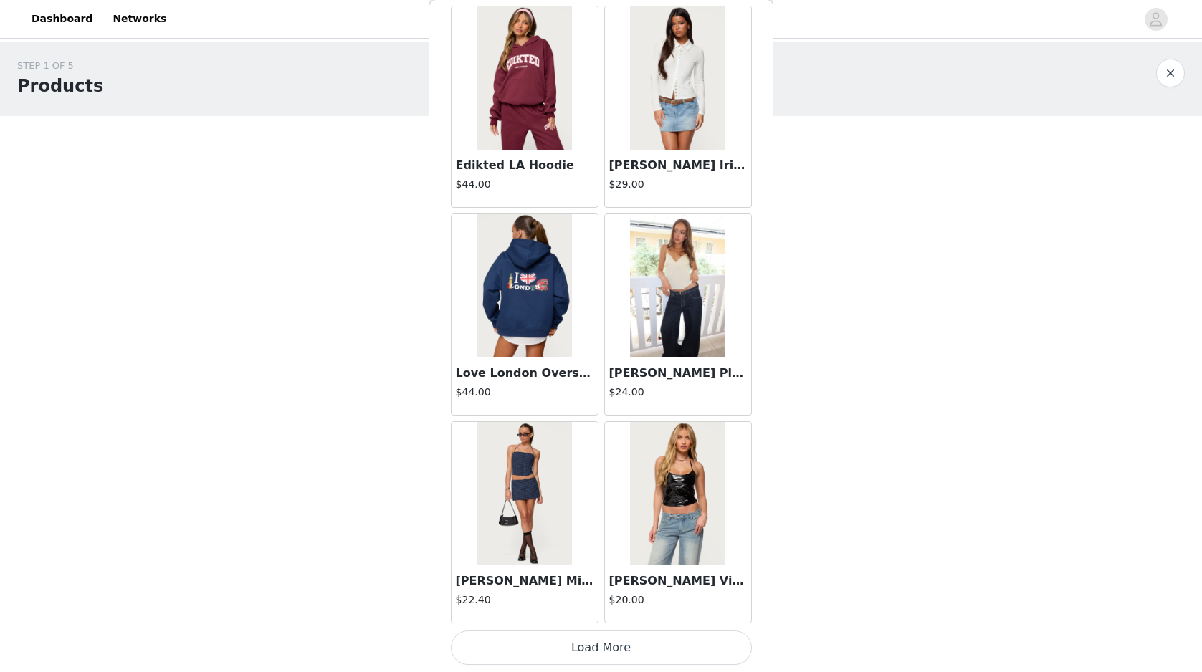
click at [665, 659] on button "Load More" at bounding box center [601, 648] width 301 height 34
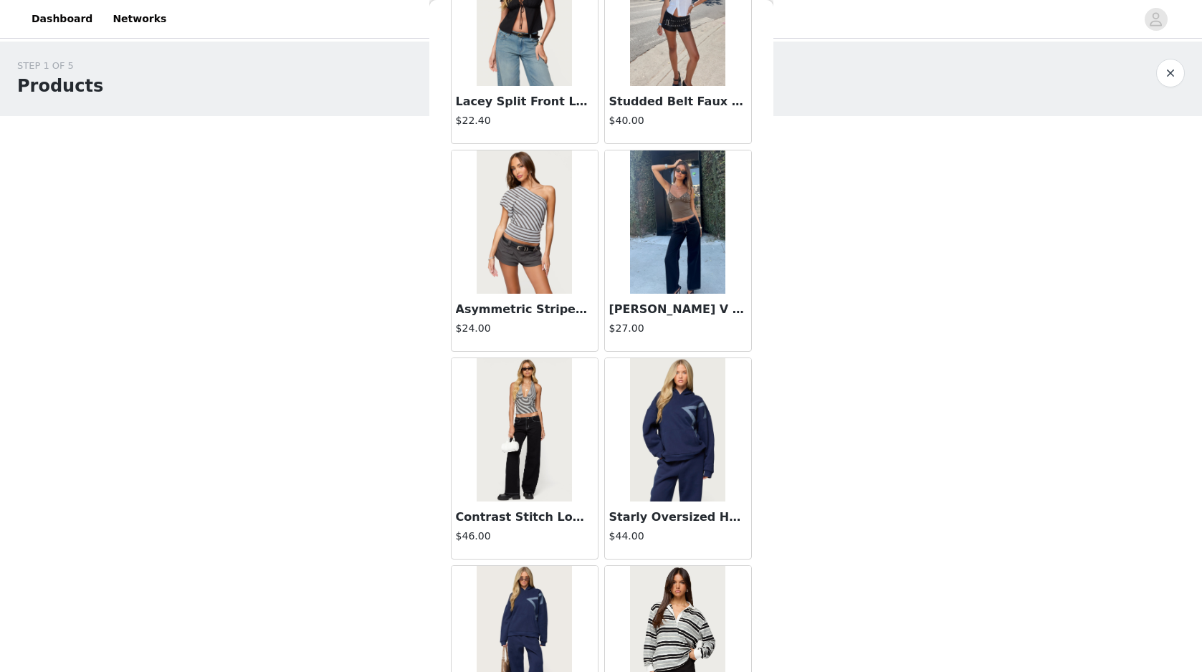
scroll to position [26465, 0]
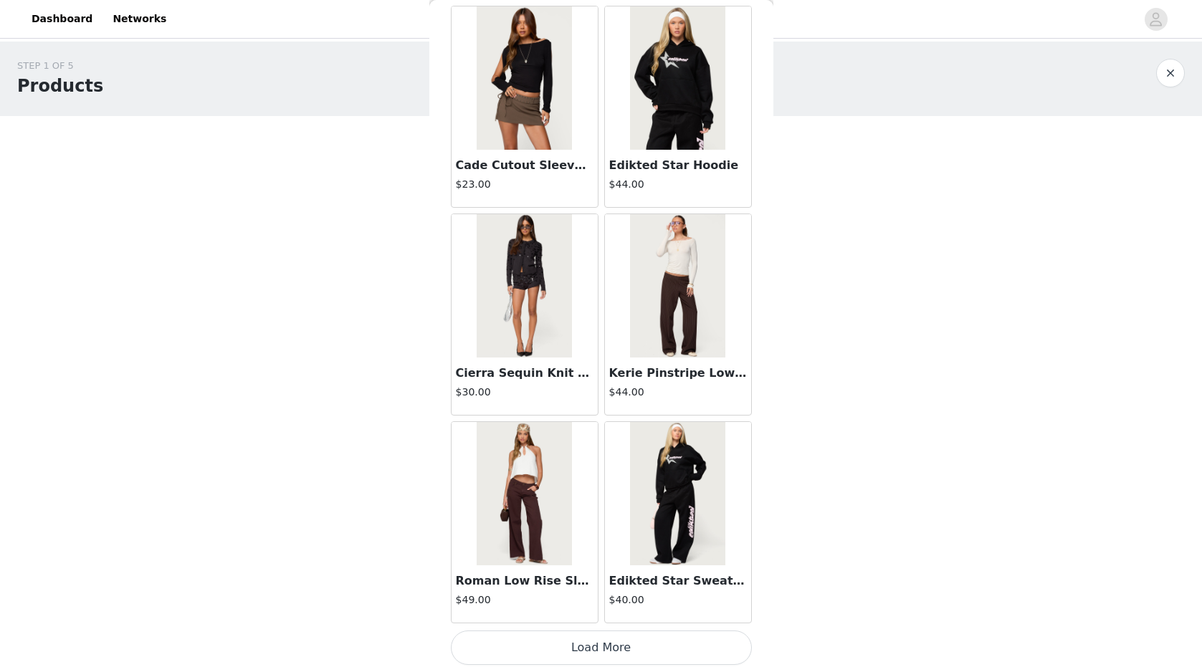
click at [674, 636] on button "Load More" at bounding box center [601, 648] width 301 height 34
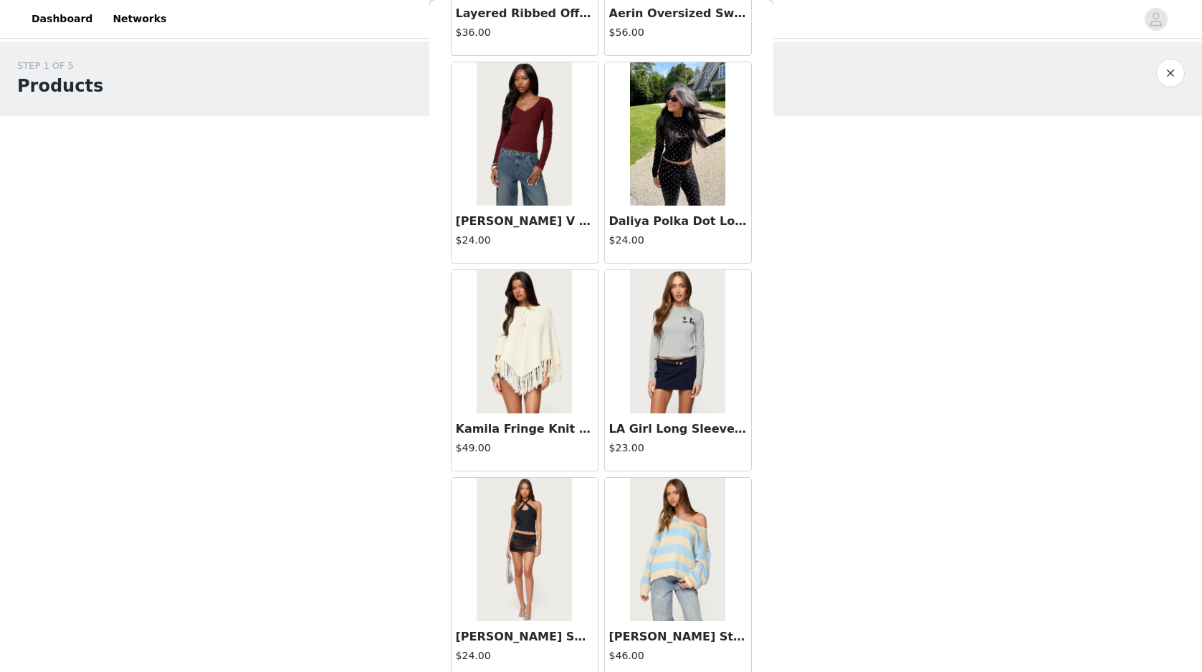
scroll to position [28543, 0]
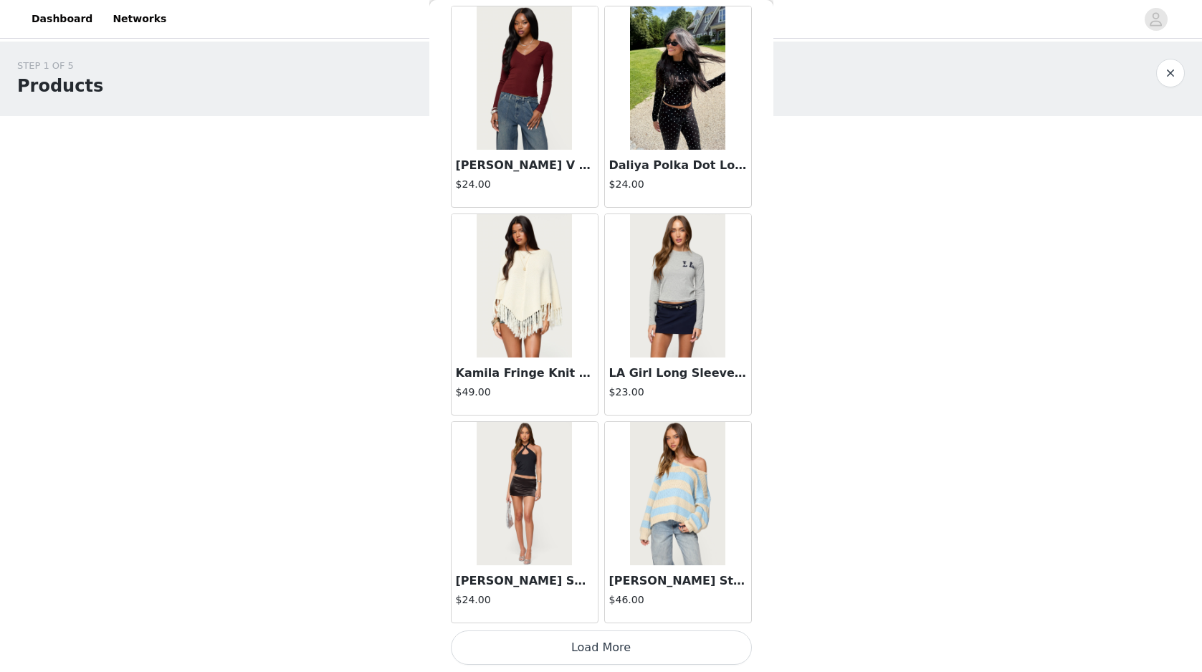
click at [645, 643] on button "Load More" at bounding box center [601, 648] width 301 height 34
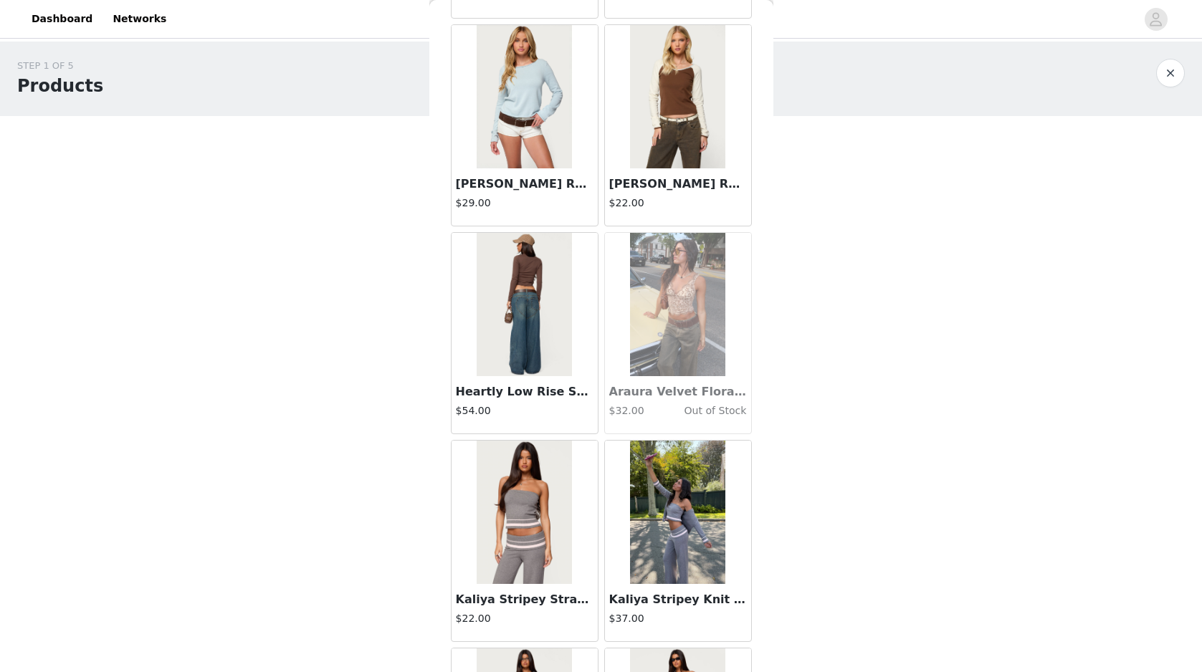
scroll to position [30622, 0]
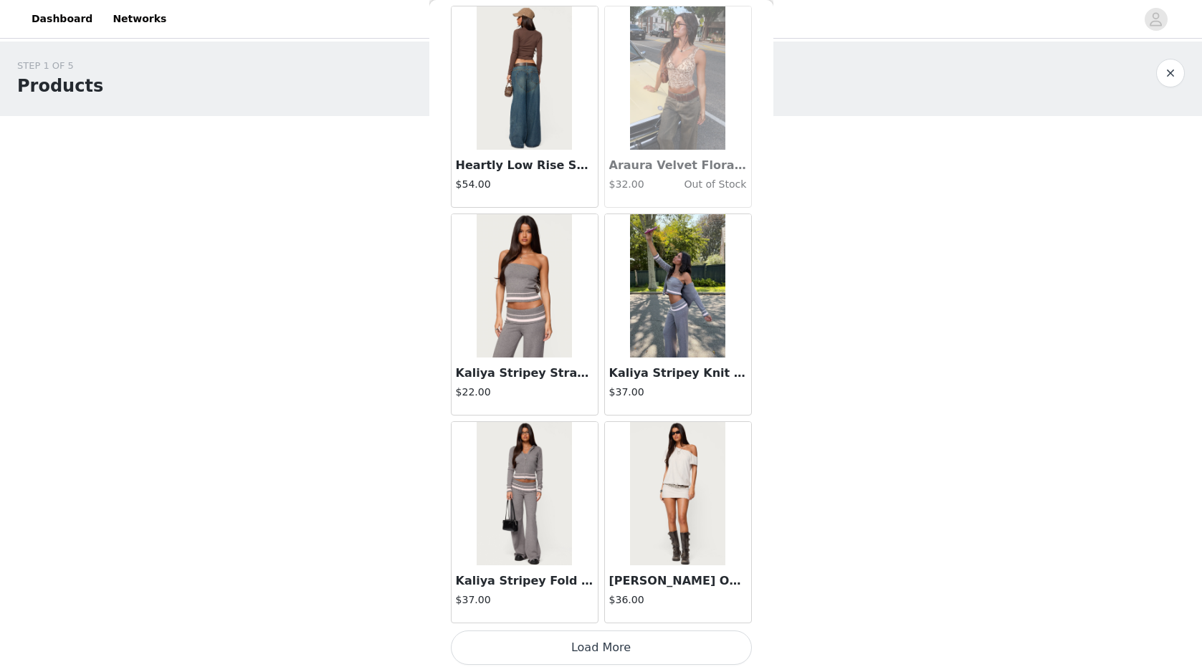
click at [639, 639] on button "Load More" at bounding box center [601, 648] width 301 height 34
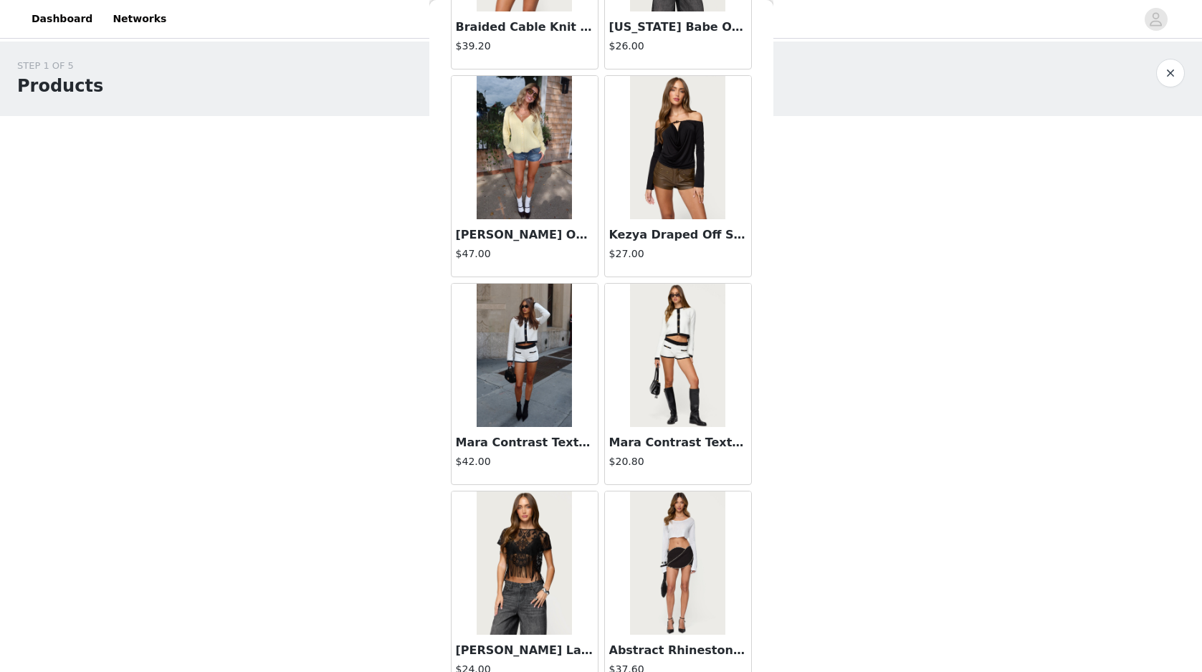
scroll to position [32701, 0]
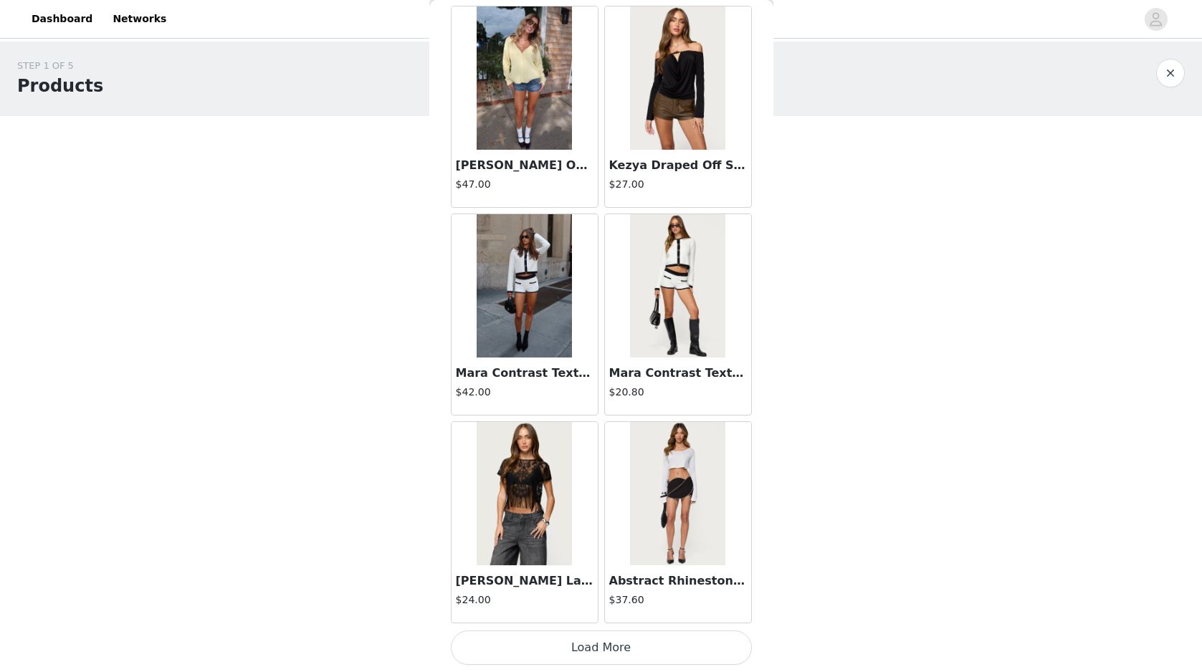
click at [674, 652] on button "Load More" at bounding box center [601, 648] width 301 height 34
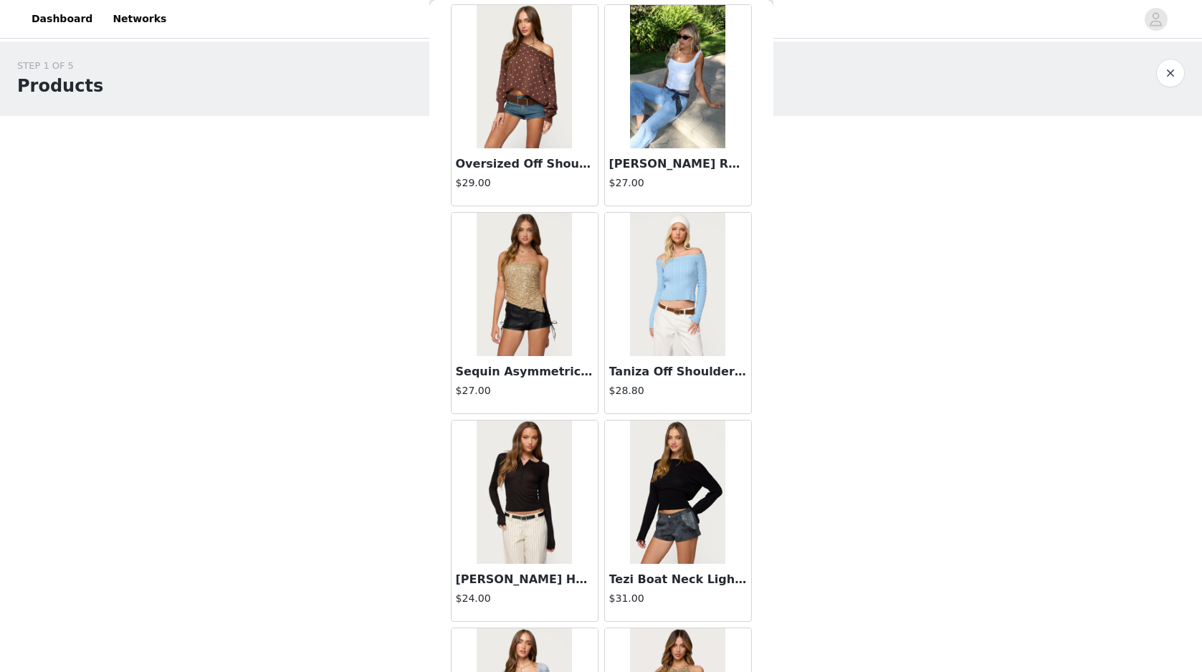
scroll to position [34779, 0]
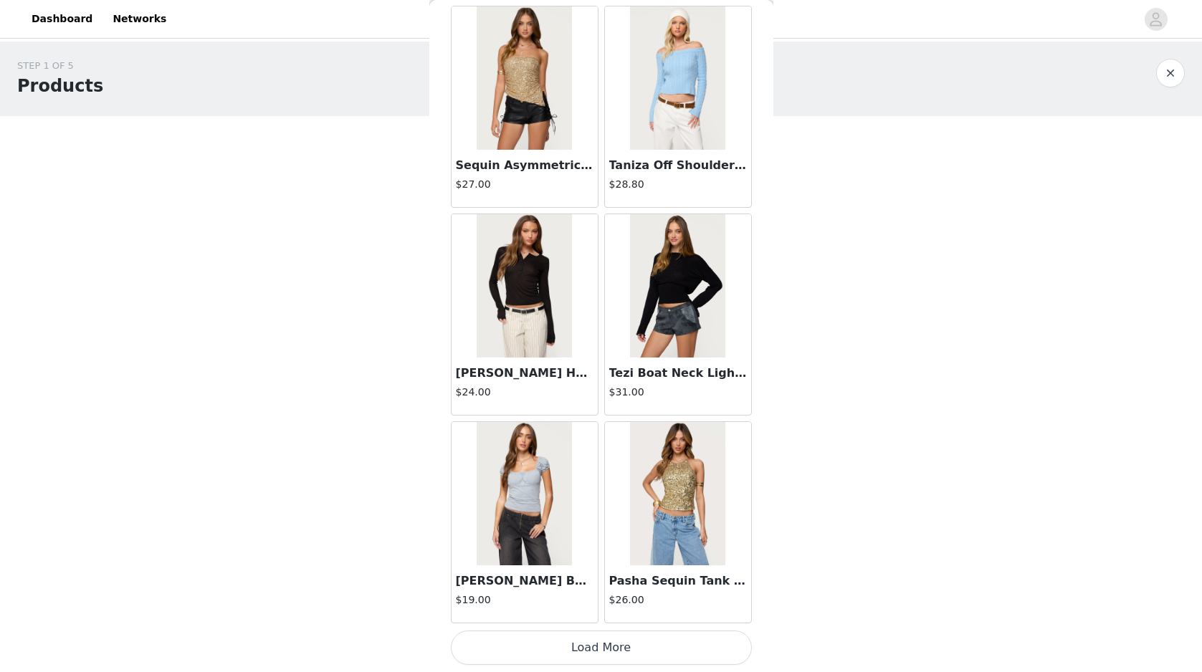
click at [702, 636] on button "Load More" at bounding box center [601, 648] width 301 height 34
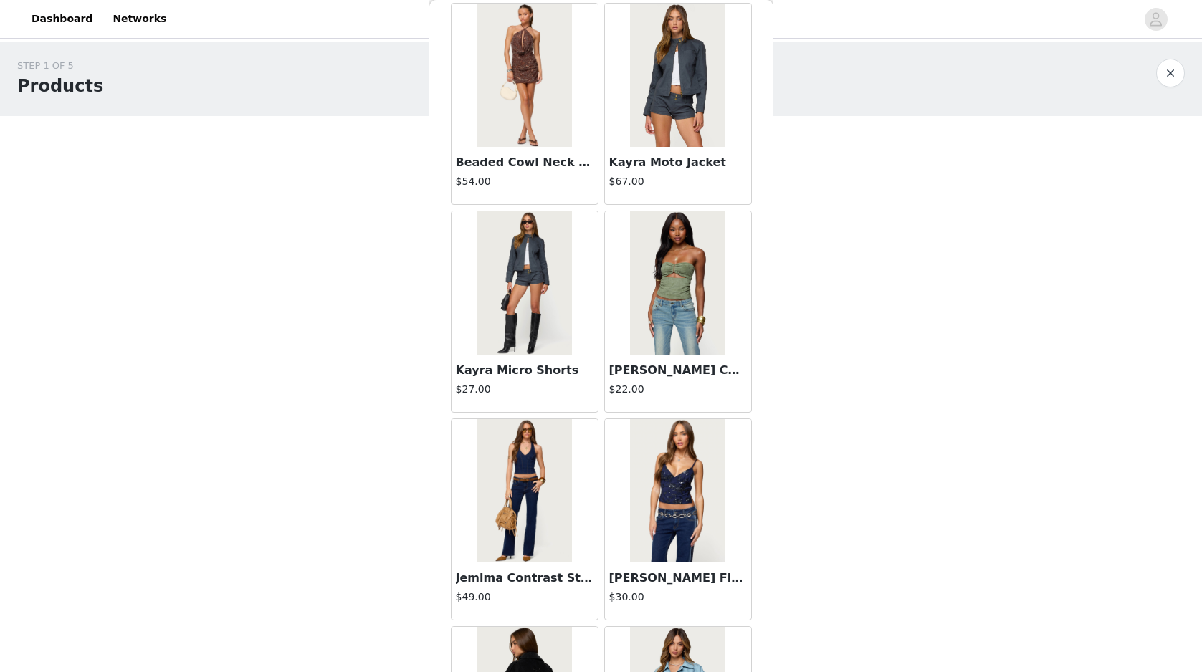
scroll to position [35806, 0]
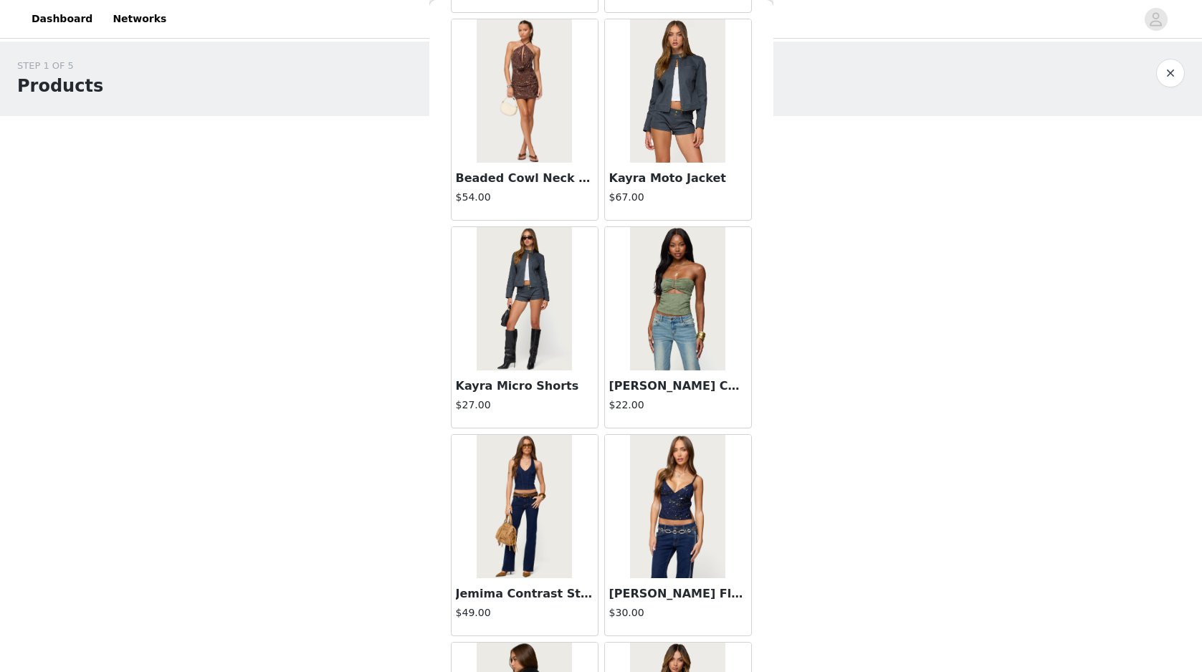
click at [663, 135] on img at bounding box center [677, 90] width 95 height 143
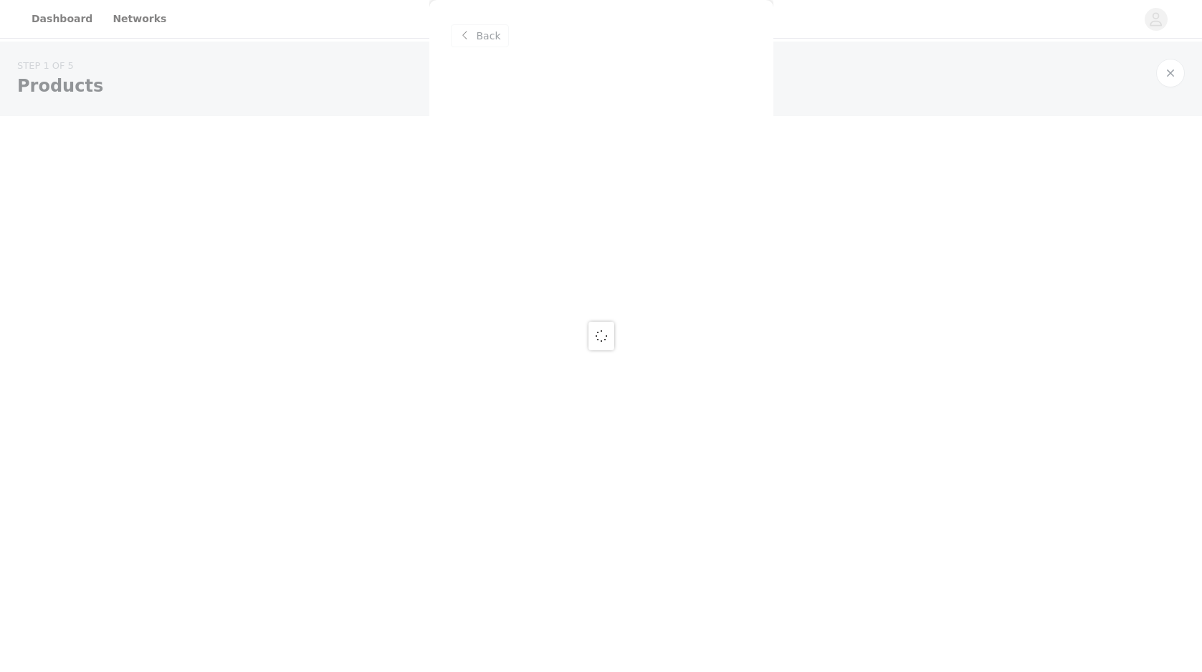
scroll to position [0, 0]
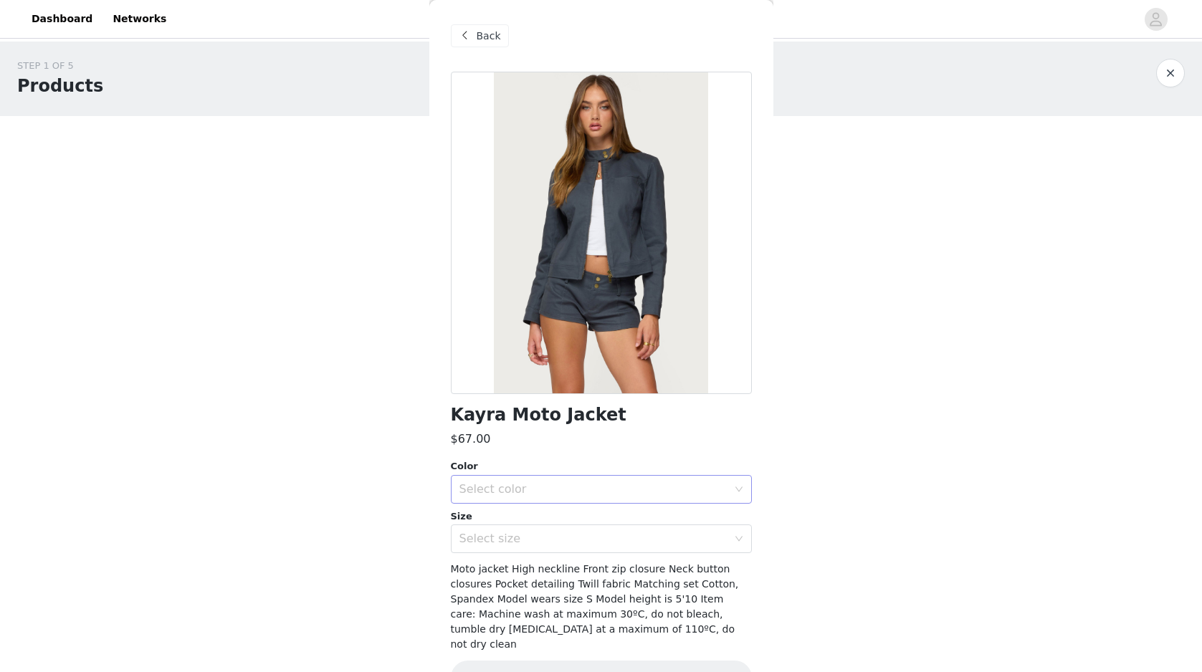
click at [621, 492] on div "Select color" at bounding box center [593, 489] width 268 height 14
click at [621, 518] on li "DARK-GRAY" at bounding box center [601, 521] width 301 height 23
click at [621, 534] on div "Select size" at bounding box center [593, 539] width 268 height 14
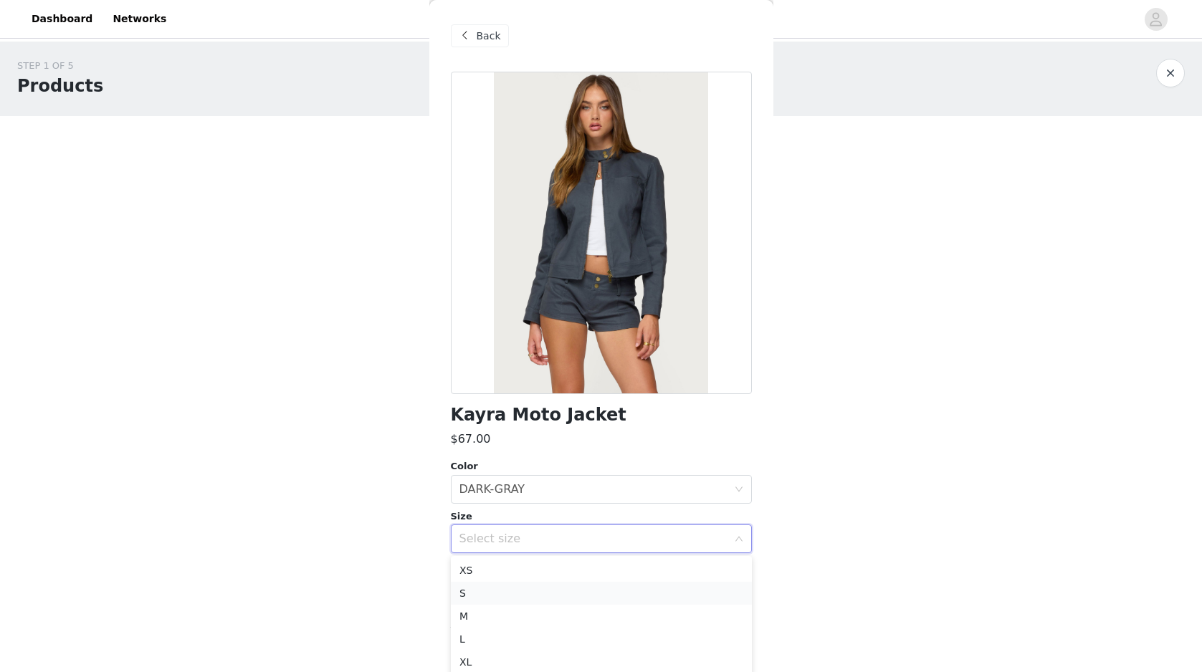
click at [619, 583] on li "S" at bounding box center [601, 593] width 301 height 23
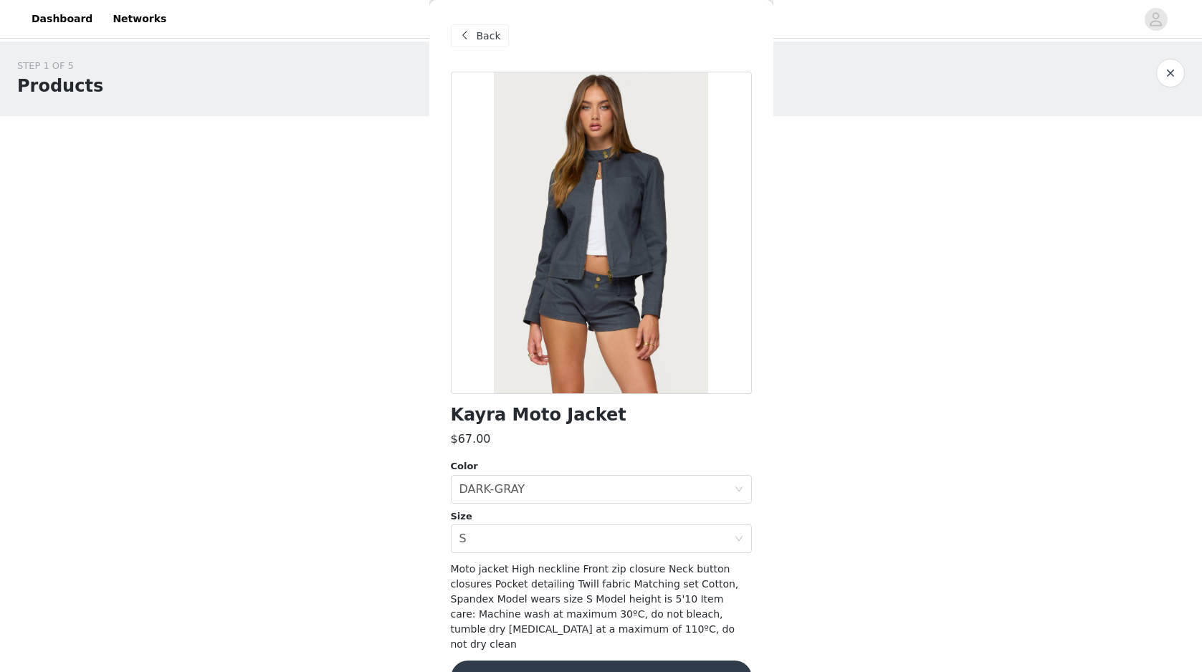
click at [691, 667] on button "Add Product" at bounding box center [601, 678] width 301 height 34
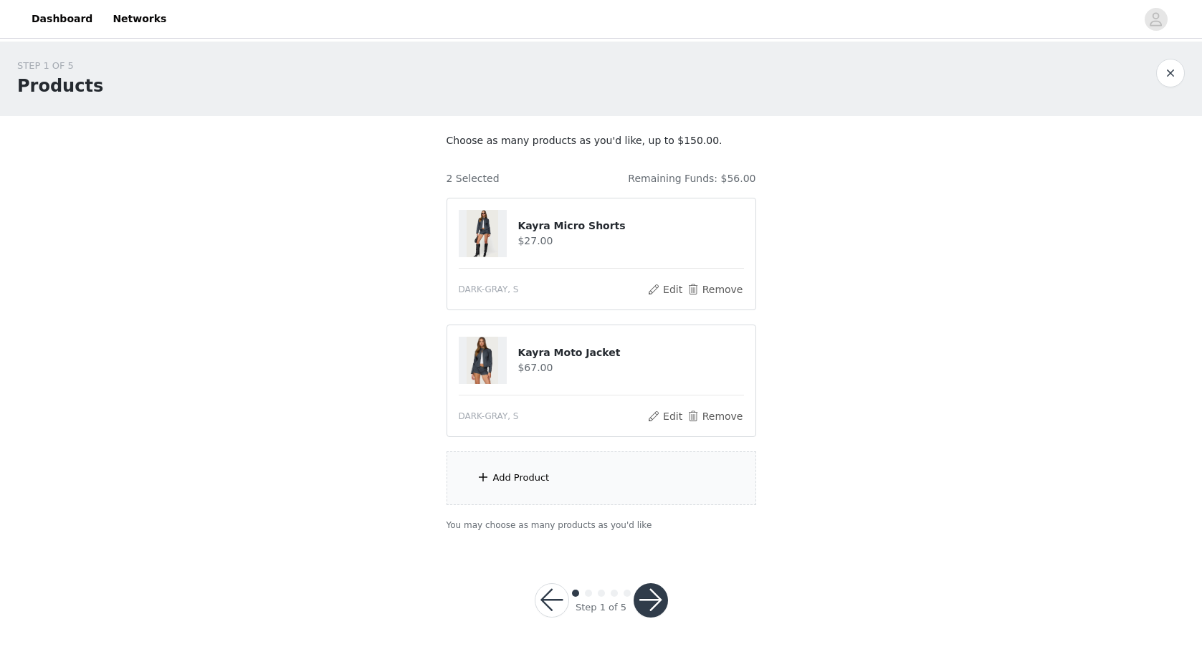
click at [623, 485] on div "Add Product" at bounding box center [602, 479] width 310 height 54
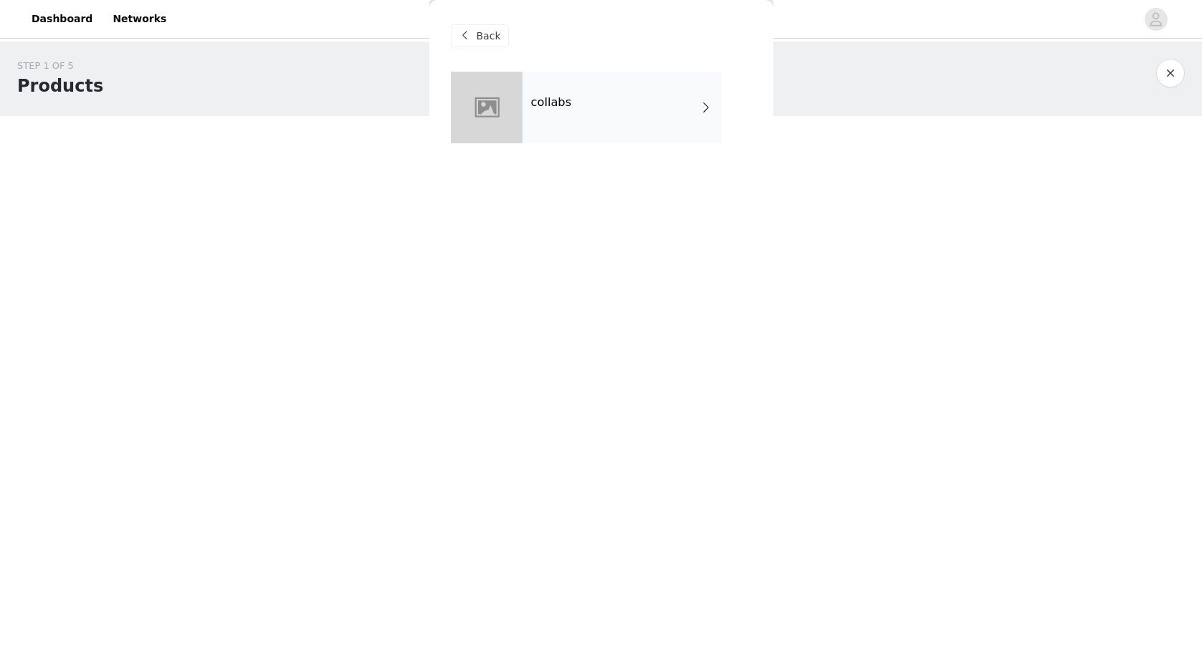
click at [568, 77] on div "collabs" at bounding box center [622, 108] width 199 height 72
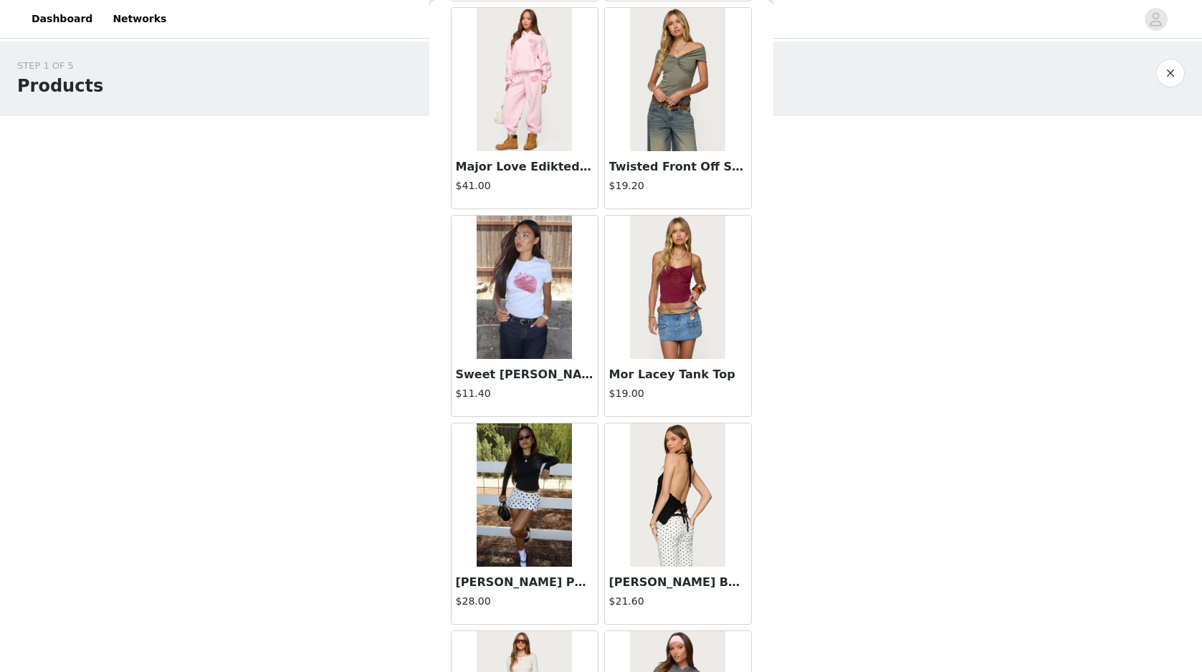
scroll to position [1521, 0]
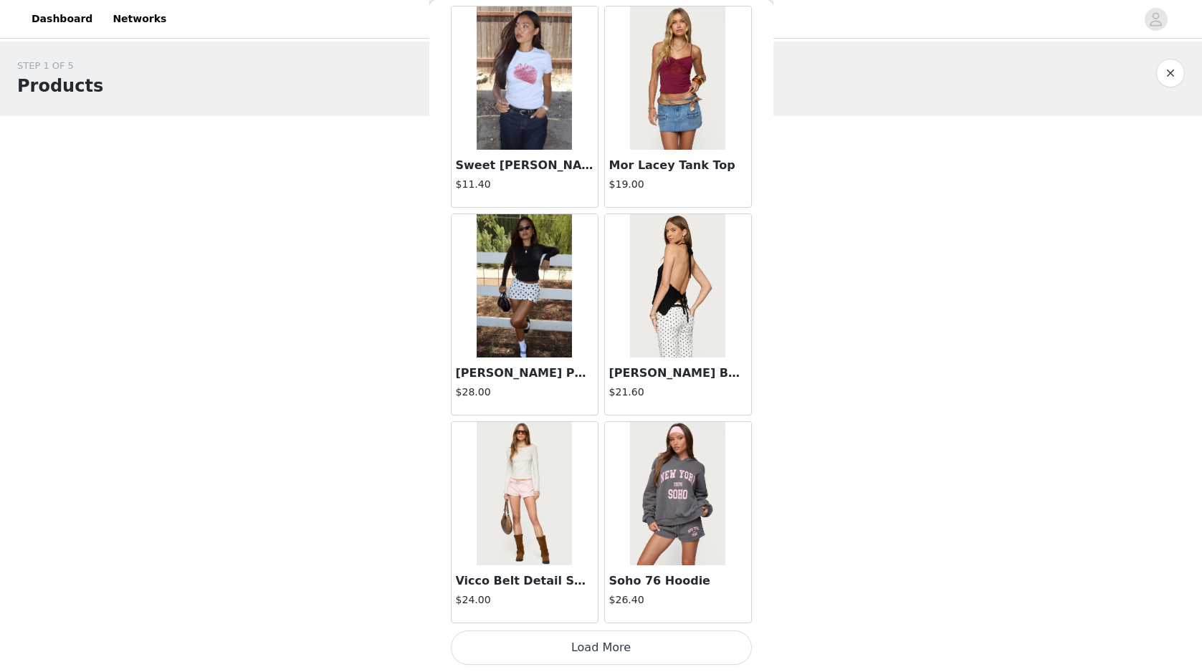
click at [616, 642] on button "Load More" at bounding box center [601, 648] width 301 height 34
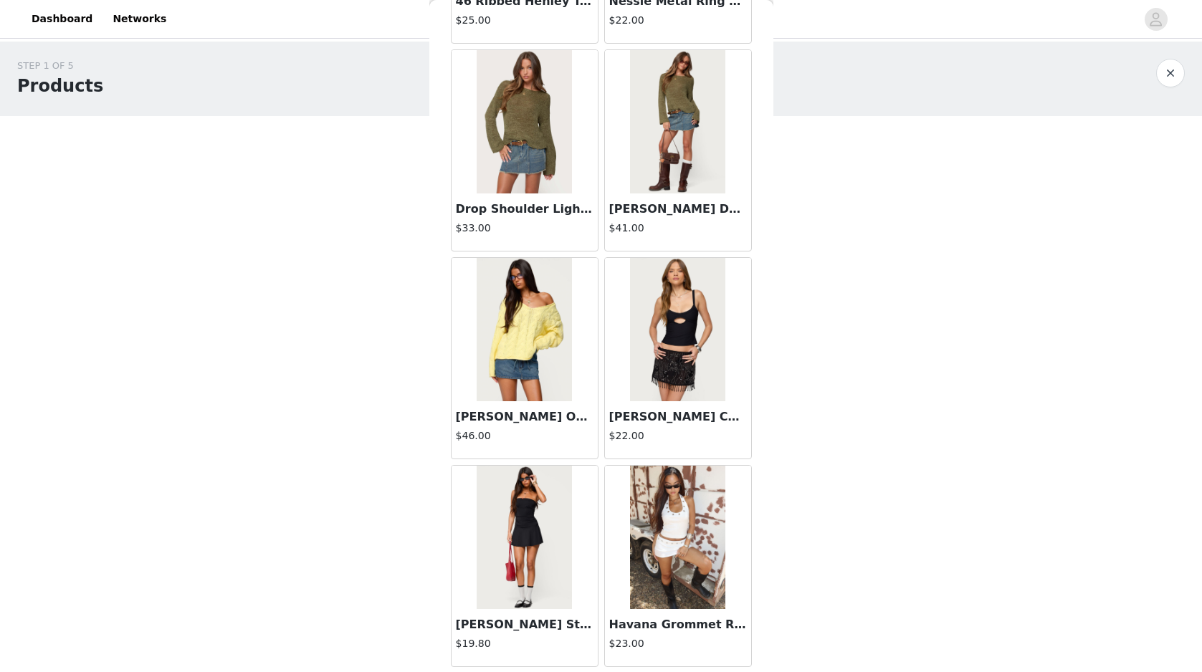
scroll to position [3600, 0]
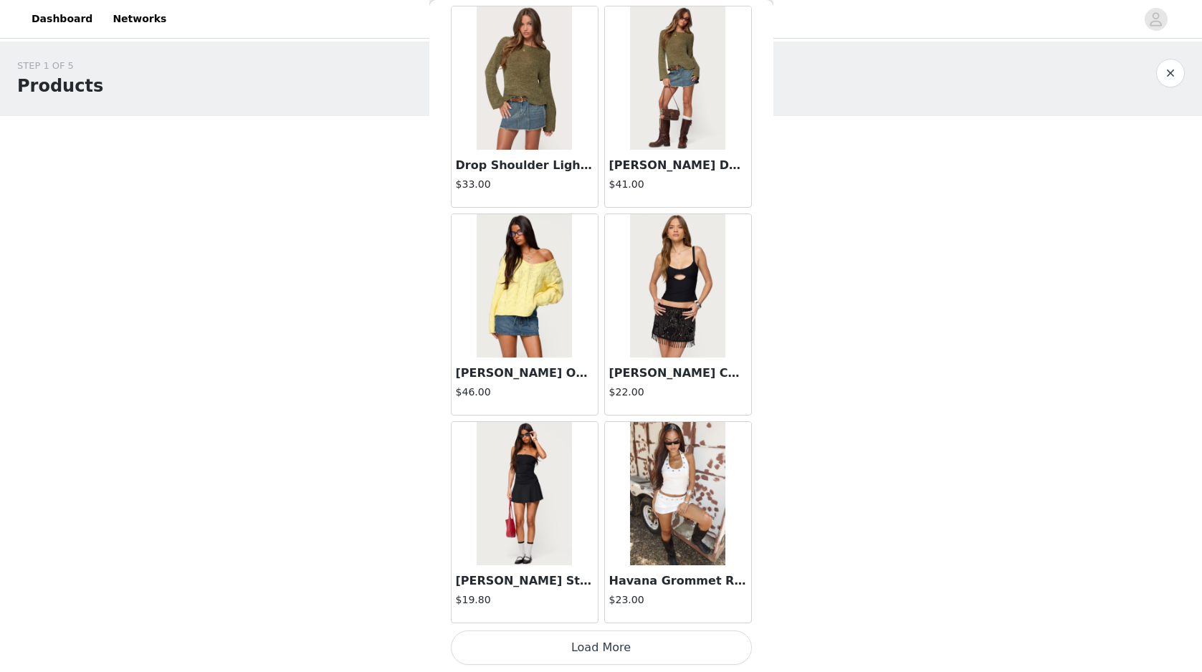
click at [663, 635] on button "Load More" at bounding box center [601, 648] width 301 height 34
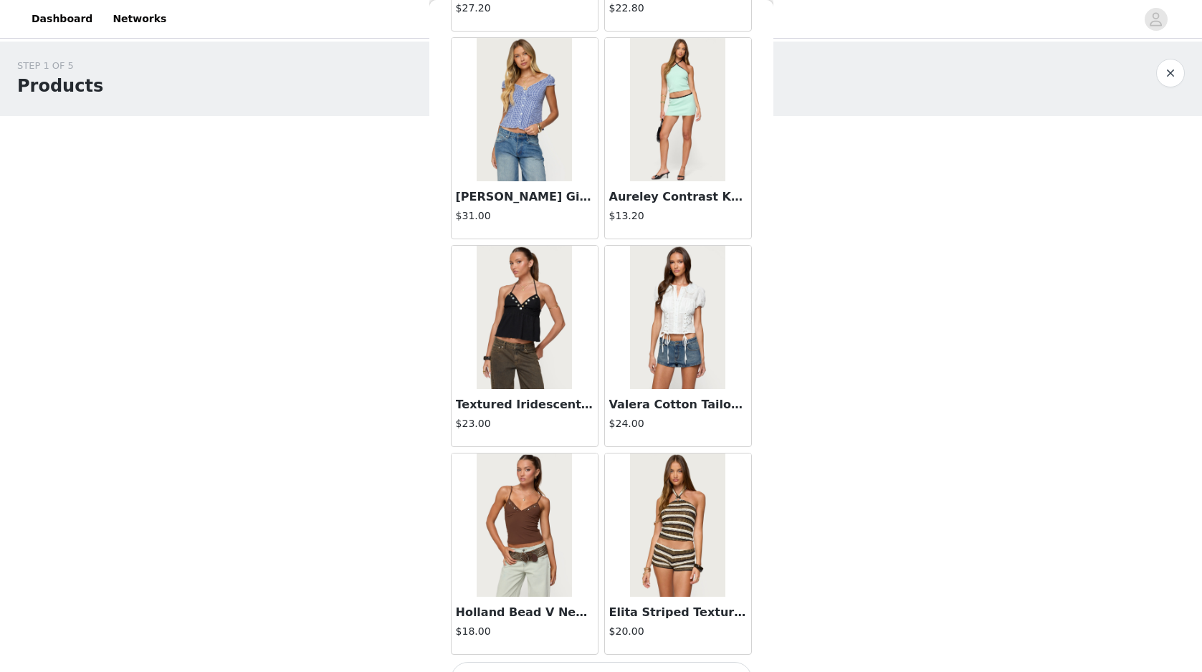
scroll to position [5678, 0]
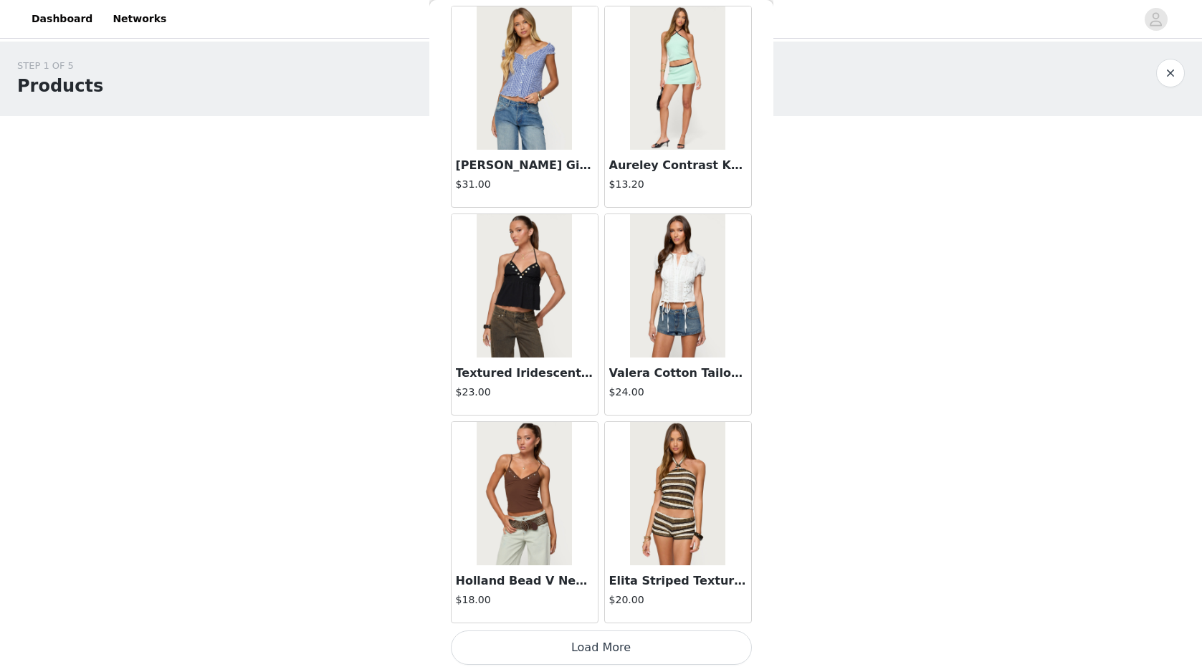
click at [687, 641] on button "Load More" at bounding box center [601, 648] width 301 height 34
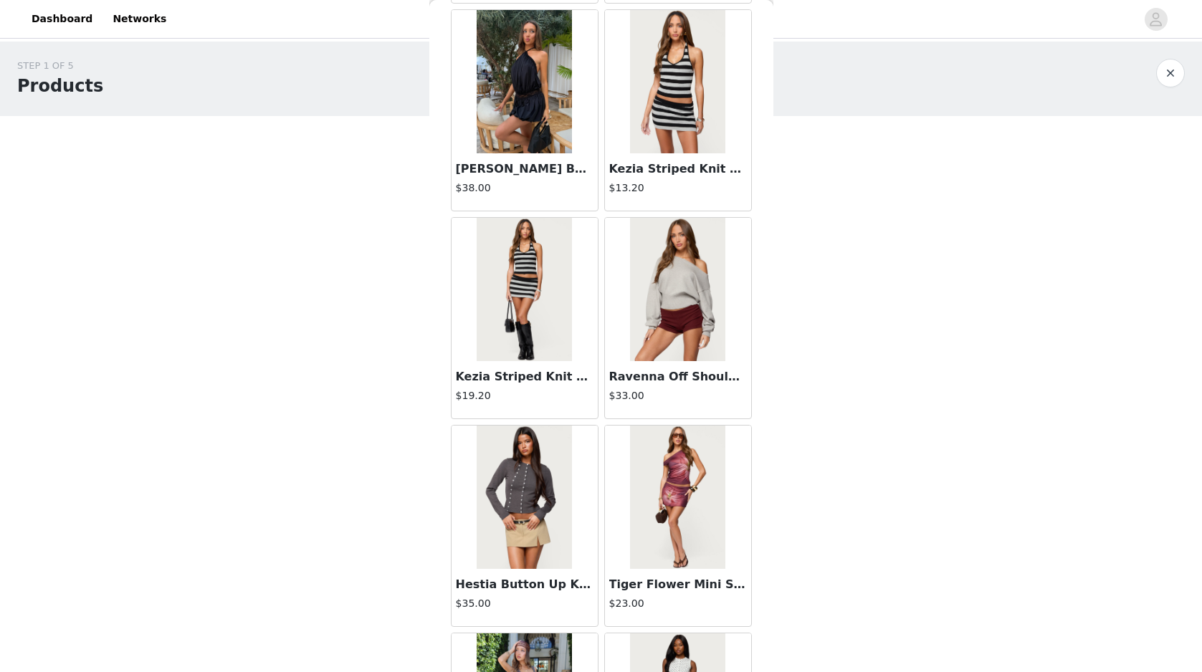
scroll to position [7757, 0]
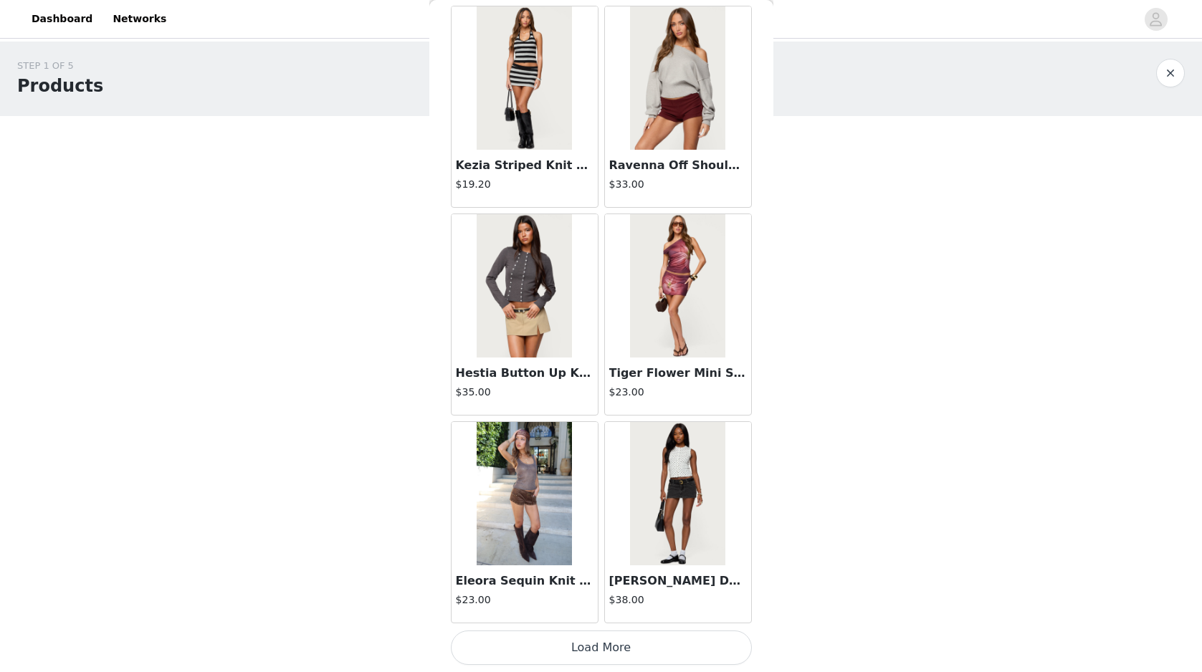
click at [634, 641] on button "Load More" at bounding box center [601, 648] width 301 height 34
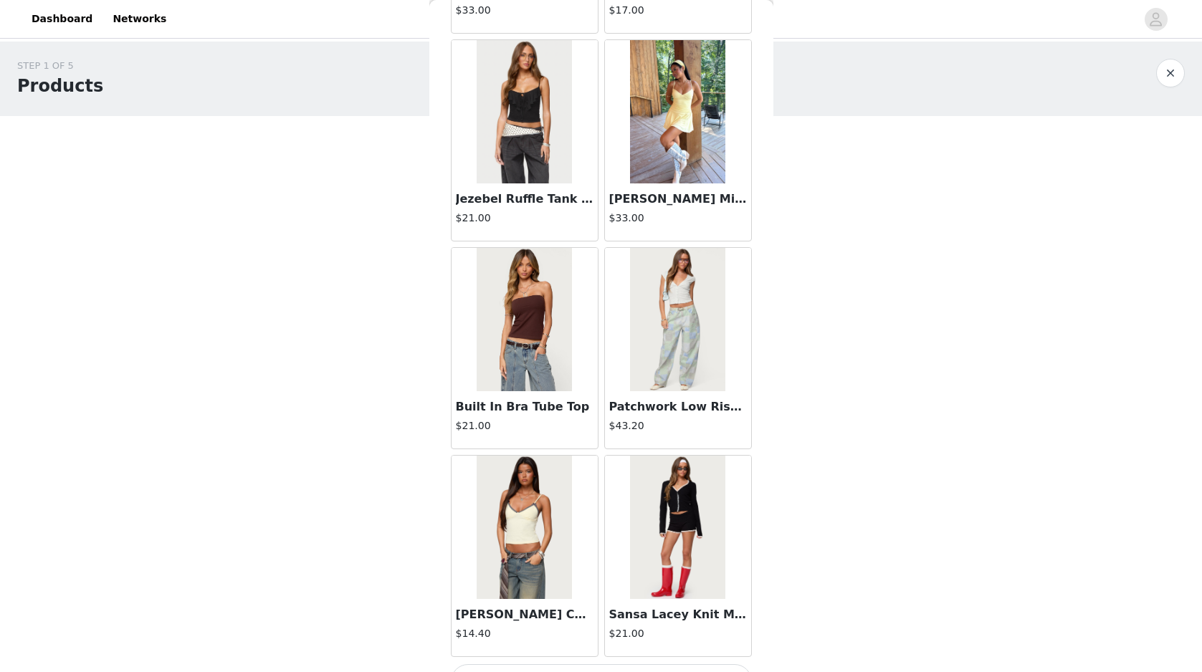
scroll to position [9836, 0]
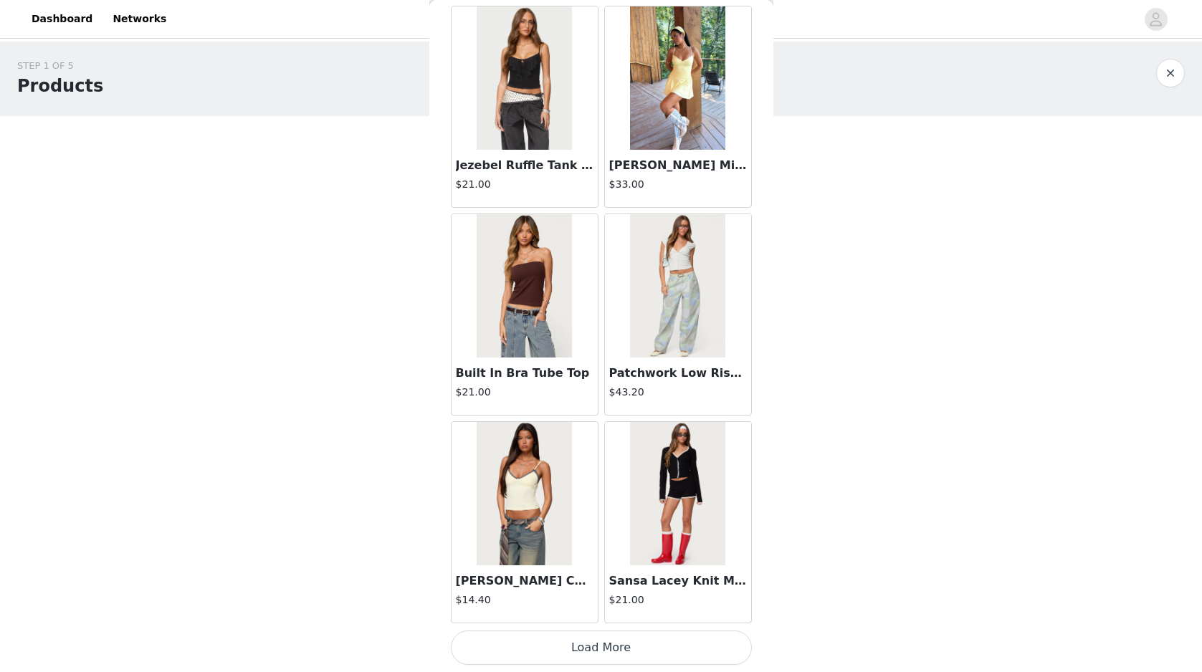
click at [658, 644] on button "Load More" at bounding box center [601, 648] width 301 height 34
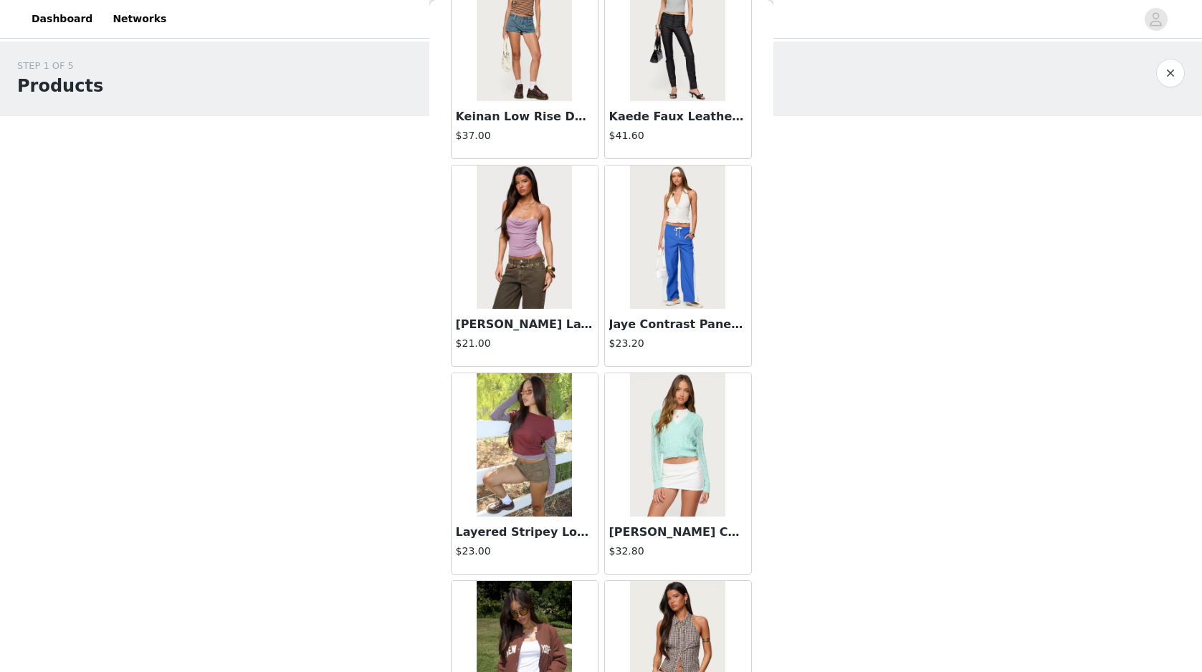
scroll to position [11914, 0]
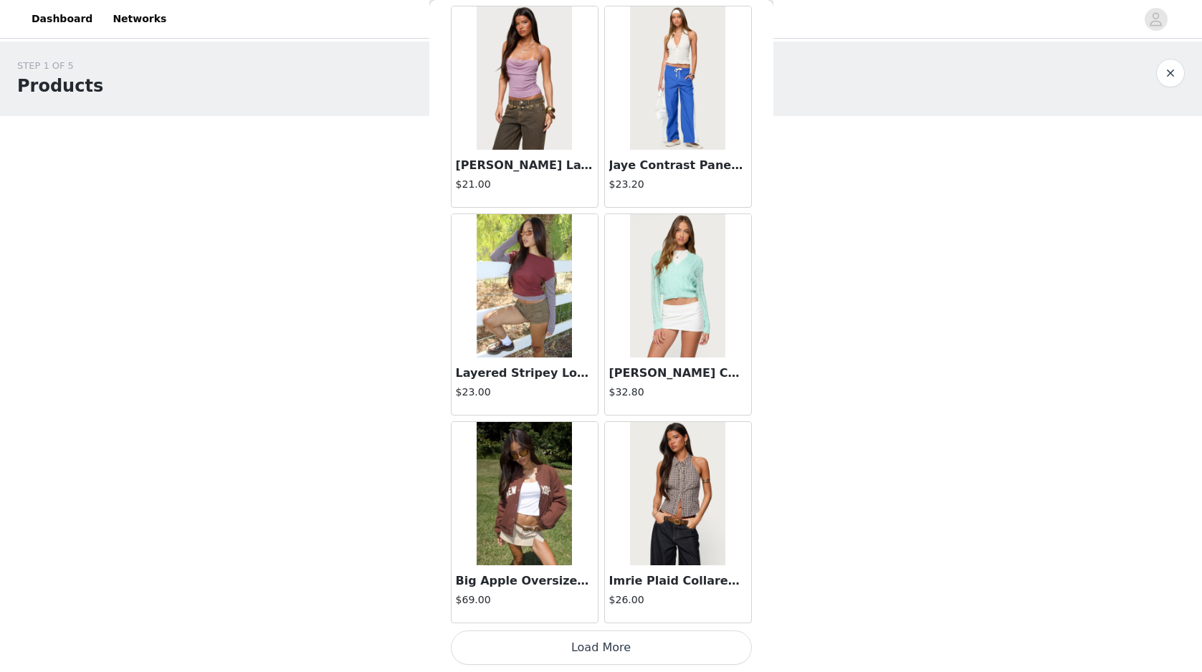
click at [679, 654] on button "Load More" at bounding box center [601, 648] width 301 height 34
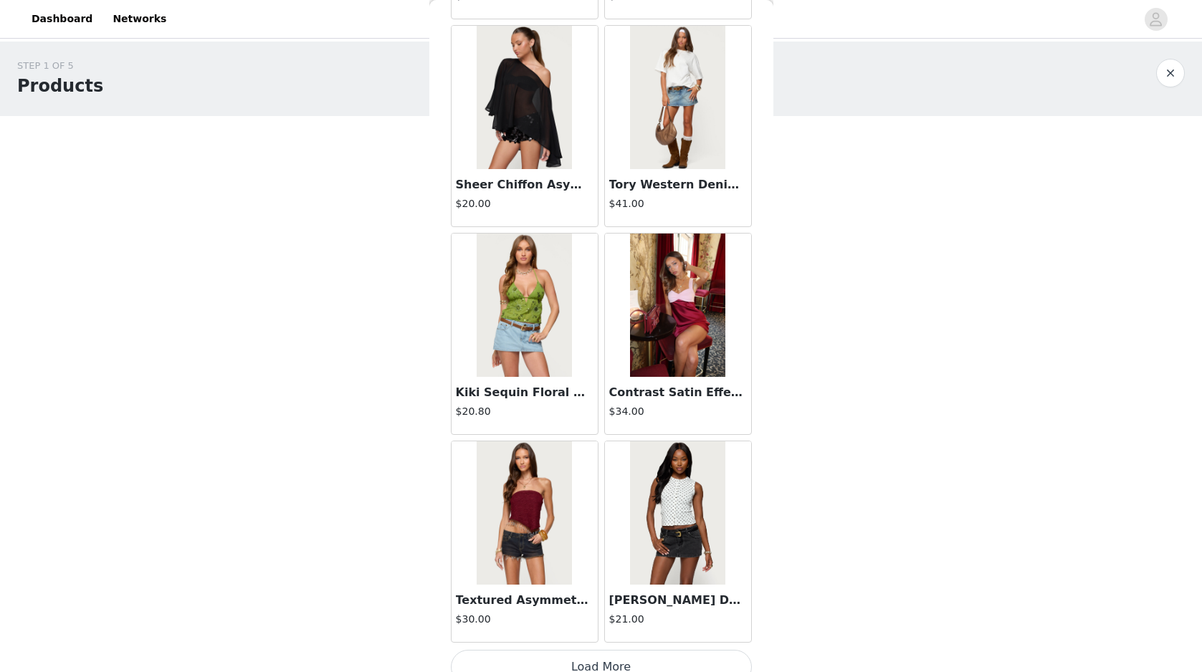
scroll to position [13993, 0]
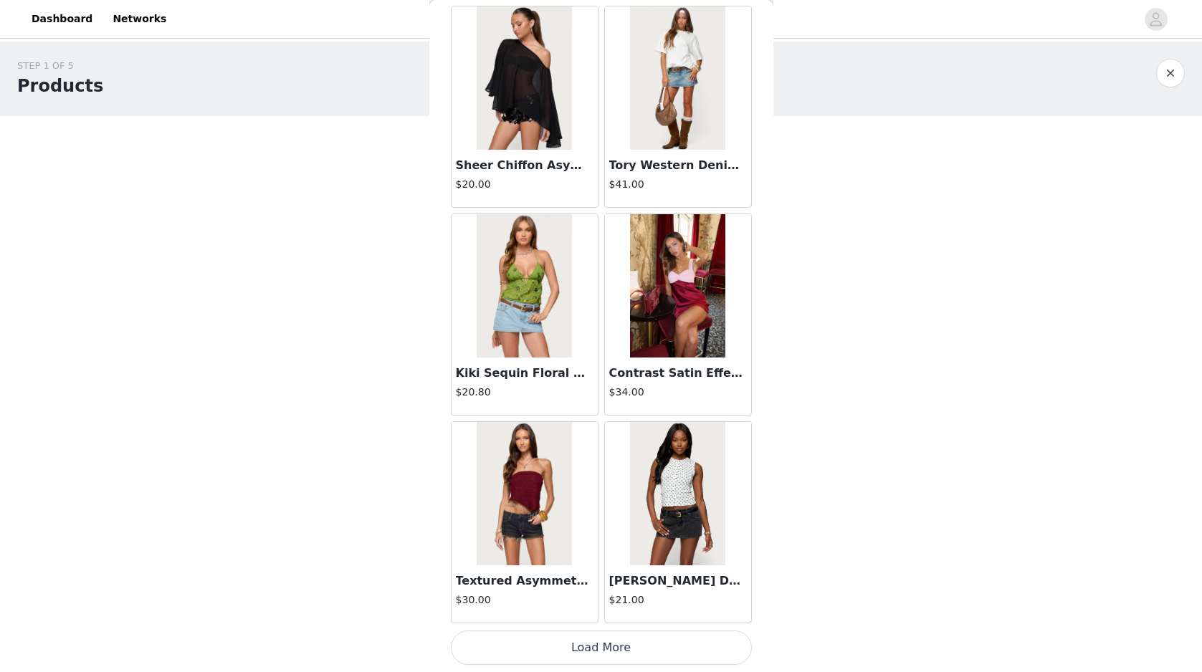
click at [719, 650] on button "Load More" at bounding box center [601, 648] width 301 height 34
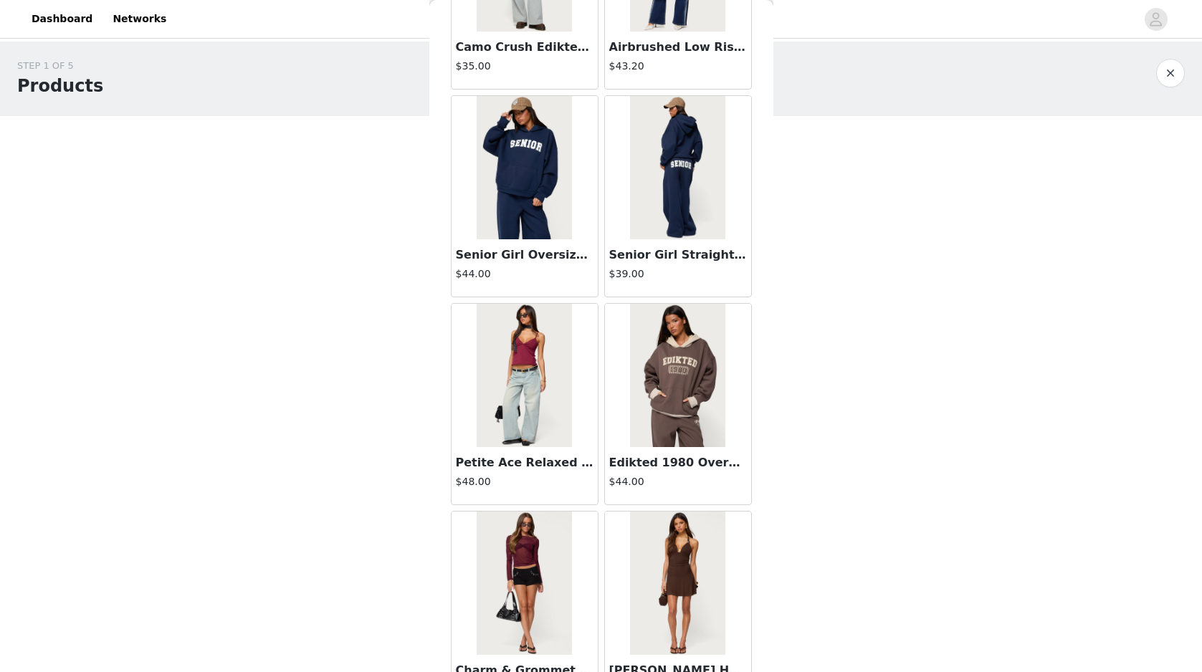
scroll to position [16072, 0]
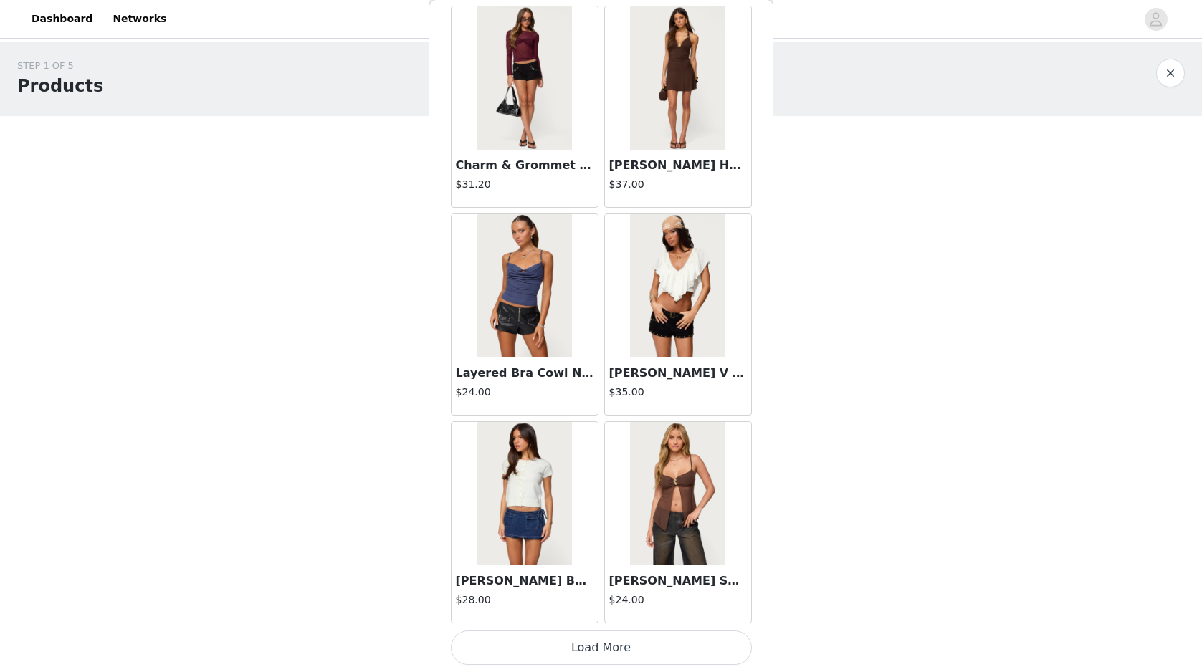
click at [693, 639] on button "Load More" at bounding box center [601, 648] width 301 height 34
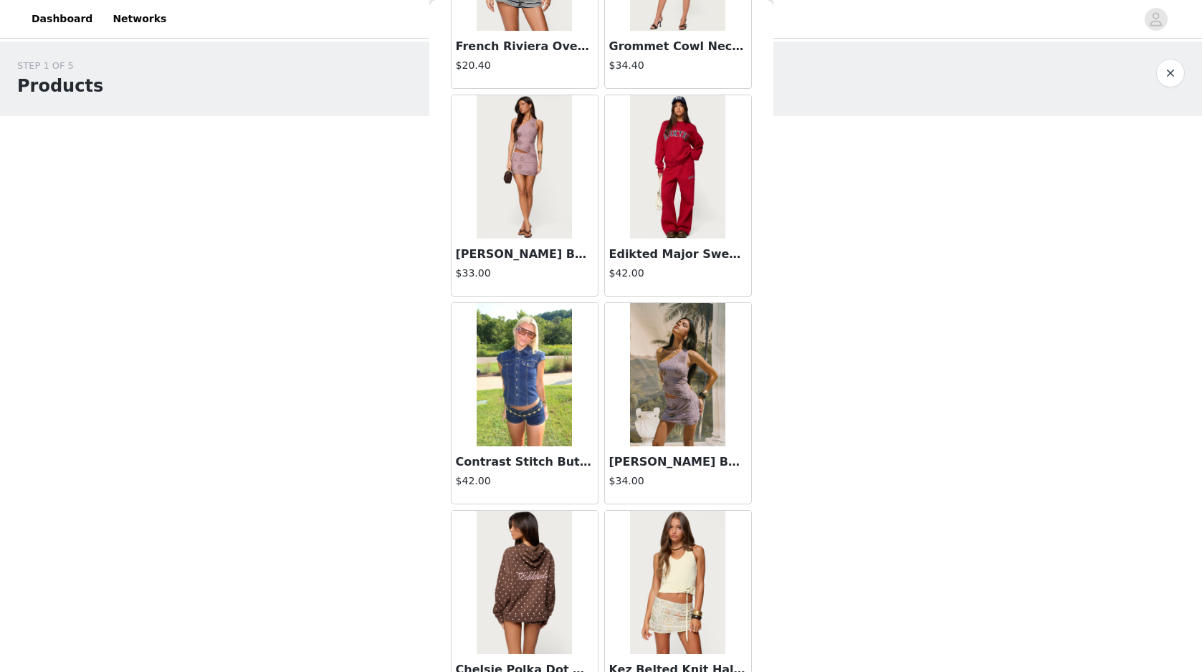
scroll to position [18150, 0]
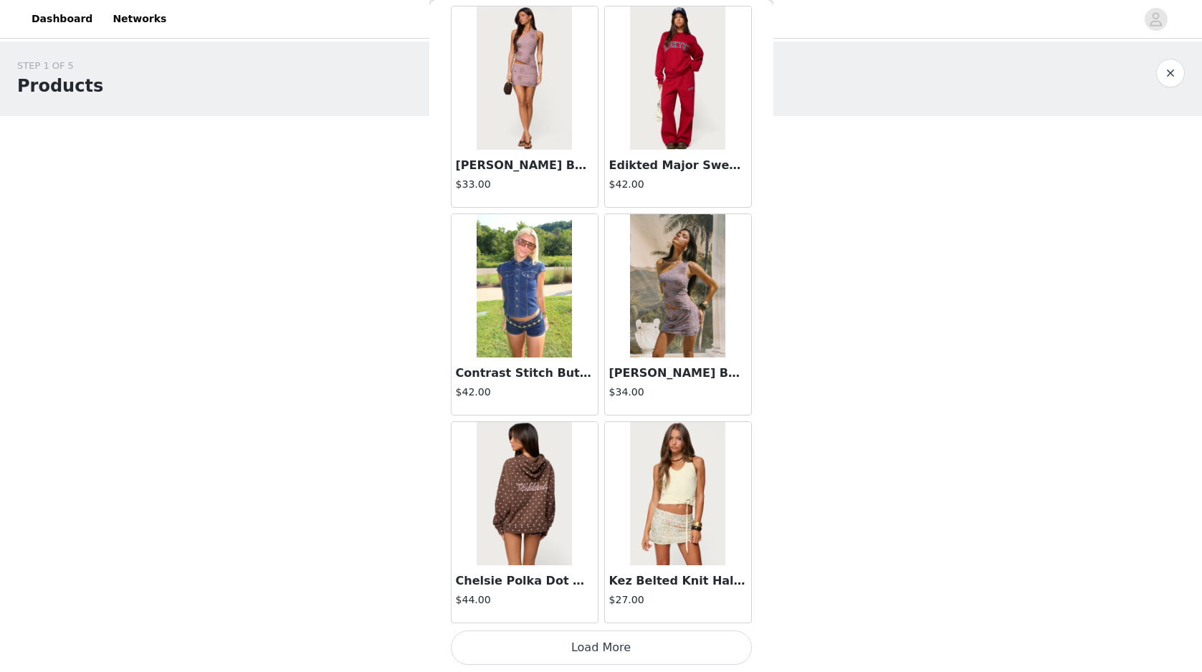
click at [631, 654] on button "Load More" at bounding box center [601, 648] width 301 height 34
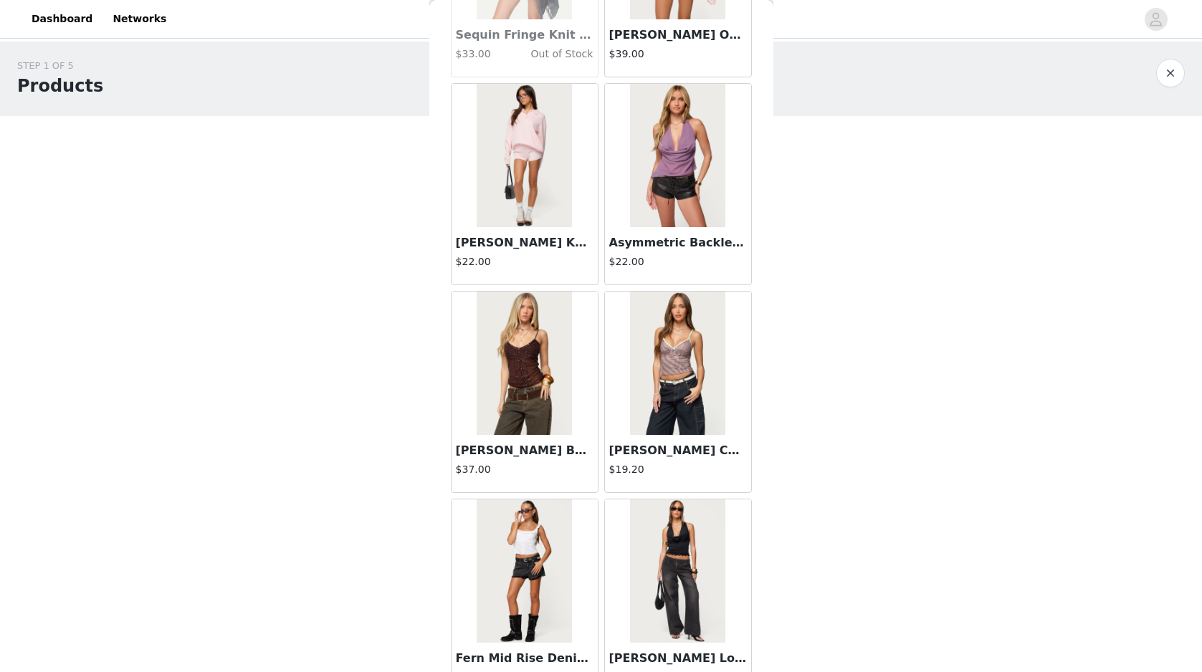
scroll to position [20229, 0]
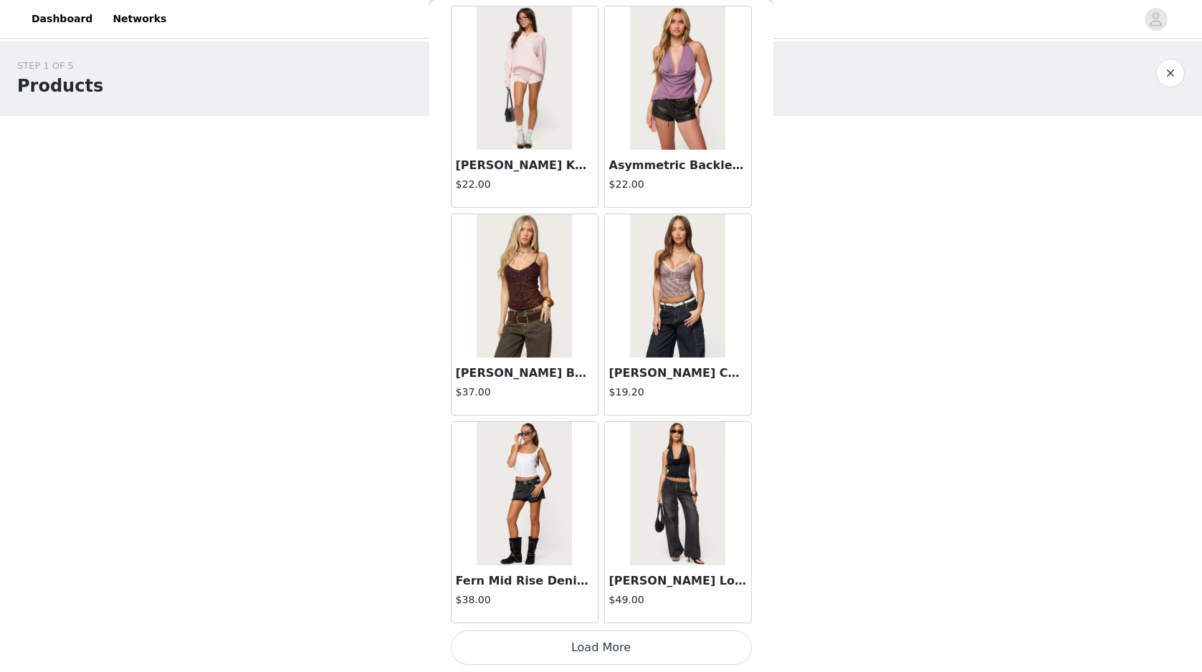
click at [690, 639] on button "Load More" at bounding box center [601, 648] width 301 height 34
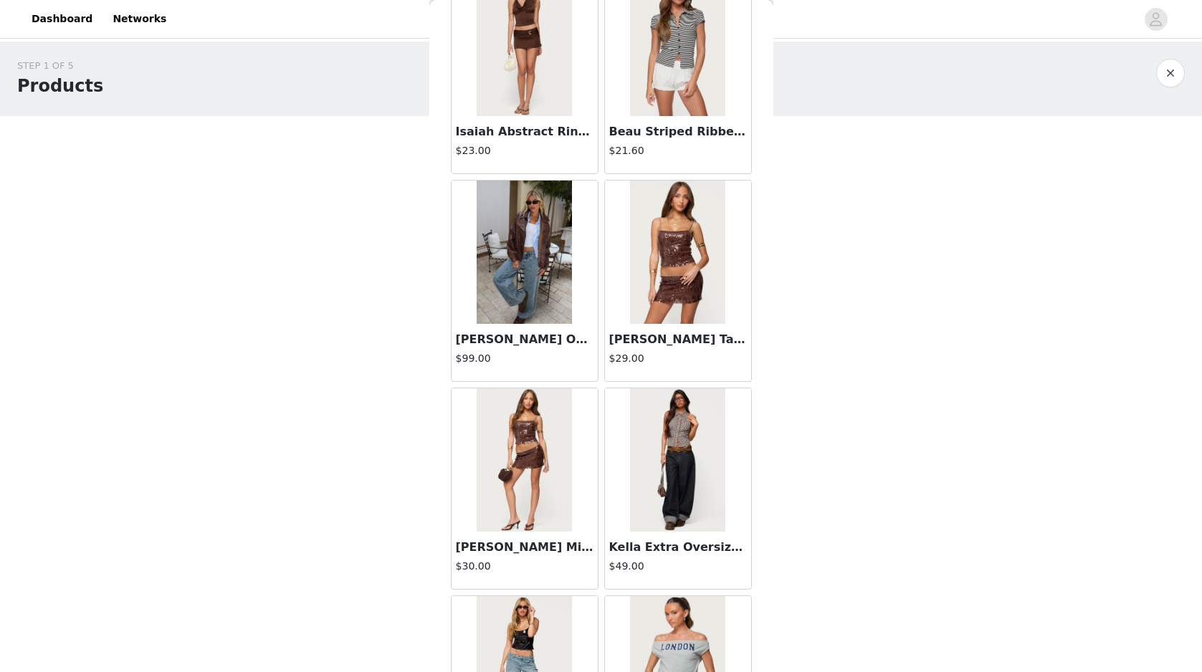
scroll to position [22307, 0]
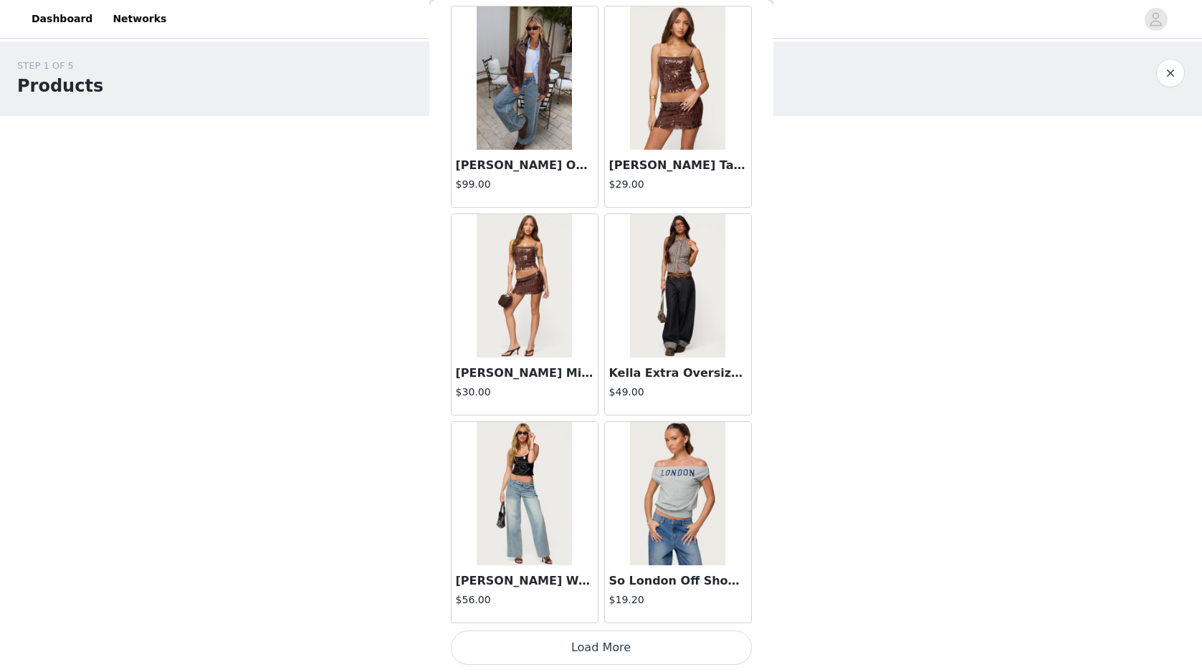
click at [622, 649] on button "Load More" at bounding box center [601, 648] width 301 height 34
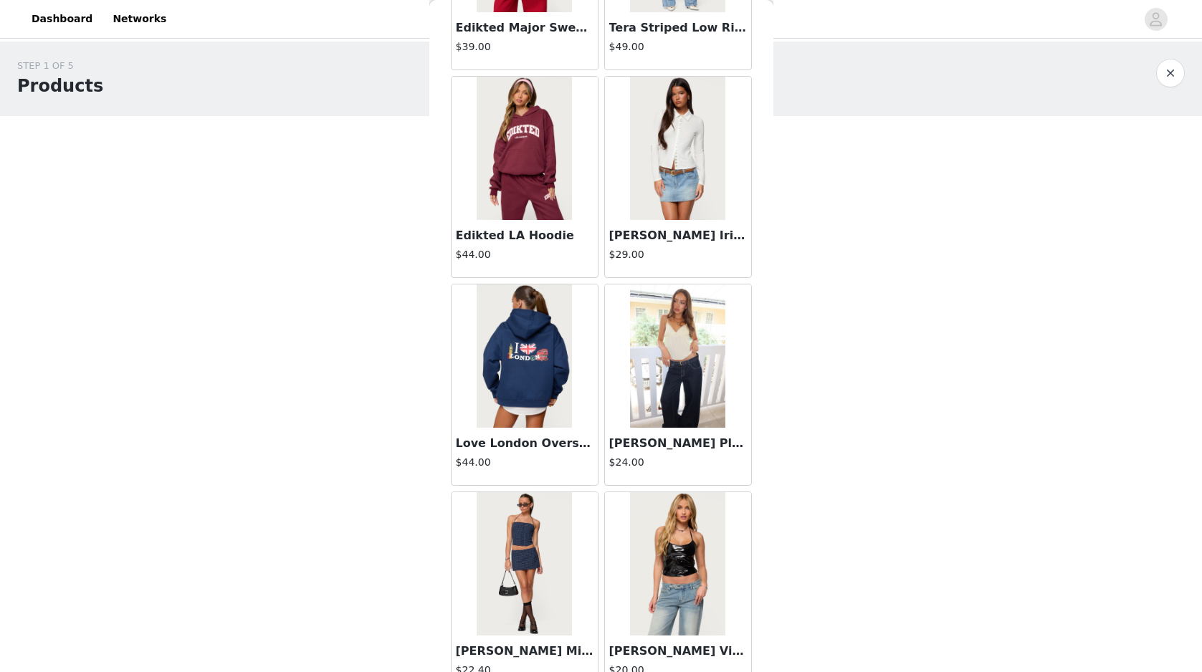
scroll to position [24386, 0]
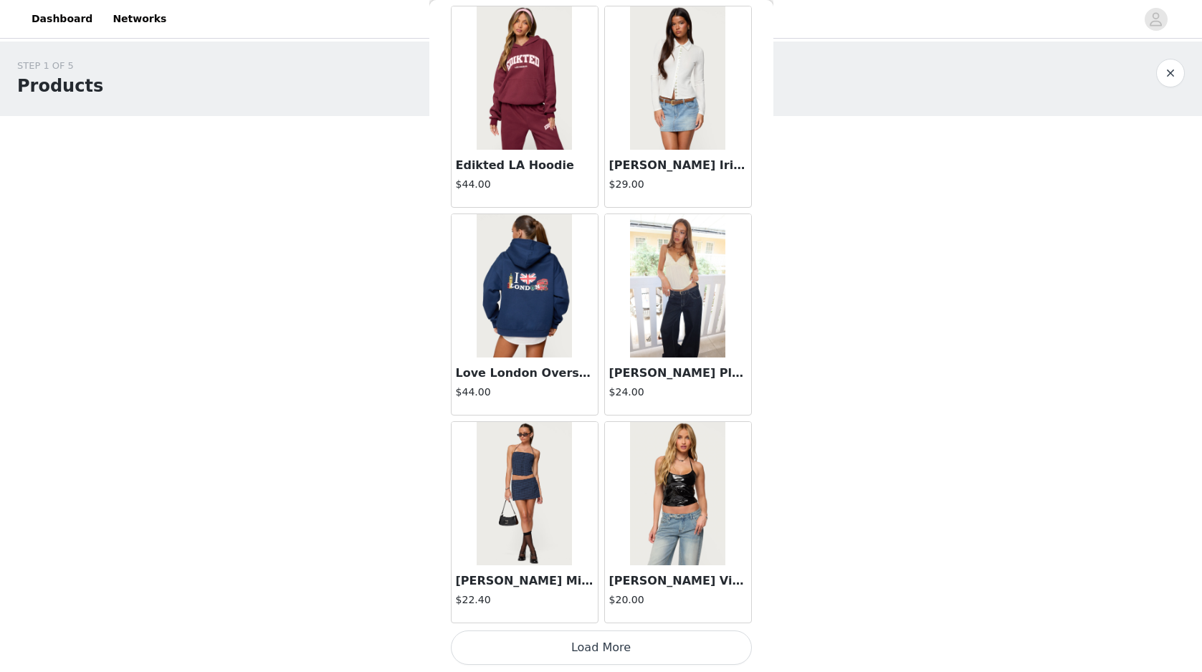
click at [641, 646] on button "Load More" at bounding box center [601, 648] width 301 height 34
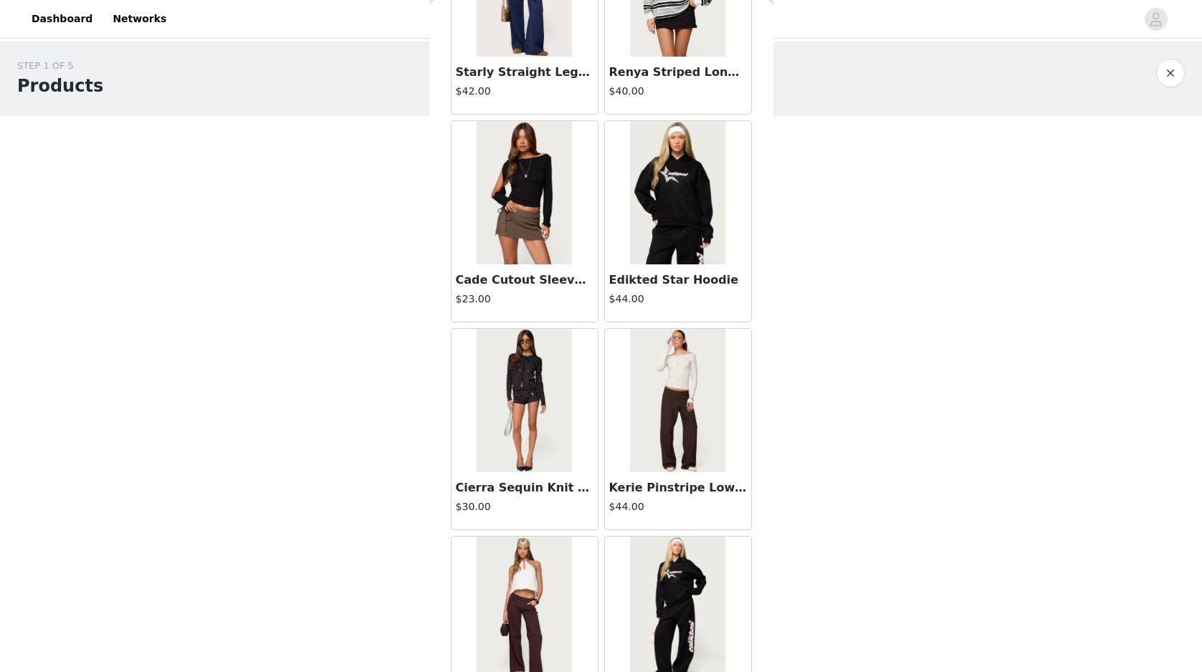
scroll to position [26465, 0]
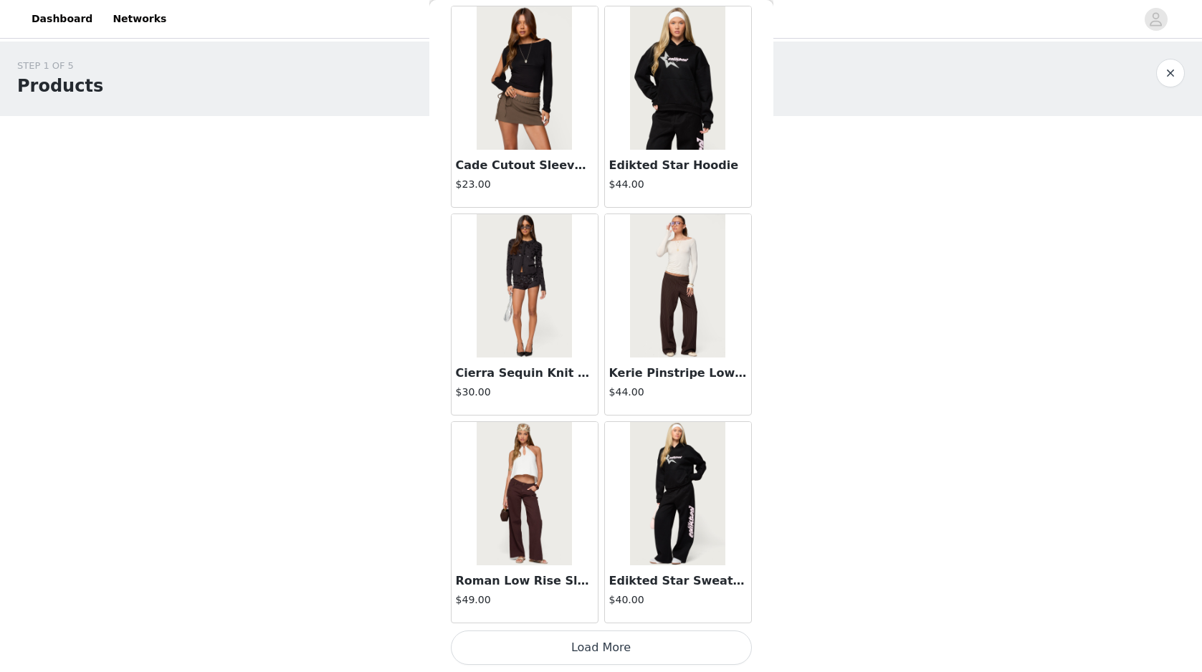
click at [644, 654] on button "Load More" at bounding box center [601, 648] width 301 height 34
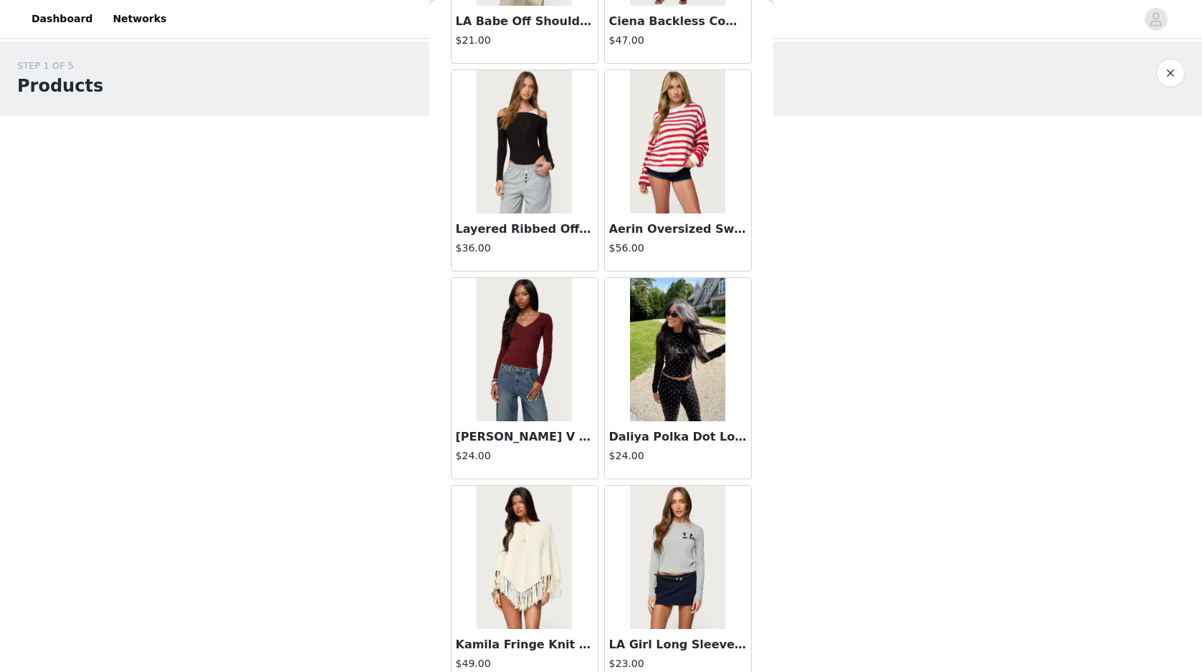
scroll to position [28543, 0]
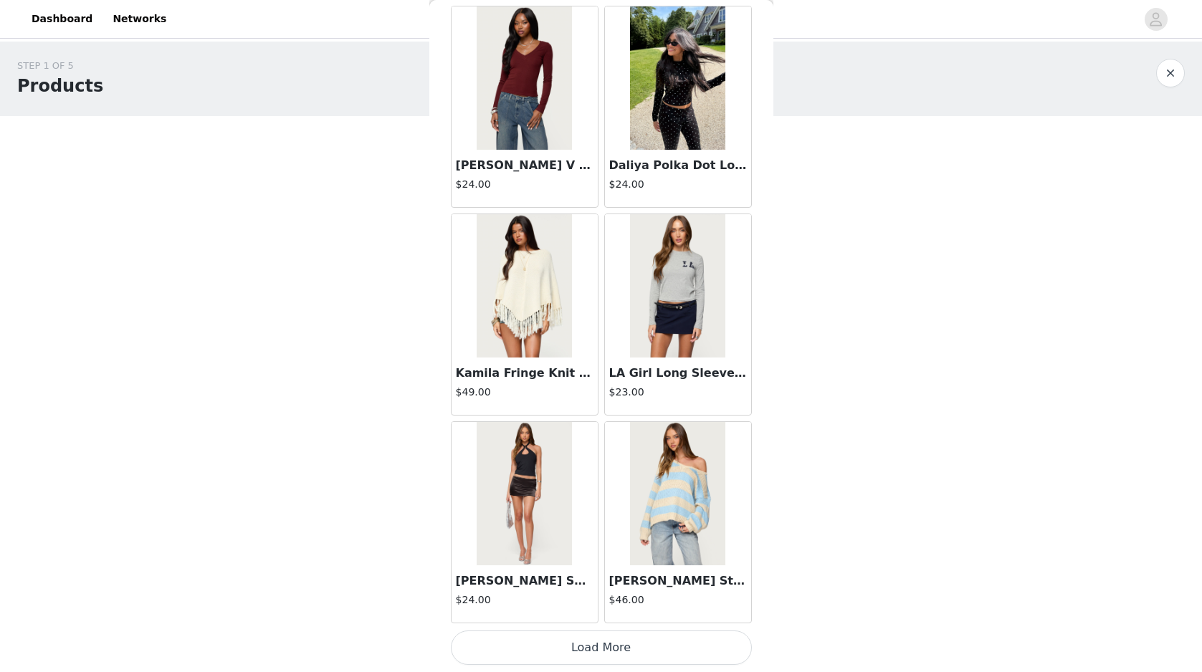
click at [669, 642] on button "Load More" at bounding box center [601, 648] width 301 height 34
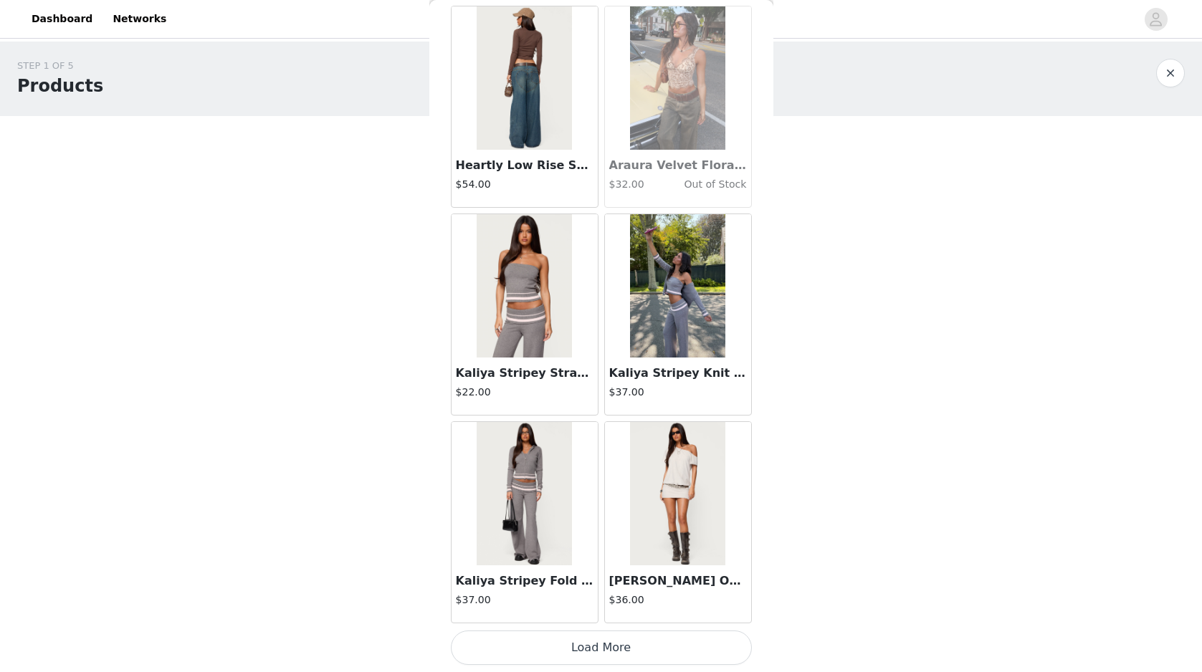
scroll to position [30621, 0]
click at [622, 642] on button "Load More" at bounding box center [601, 649] width 301 height 34
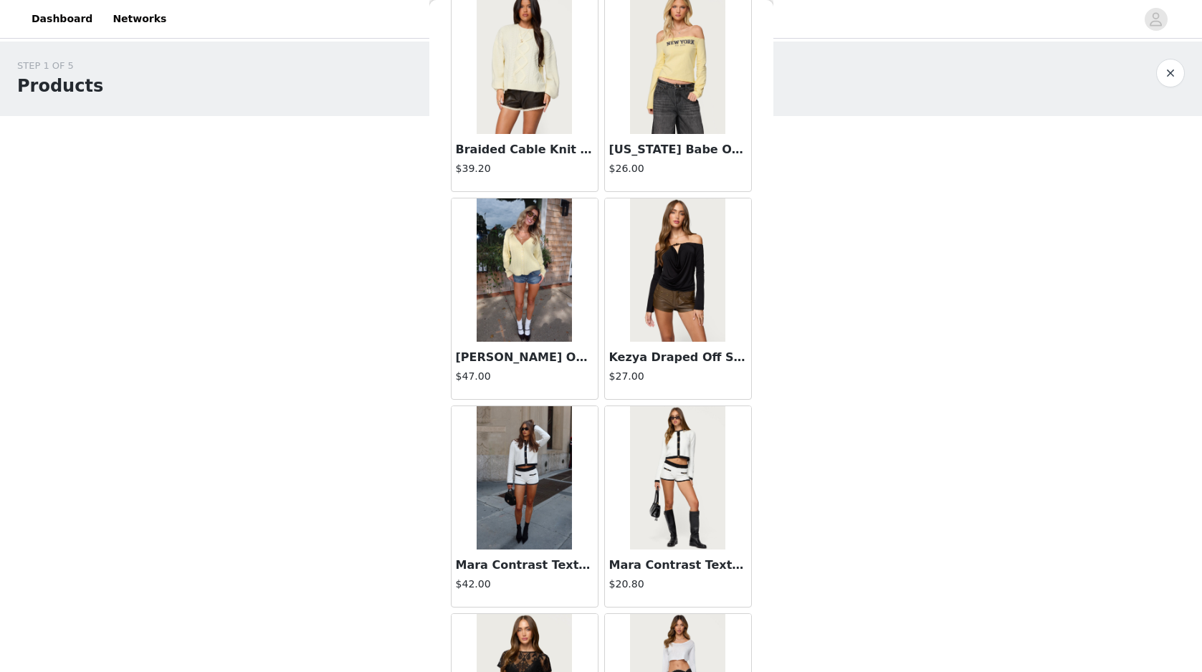
scroll to position [32701, 0]
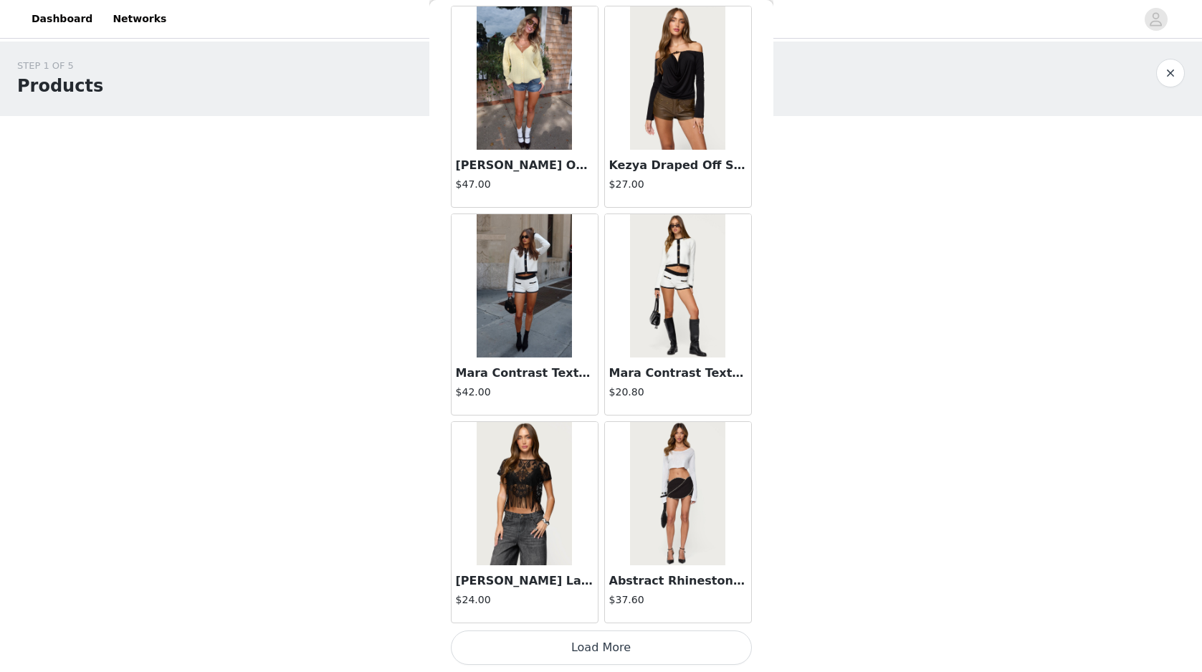
click at [619, 636] on button "Load More" at bounding box center [601, 648] width 301 height 34
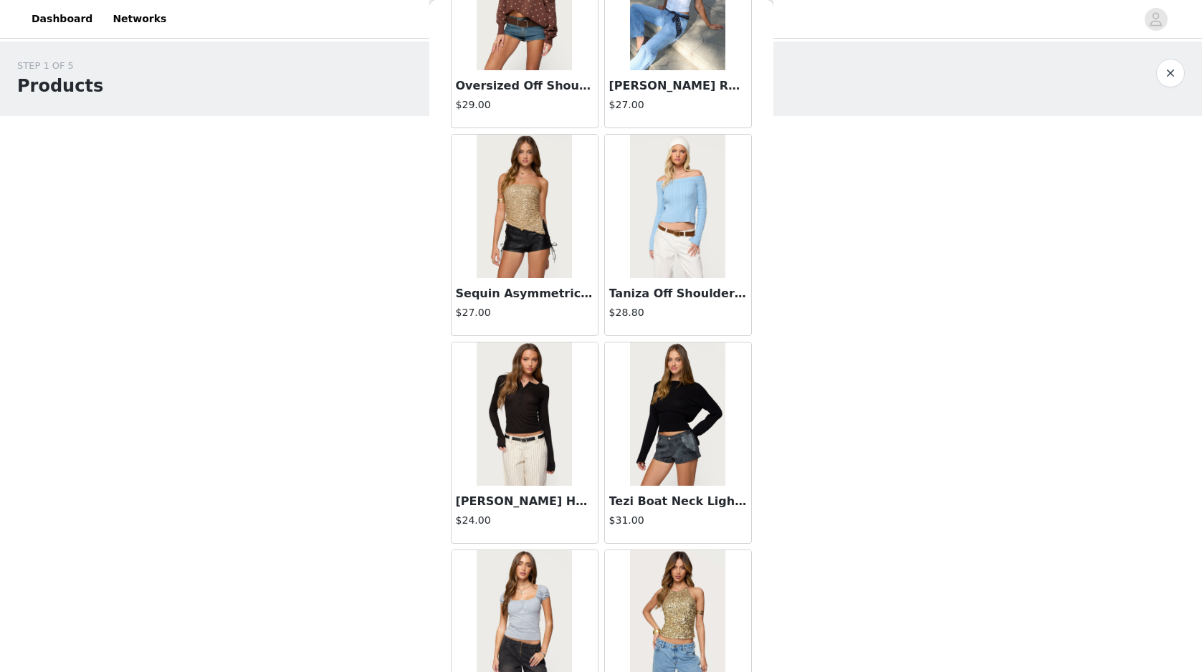
scroll to position [34779, 0]
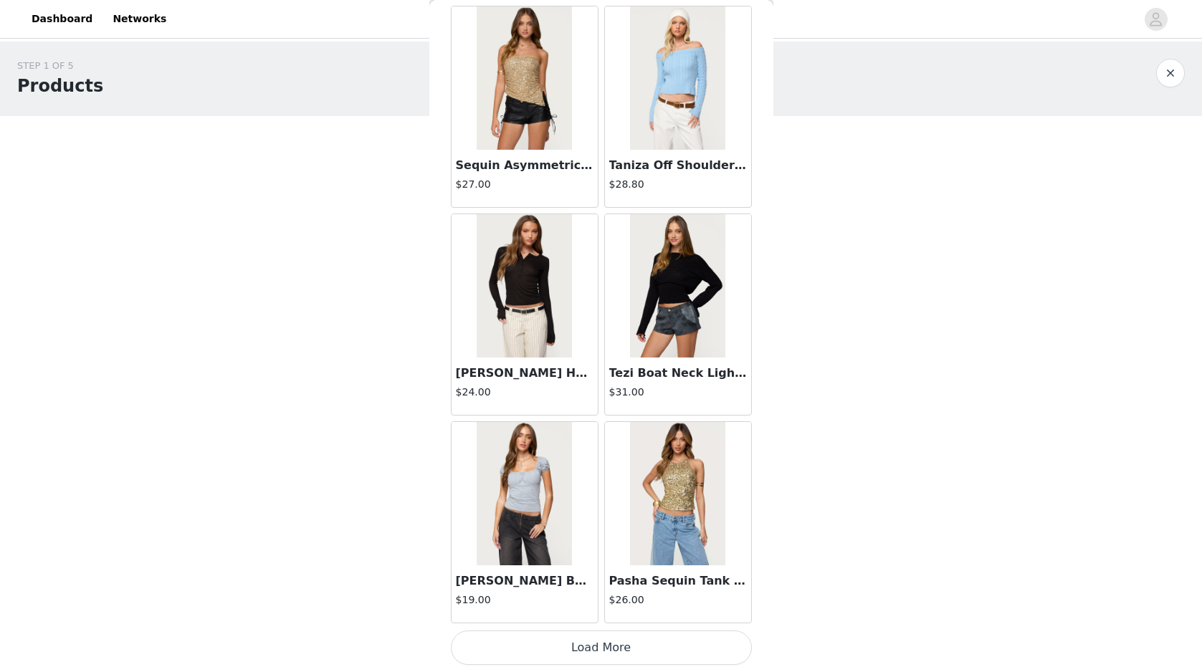
click at [652, 654] on button "Load More" at bounding box center [601, 648] width 301 height 34
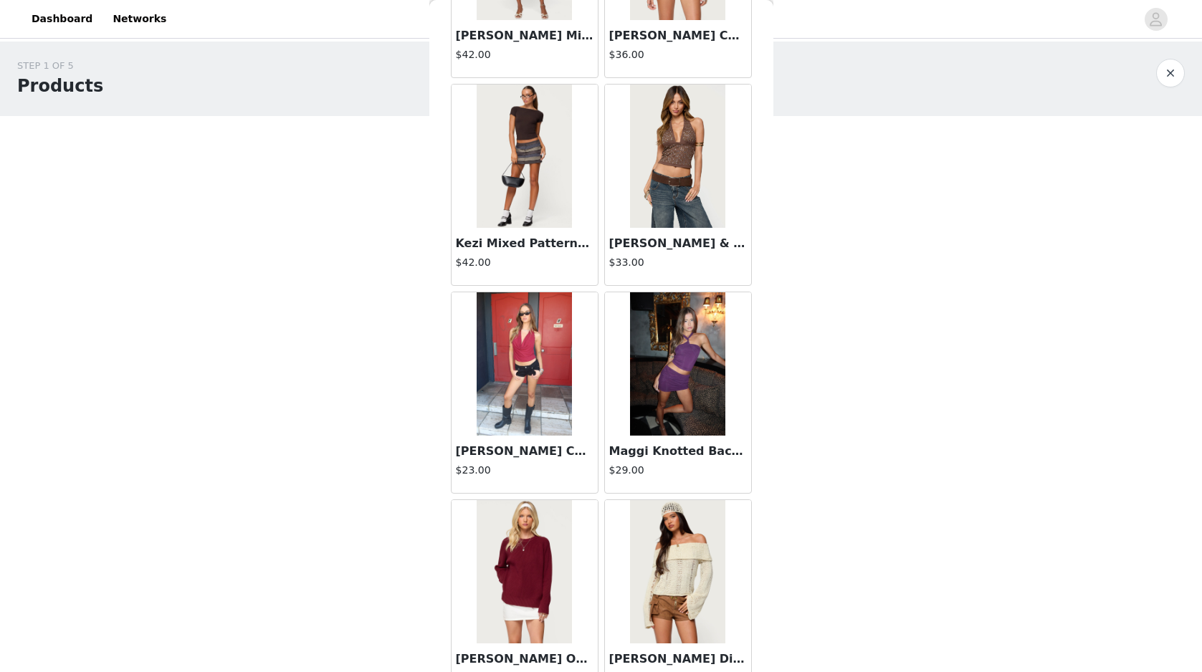
scroll to position [36858, 0]
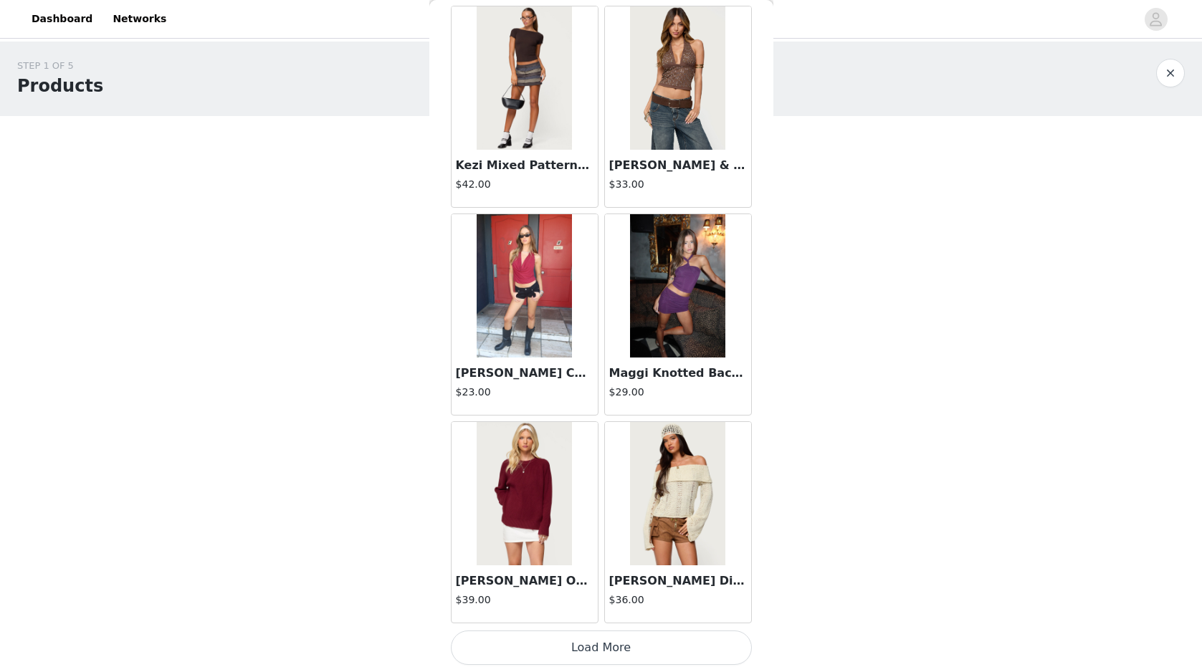
click at [657, 652] on button "Load More" at bounding box center [601, 648] width 301 height 34
